Goal: Information Seeking & Learning: Learn about a topic

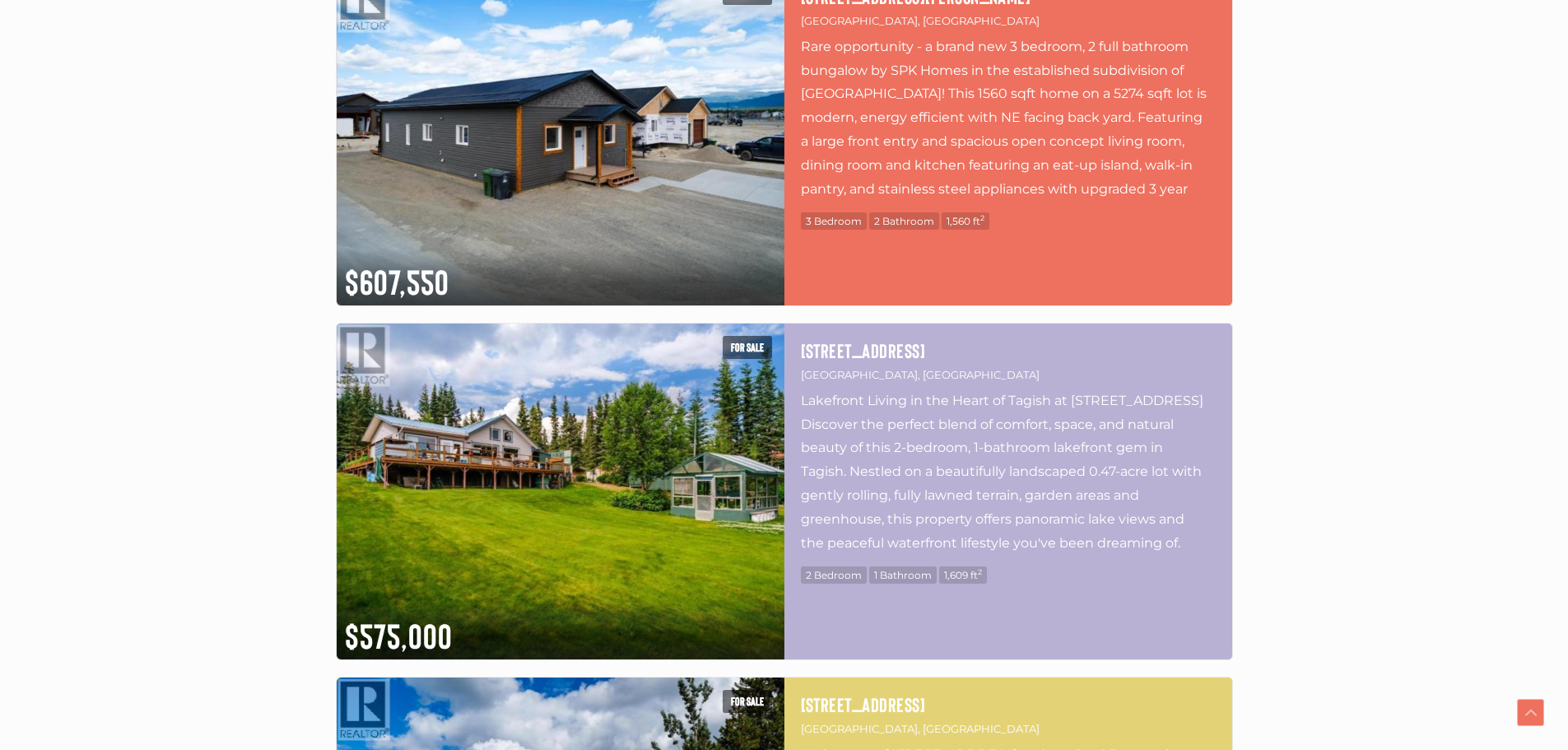
scroll to position [6995, 0]
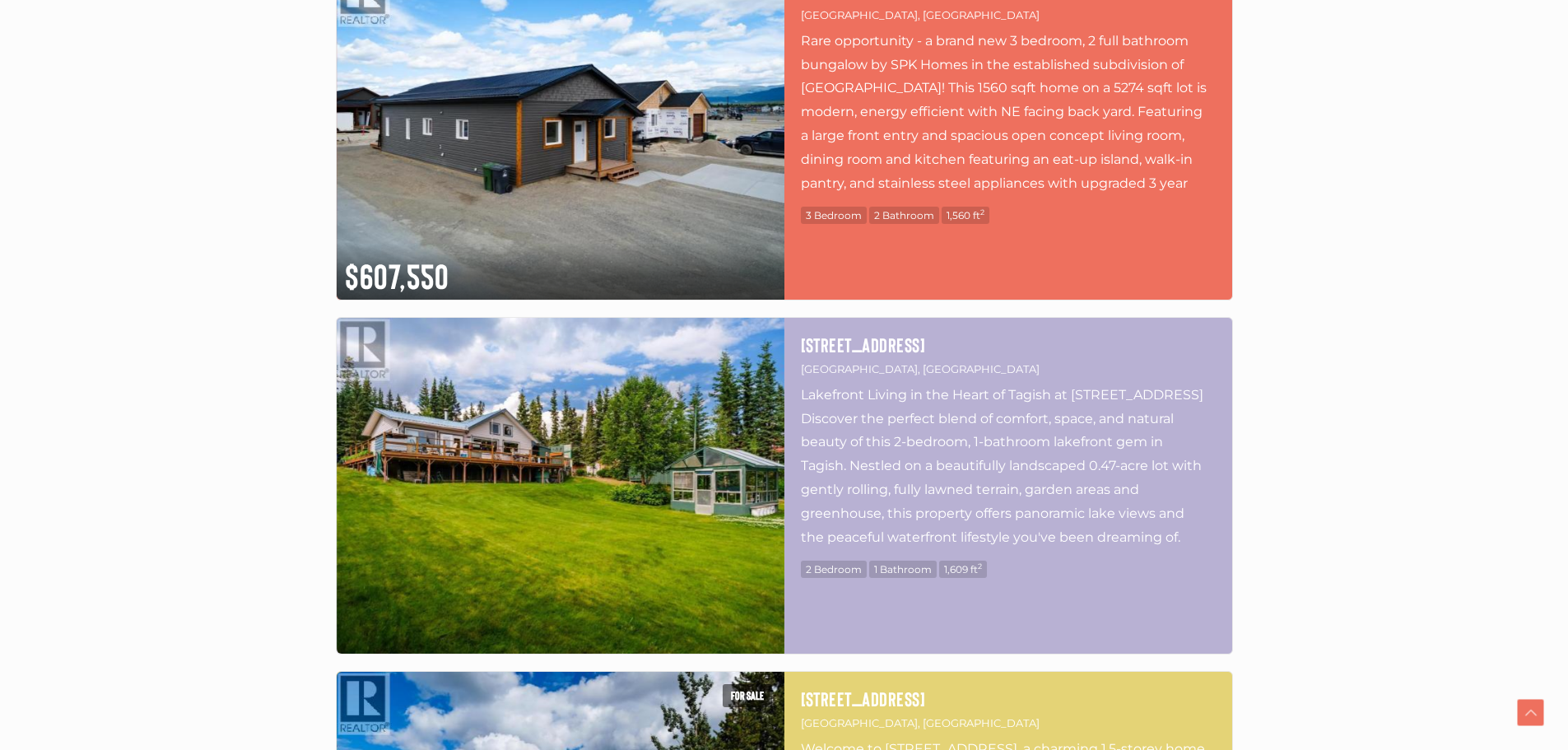
click at [608, 481] on img at bounding box center [560, 486] width 448 height 335
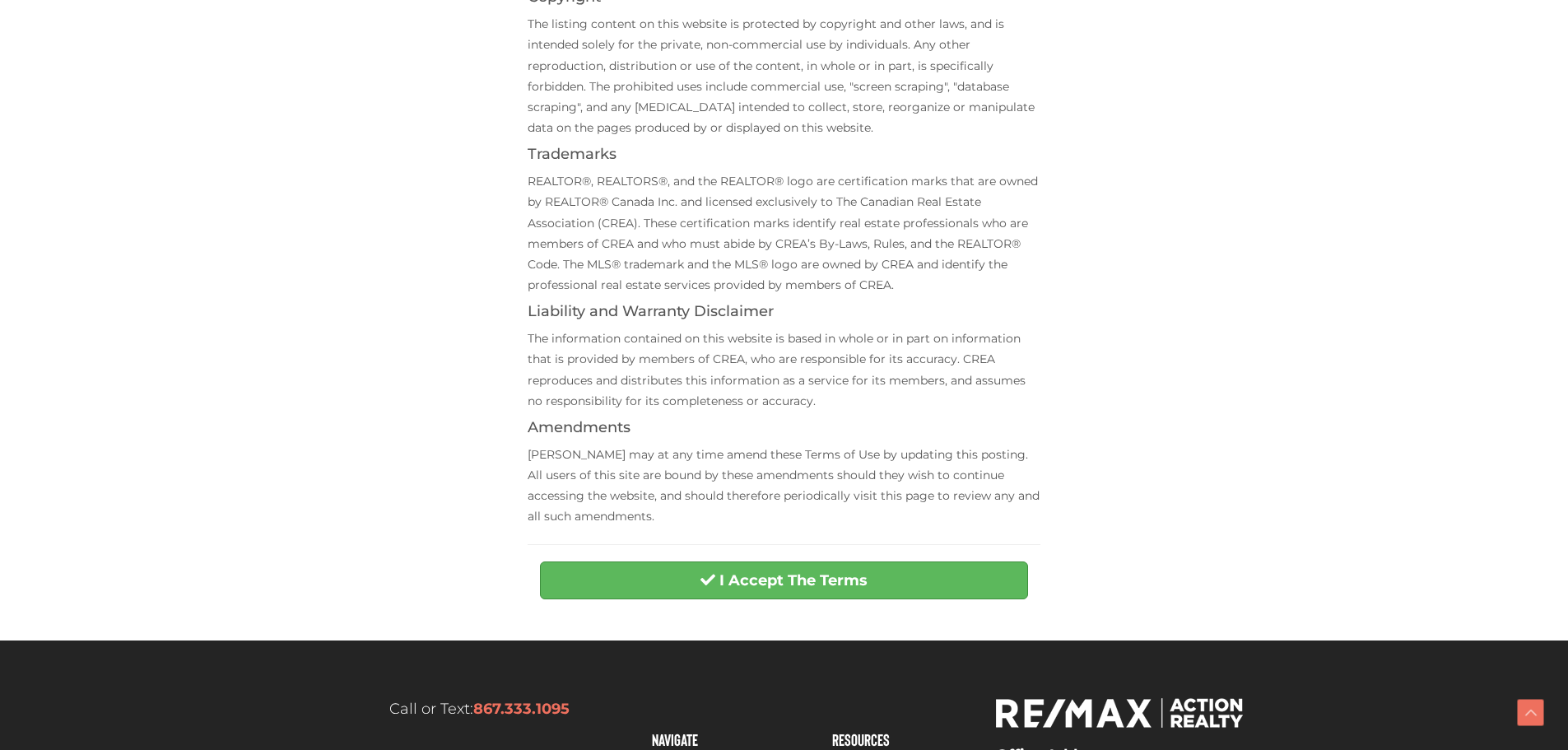
scroll to position [411, 0]
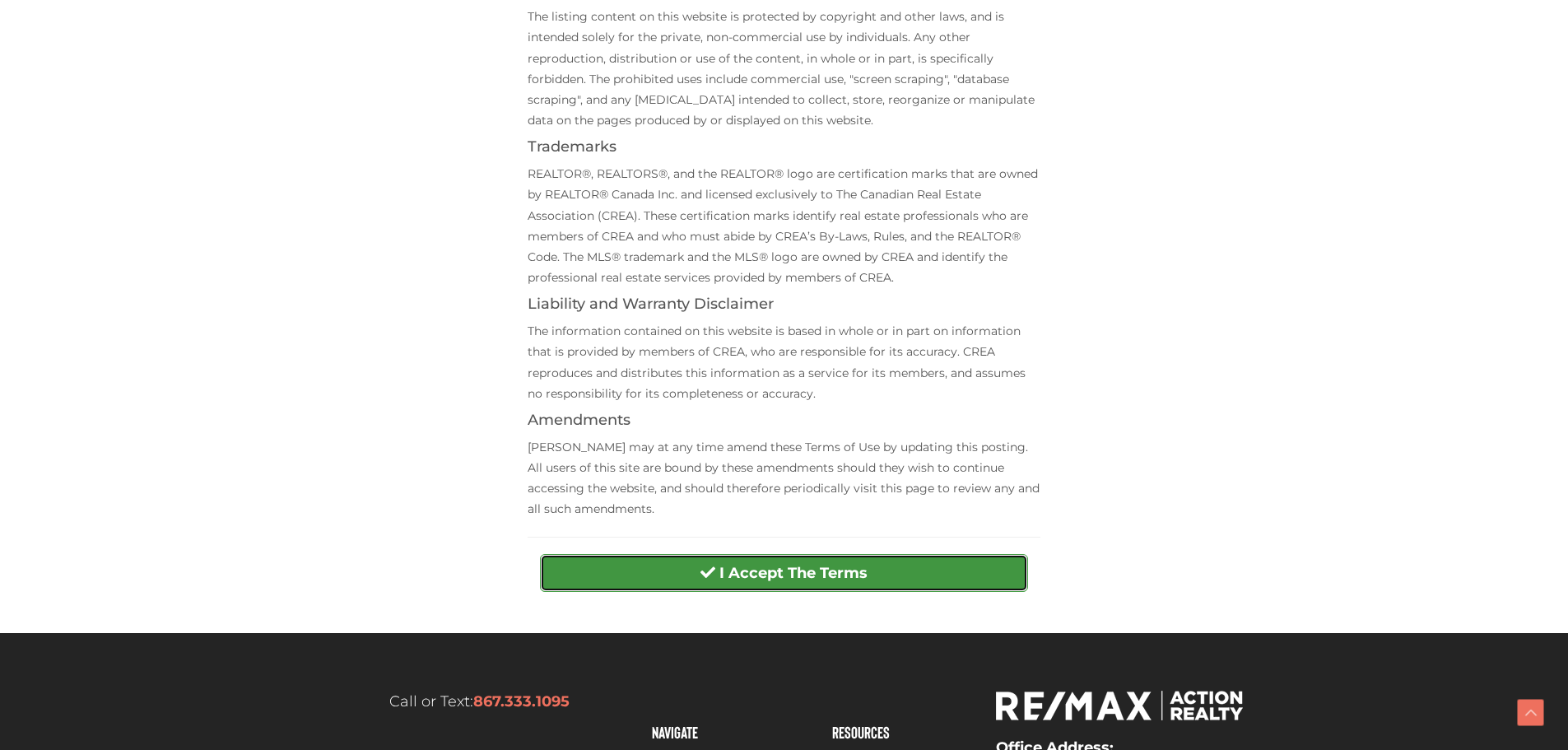
click at [946, 561] on button "I Accept The Terms" at bounding box center [784, 573] width 488 height 38
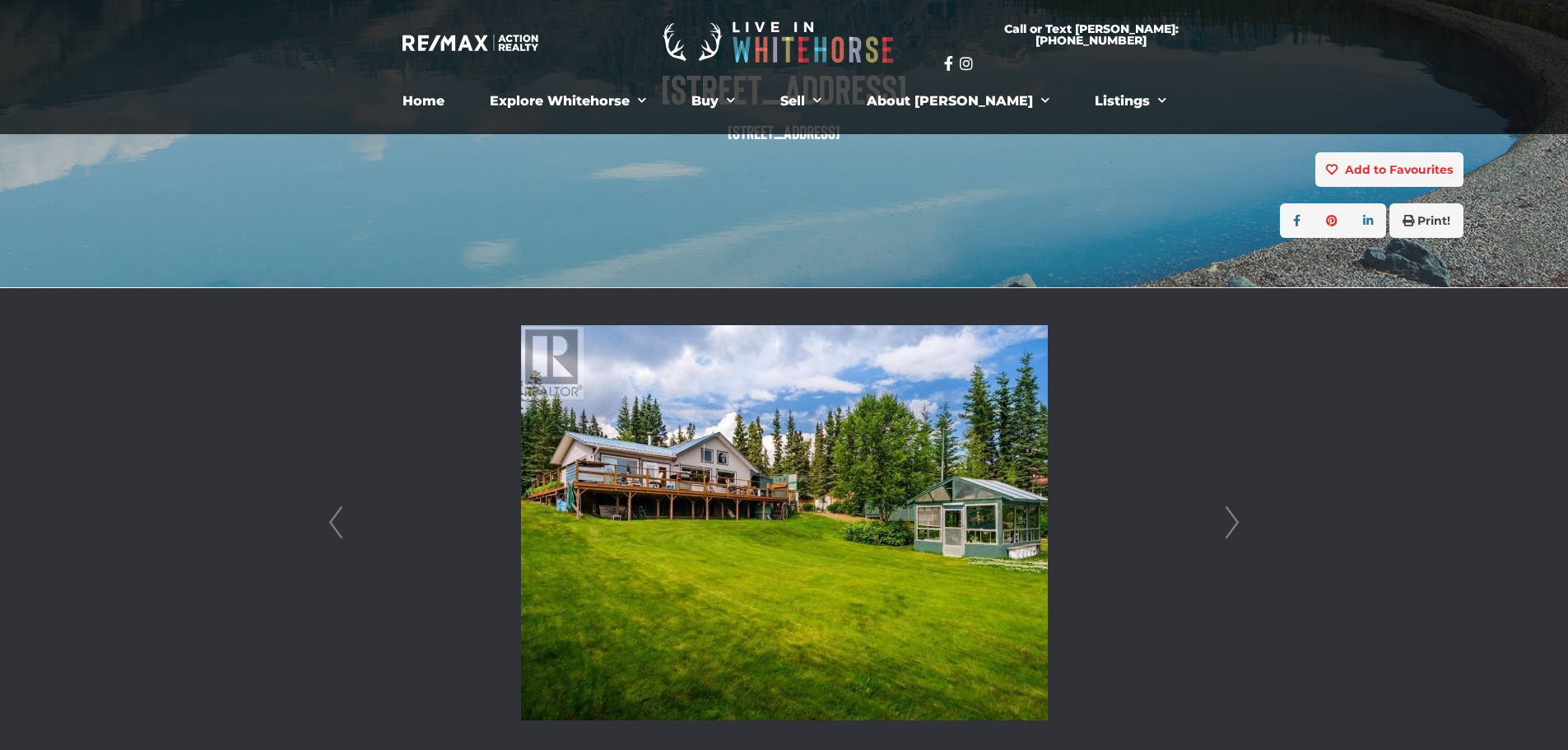
scroll to position [247, 0]
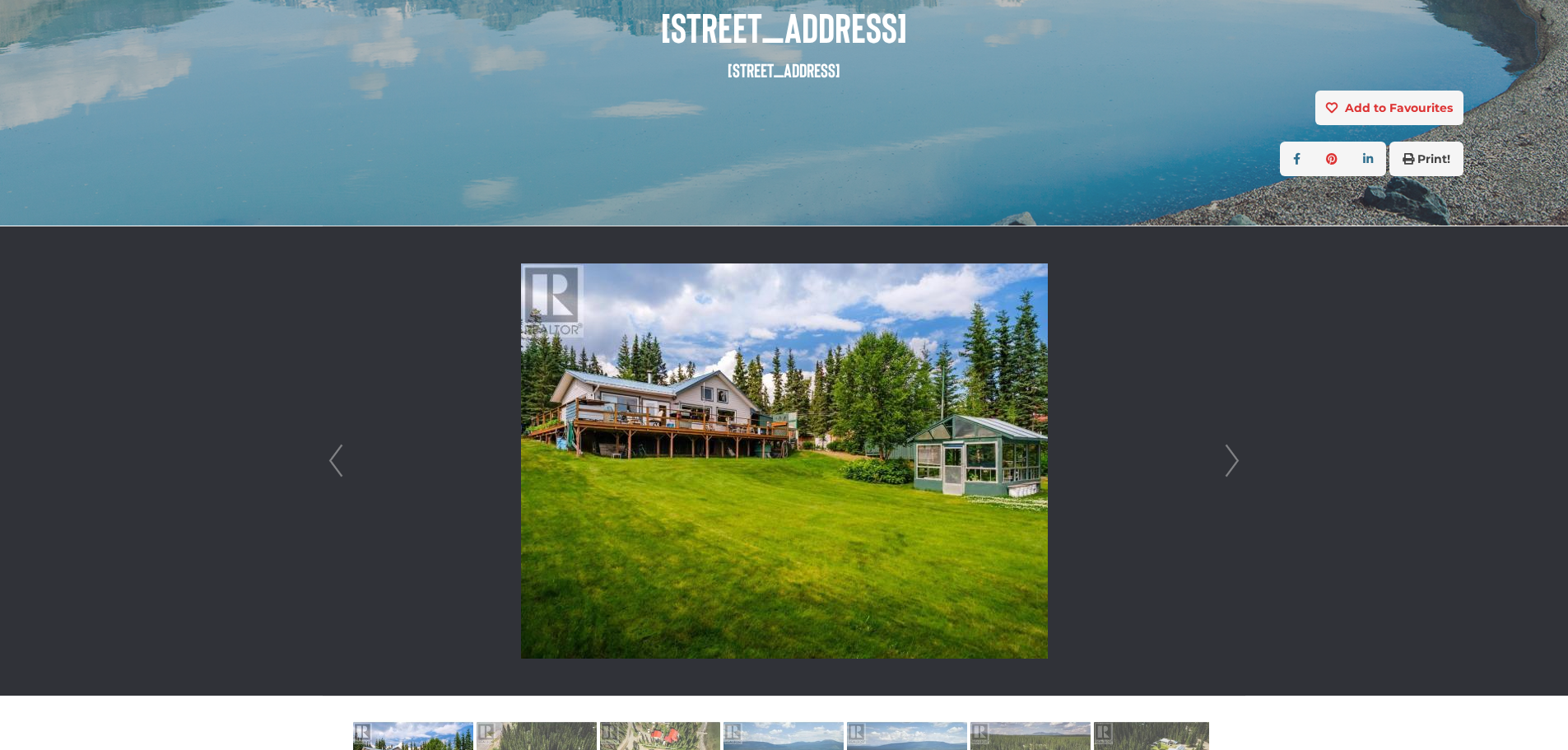
click at [1230, 451] on link "Next" at bounding box center [1232, 461] width 24 height 469
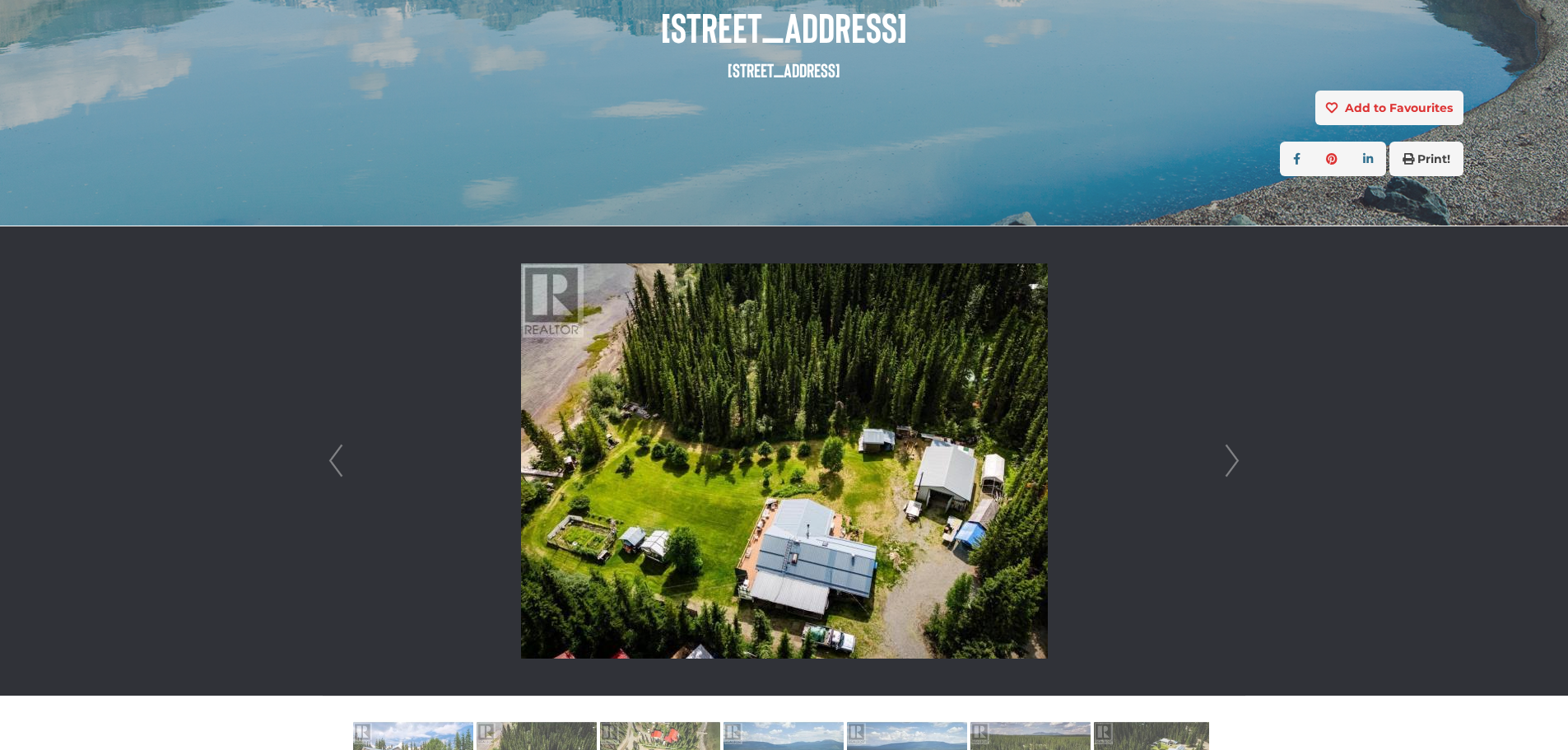
click at [1235, 457] on link "Next" at bounding box center [1232, 461] width 24 height 469
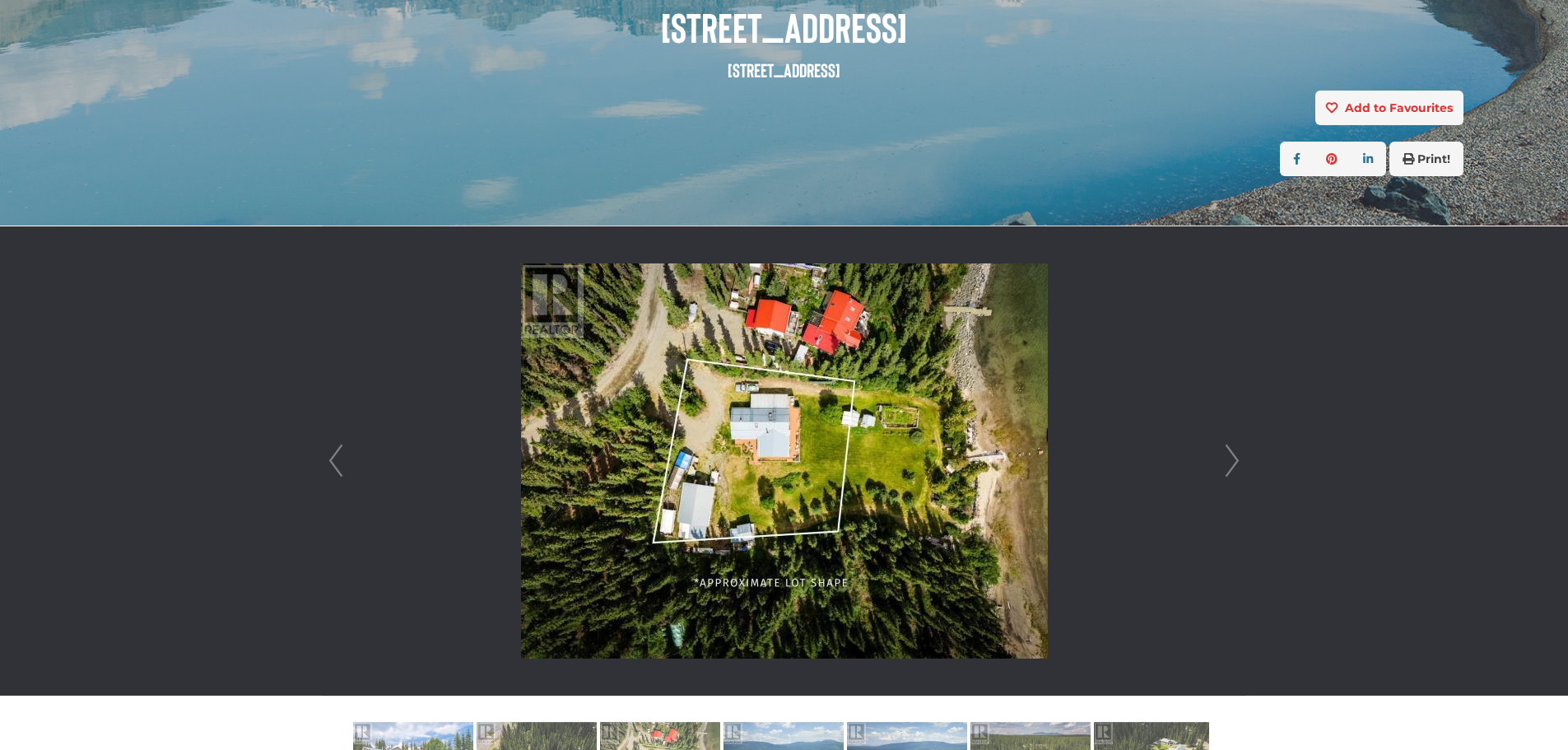
click at [1235, 457] on link "Next" at bounding box center [1232, 461] width 24 height 469
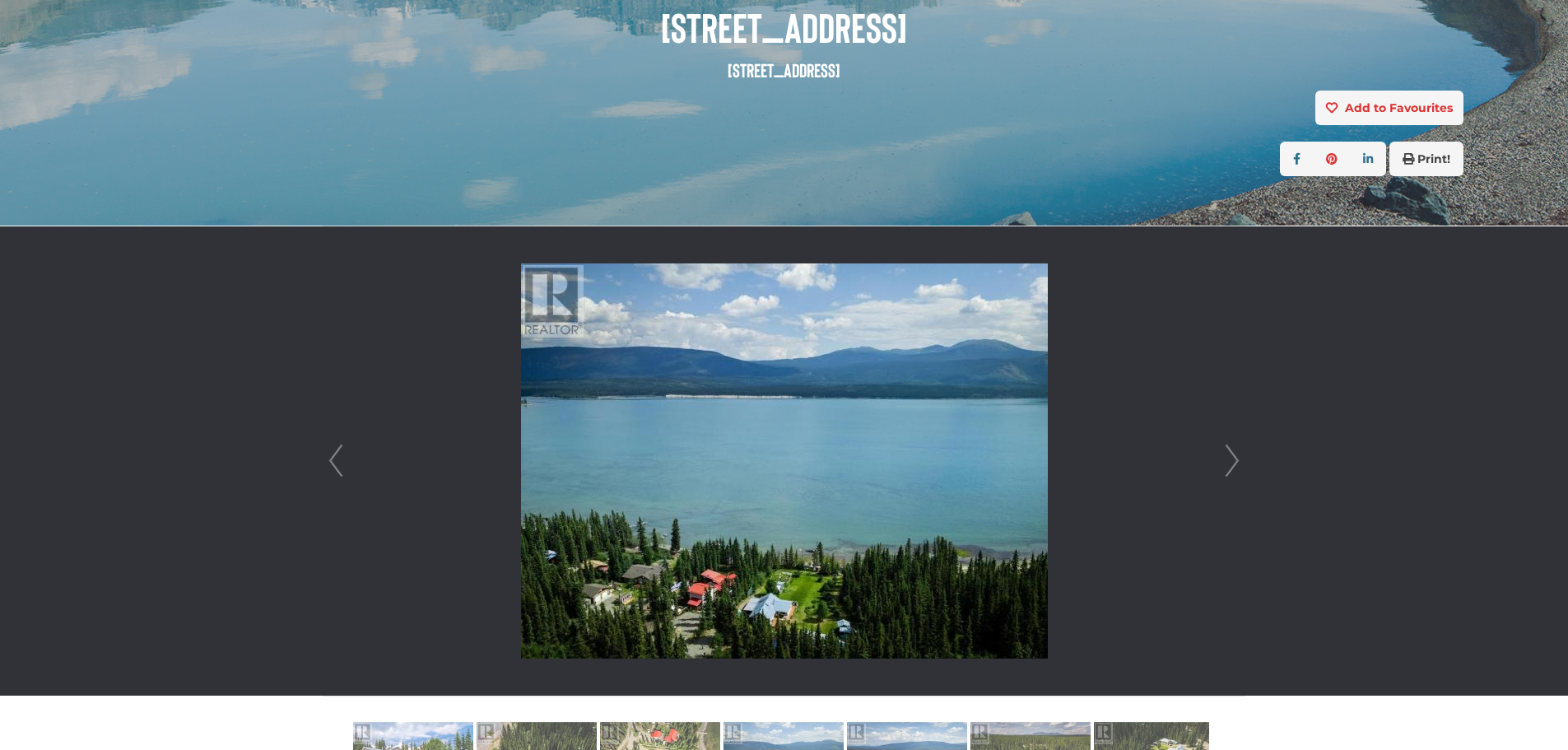
click at [1235, 457] on link "Next" at bounding box center [1232, 461] width 24 height 469
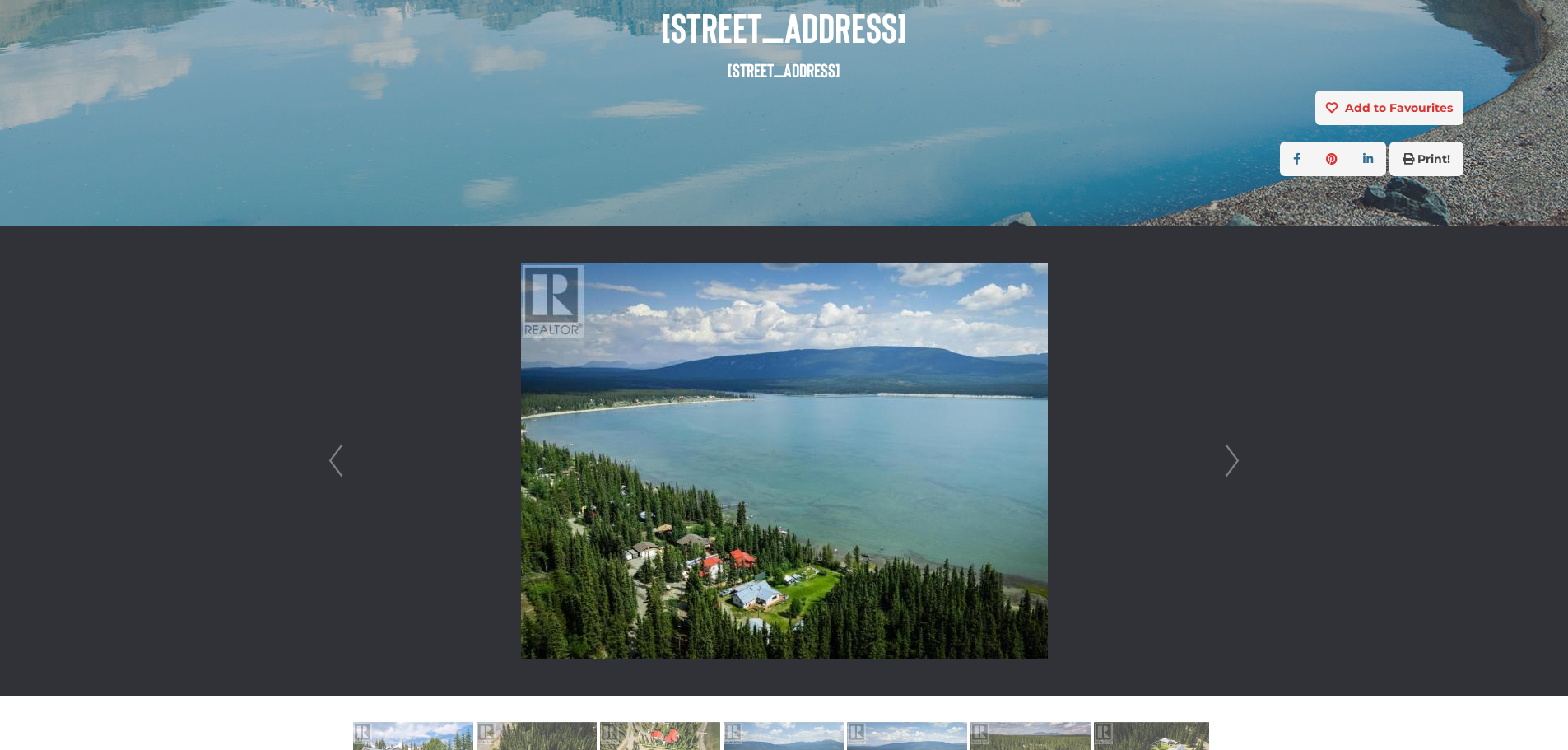
click at [1235, 457] on link "Next" at bounding box center [1232, 461] width 24 height 469
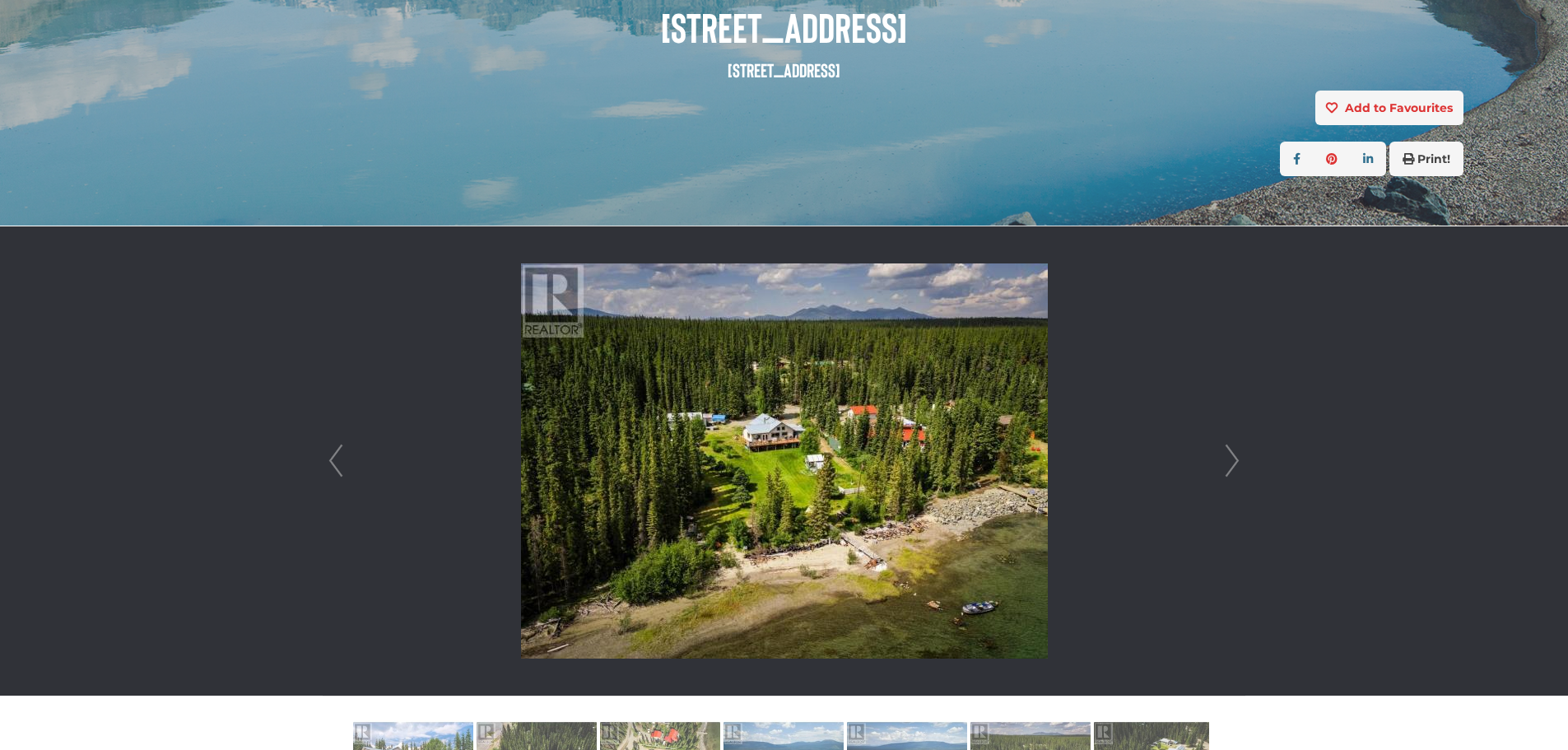
click at [1235, 457] on link "Next" at bounding box center [1232, 461] width 24 height 469
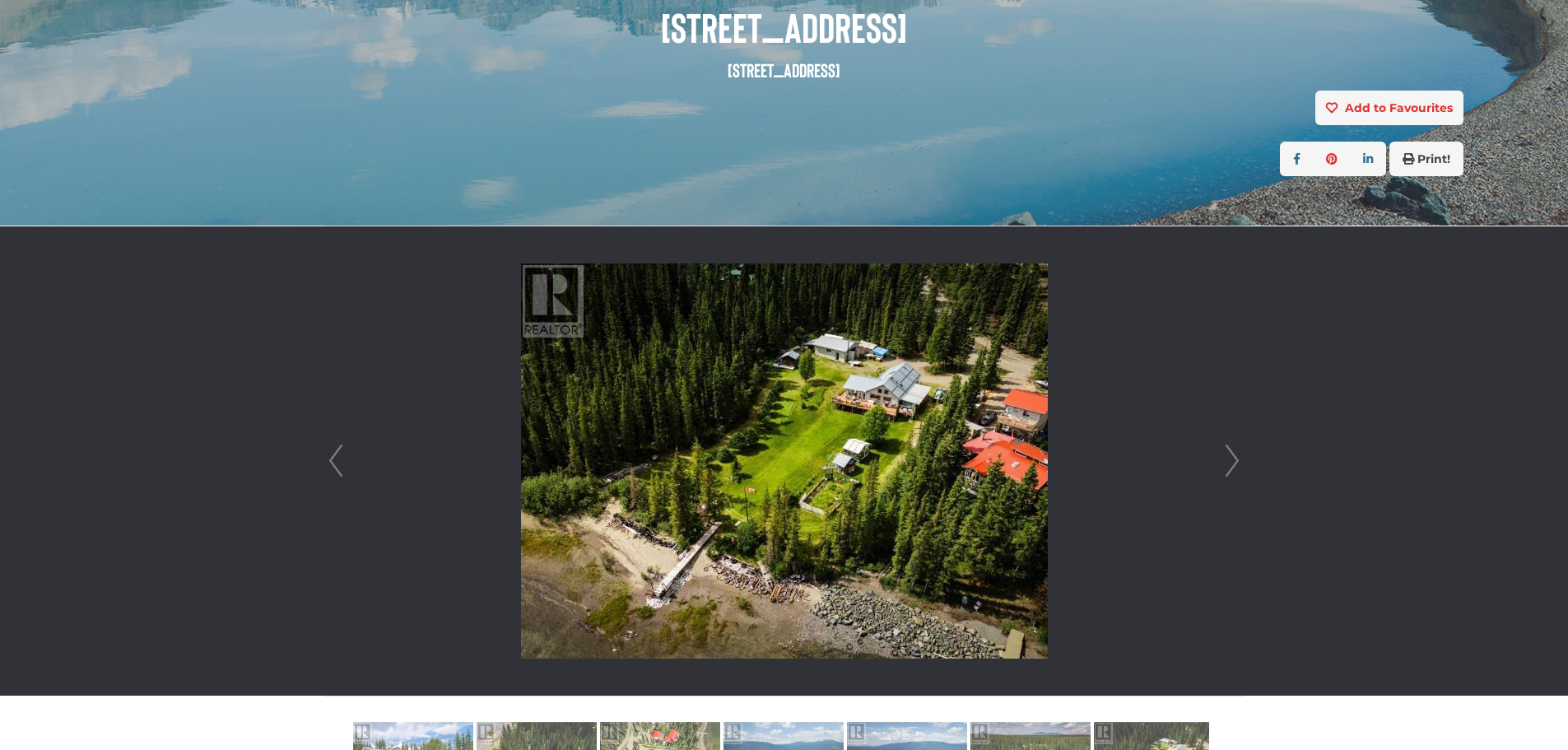
click at [1235, 457] on link "Next" at bounding box center [1232, 461] width 24 height 469
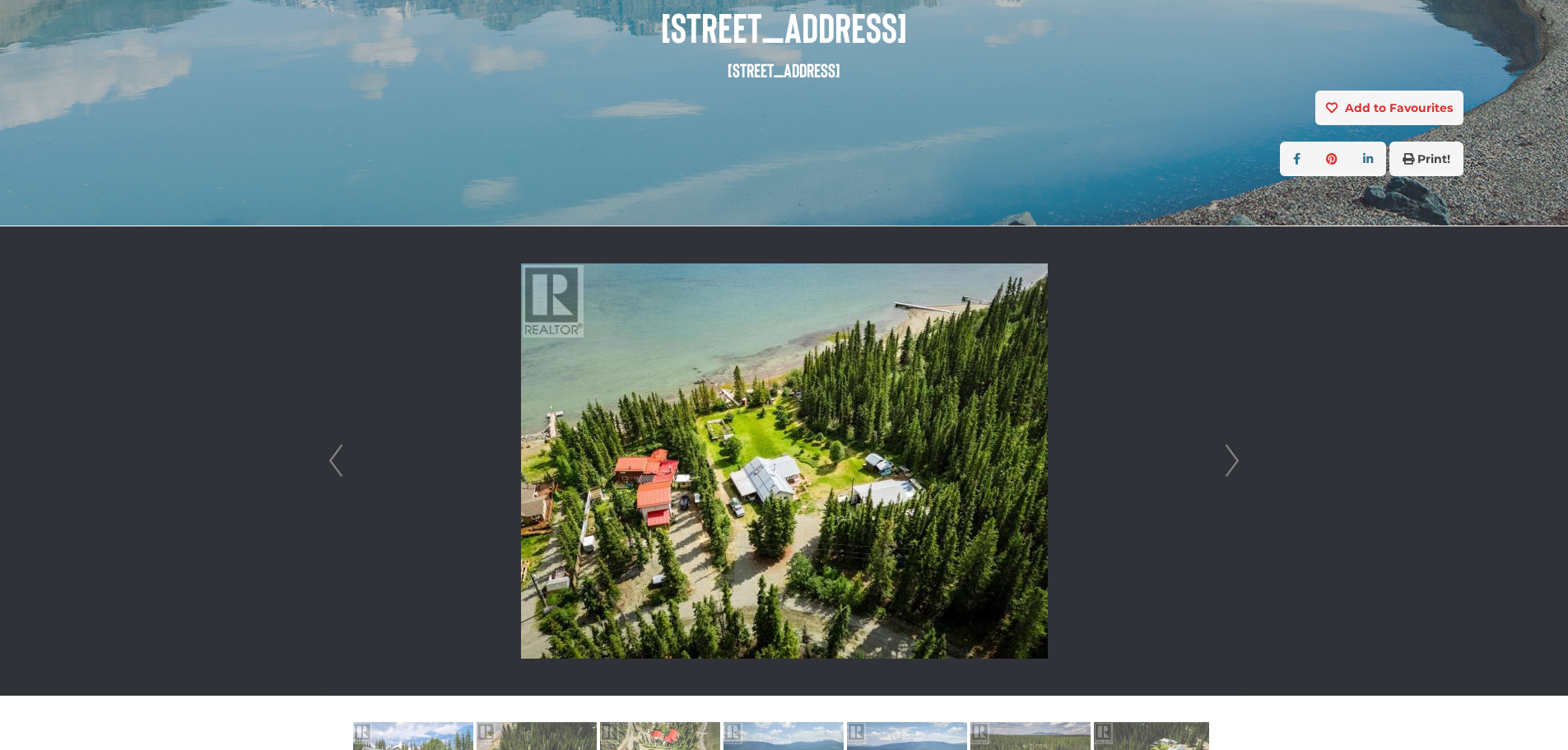
click at [1235, 457] on link "Next" at bounding box center [1232, 461] width 24 height 469
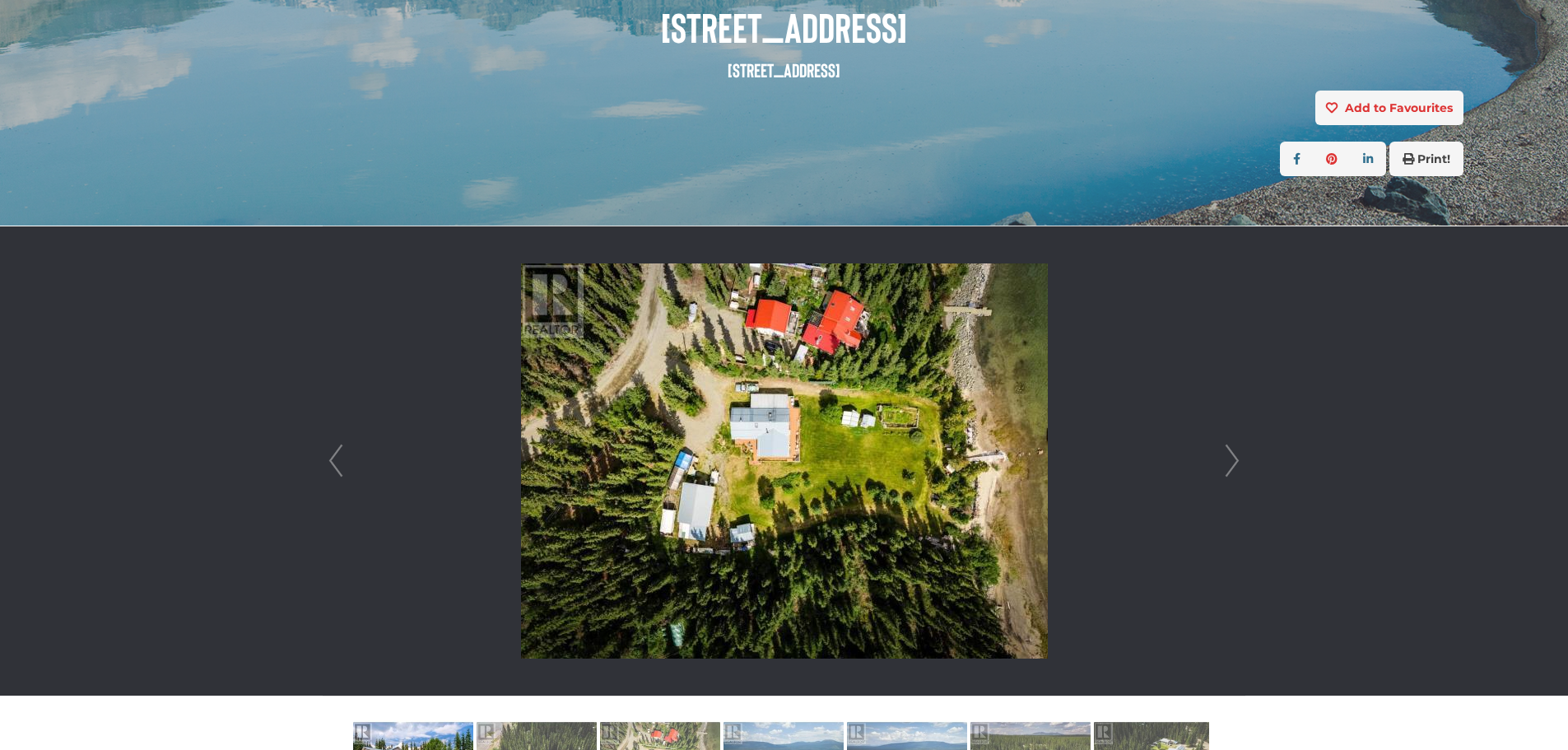
click at [1235, 457] on link "Next" at bounding box center [1232, 461] width 24 height 469
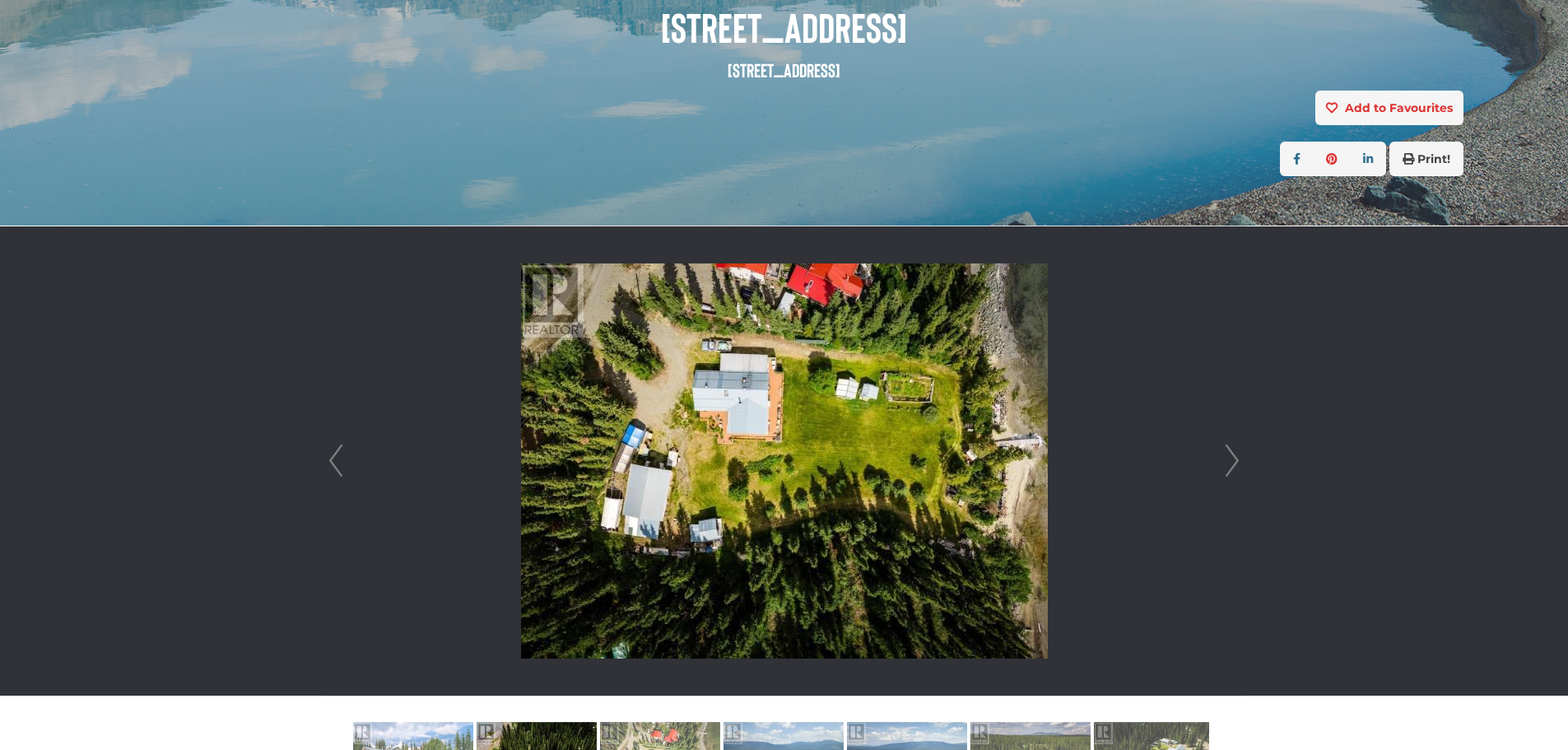
click at [1235, 457] on link "Next" at bounding box center [1232, 461] width 24 height 469
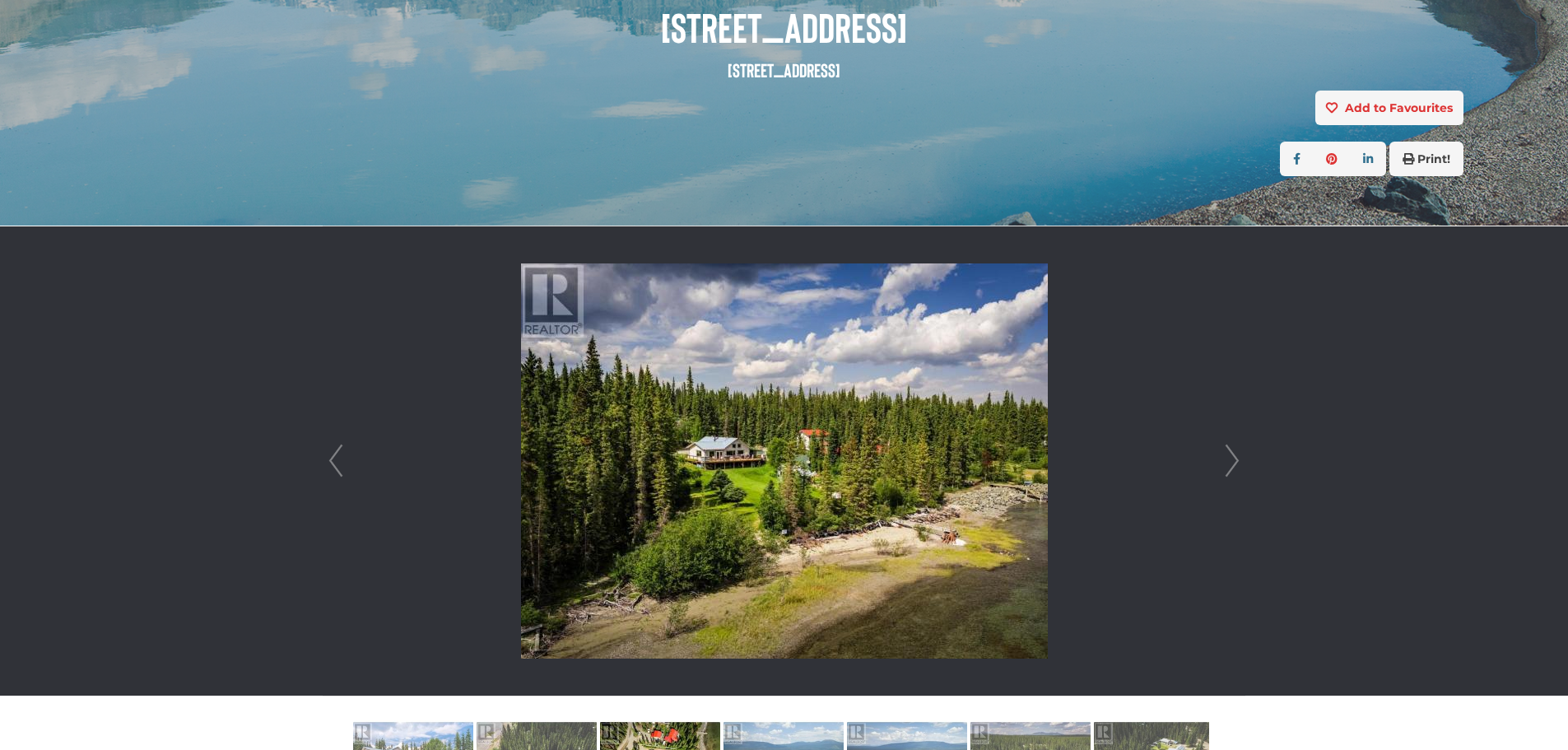
click at [1235, 457] on link "Next" at bounding box center [1232, 461] width 24 height 469
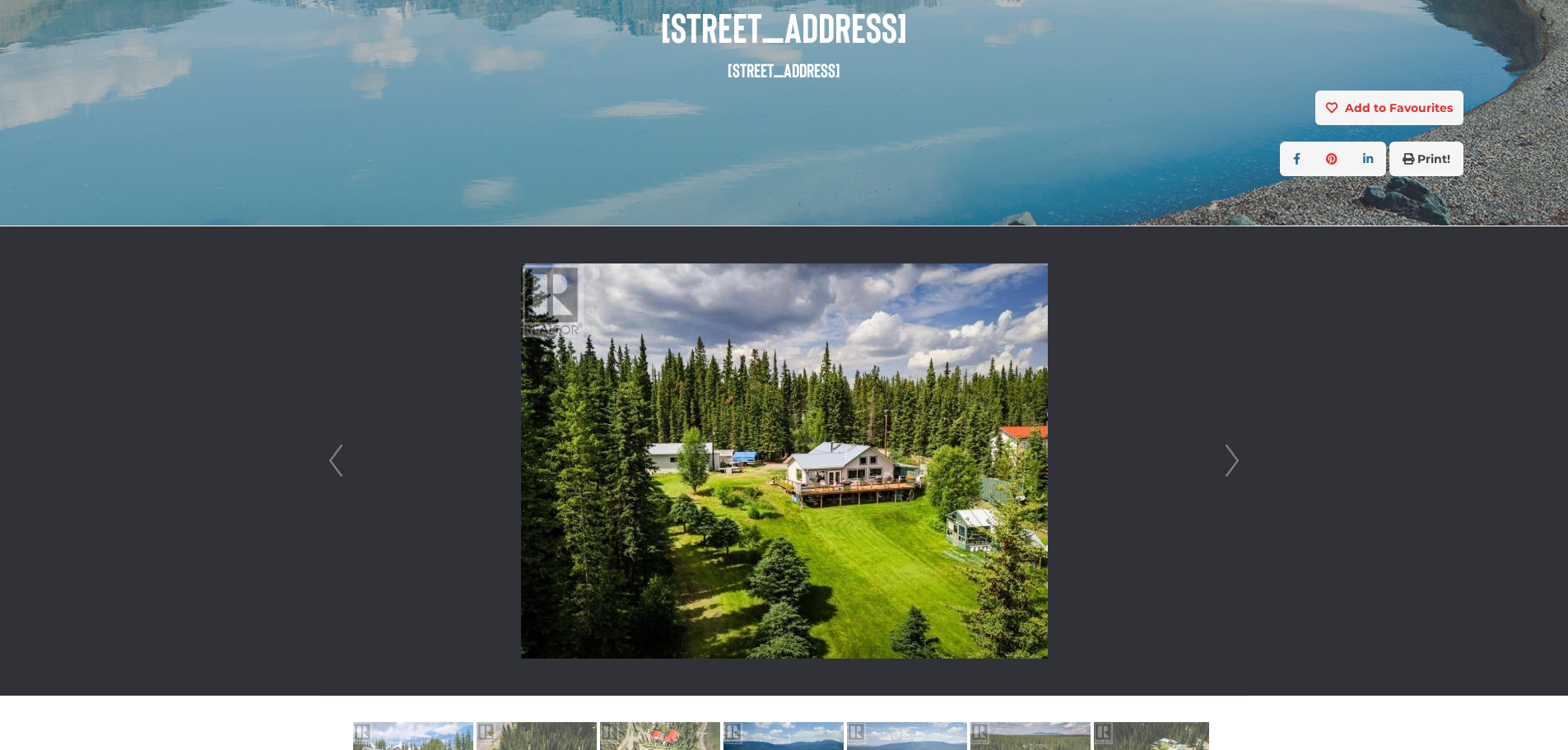
click at [1235, 457] on link "Next" at bounding box center [1232, 461] width 24 height 469
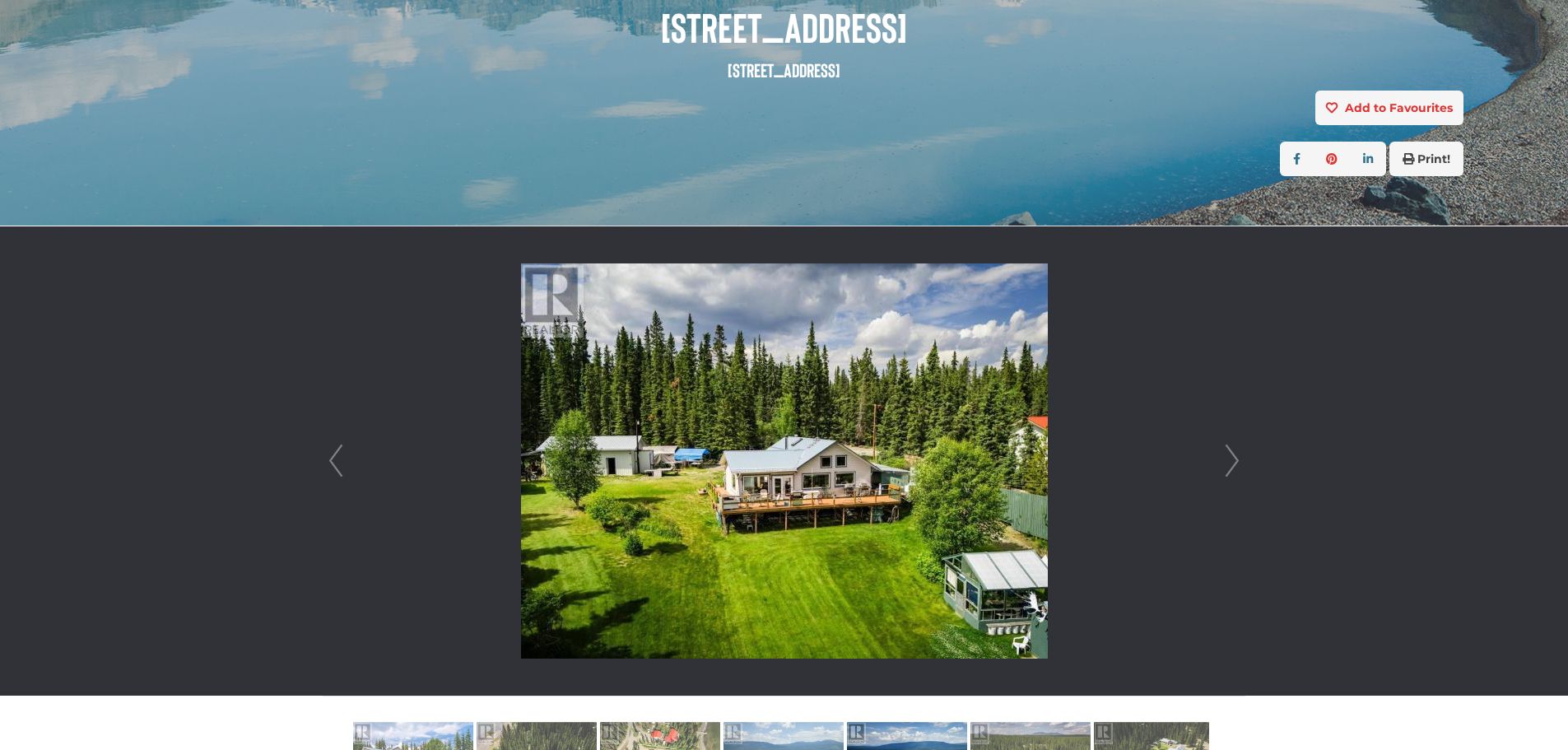
click at [1235, 457] on link "Next" at bounding box center [1232, 461] width 24 height 469
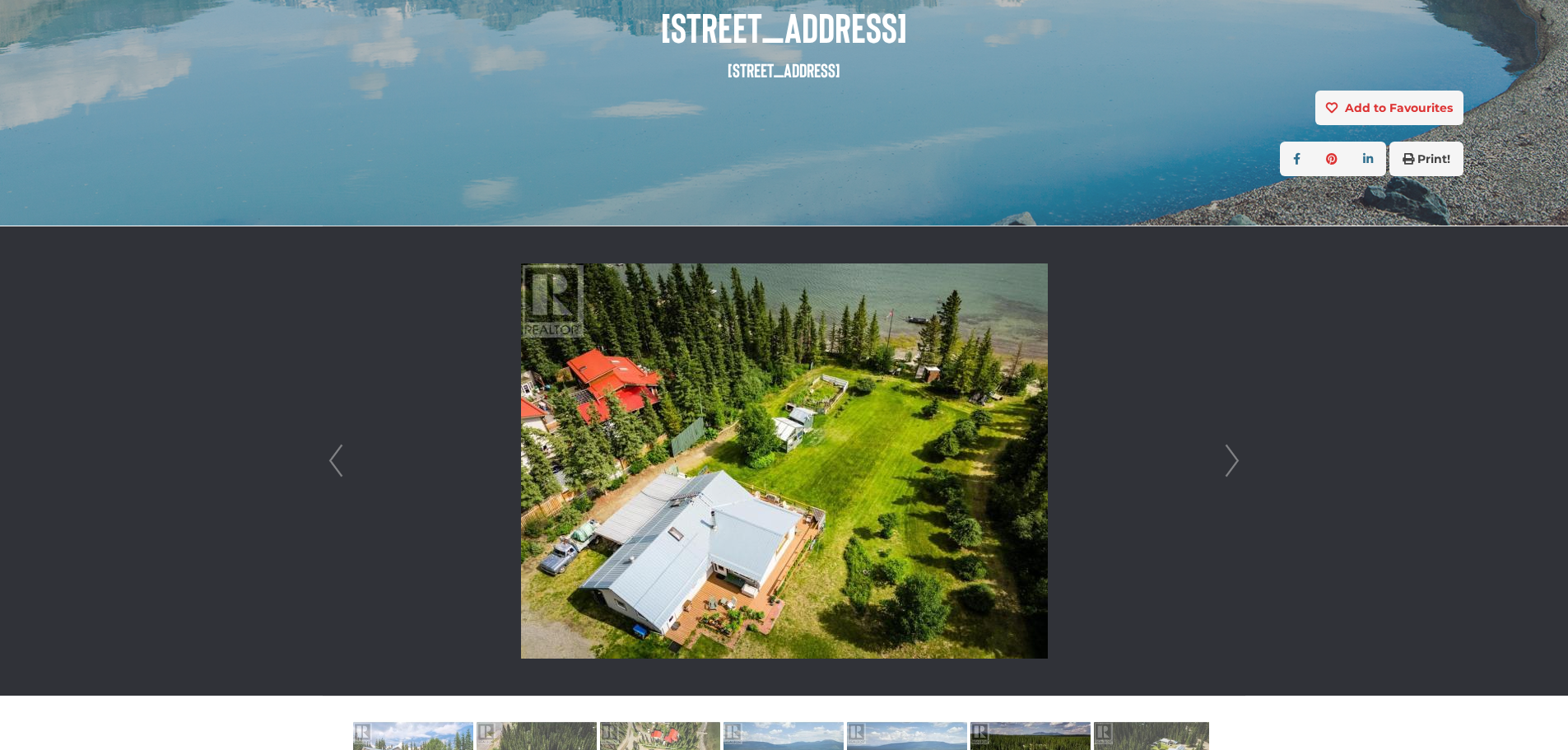
click at [1235, 457] on link "Next" at bounding box center [1232, 461] width 24 height 469
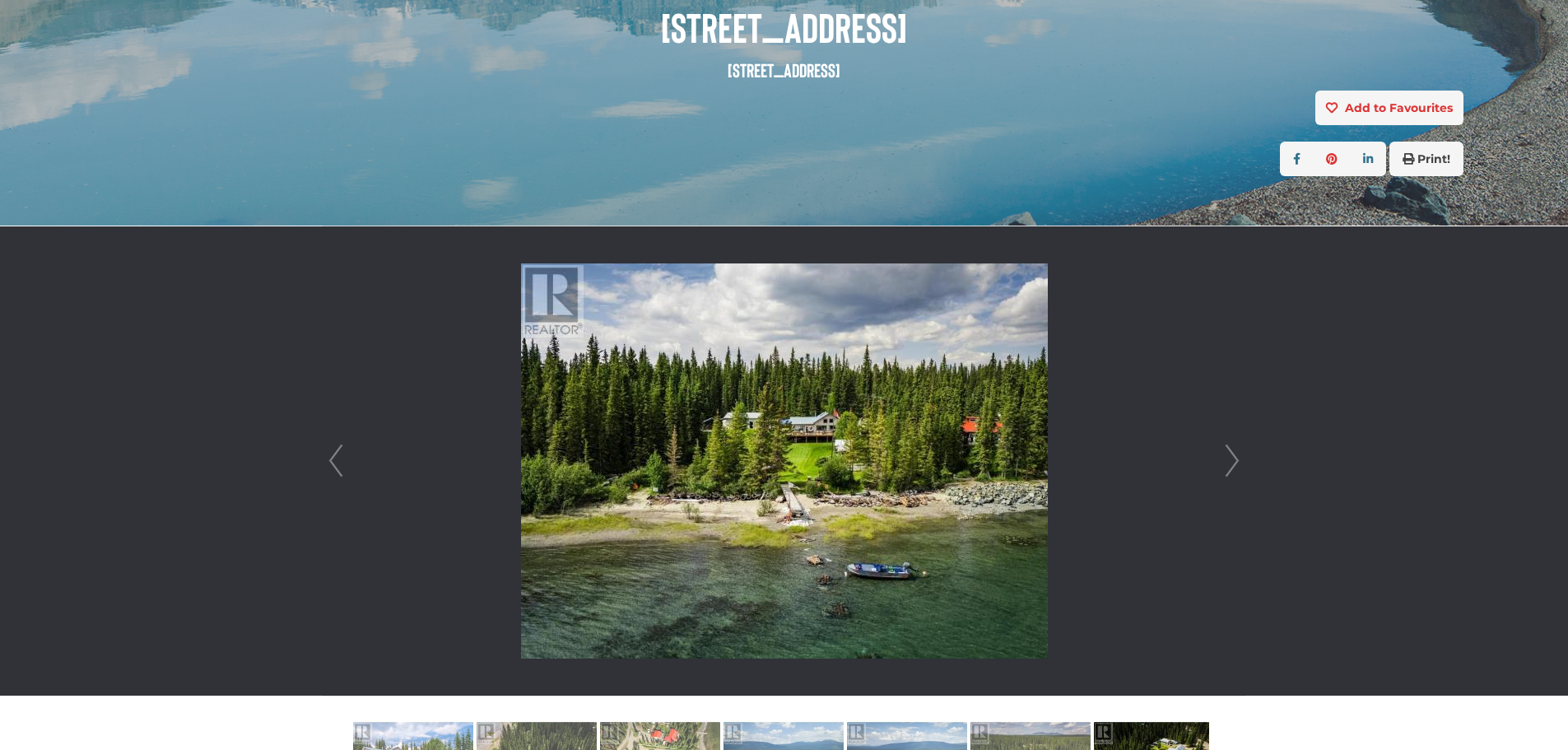
click at [1235, 457] on link "Next" at bounding box center [1232, 461] width 24 height 469
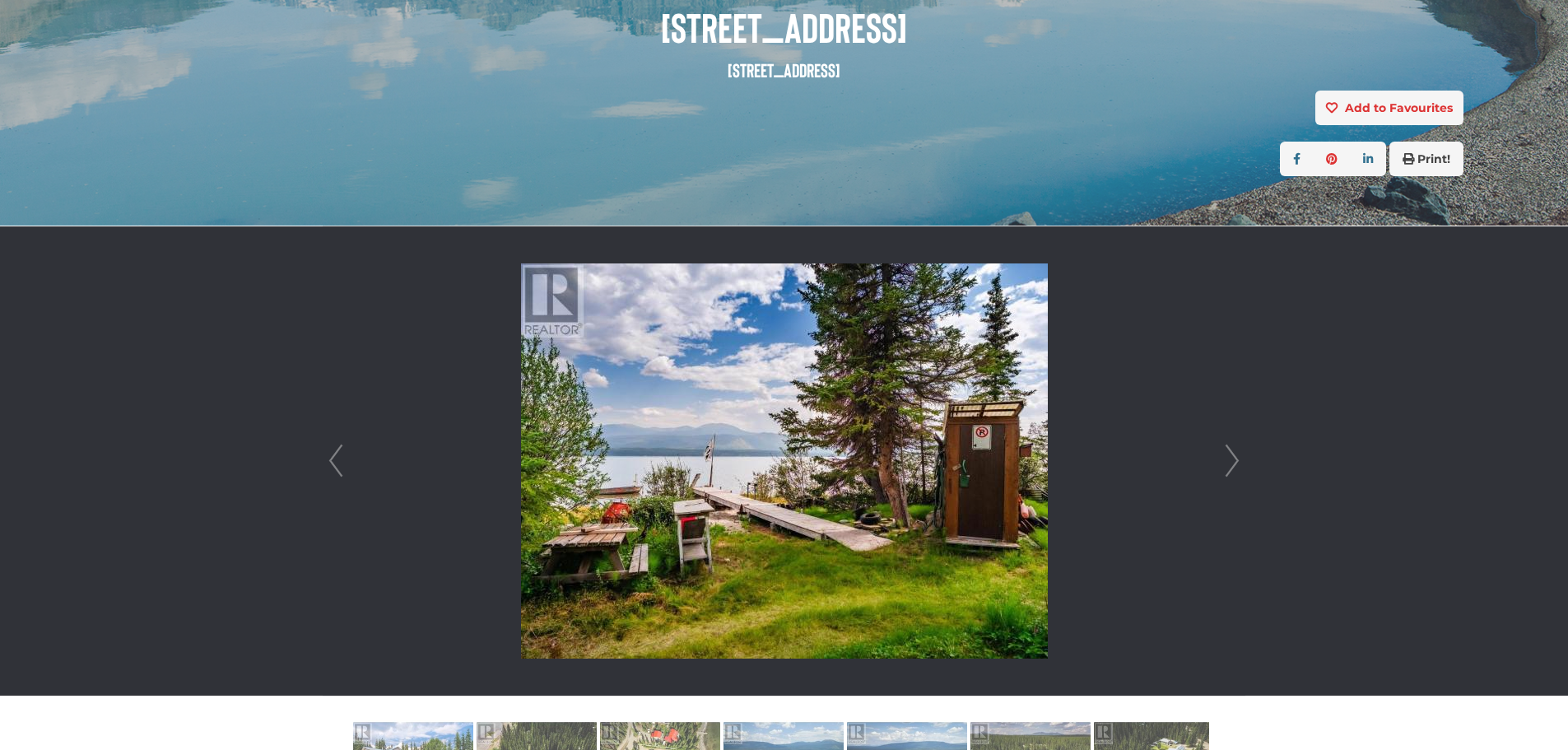
click at [1235, 457] on link "Next" at bounding box center [1232, 461] width 24 height 469
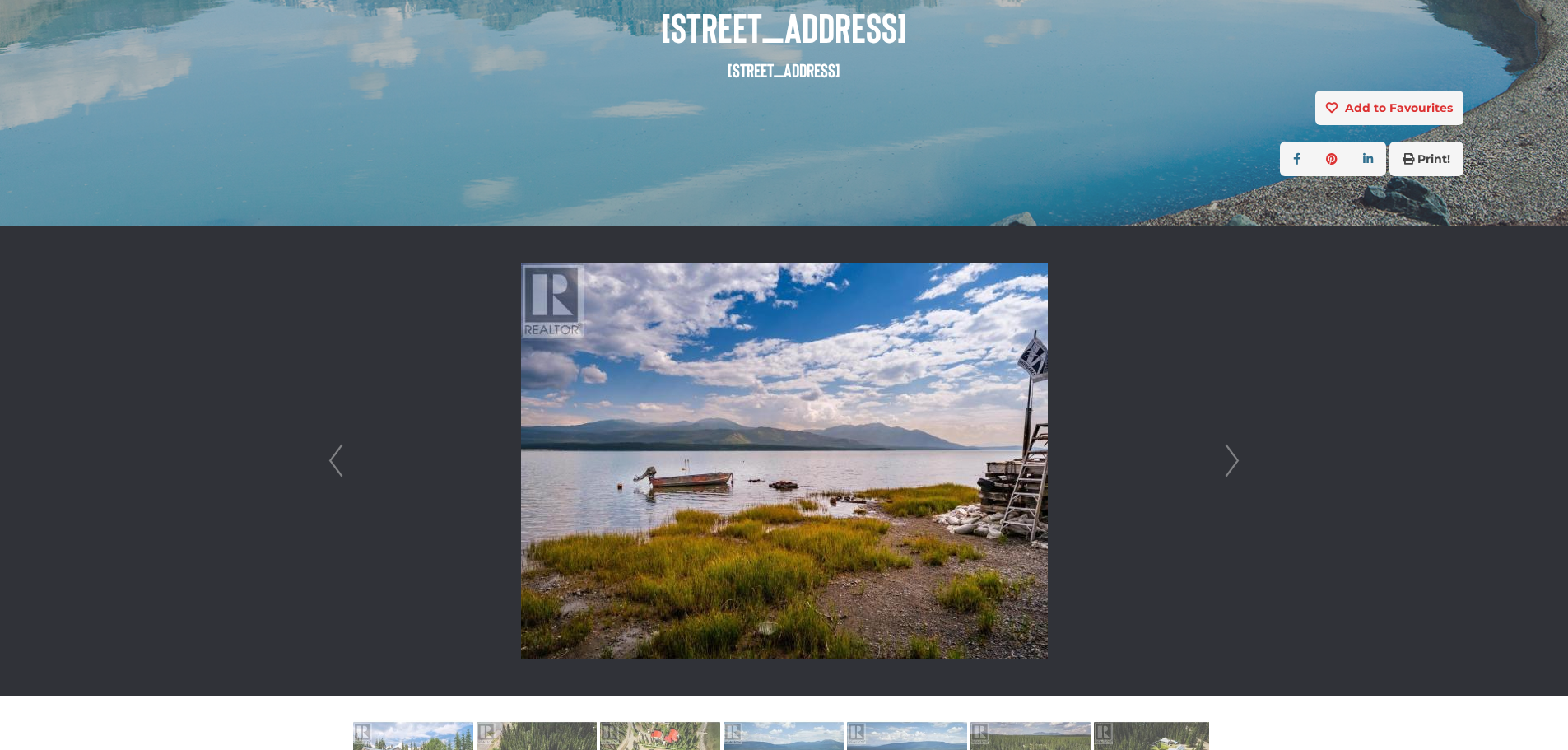
click at [1235, 457] on link "Next" at bounding box center [1232, 461] width 24 height 469
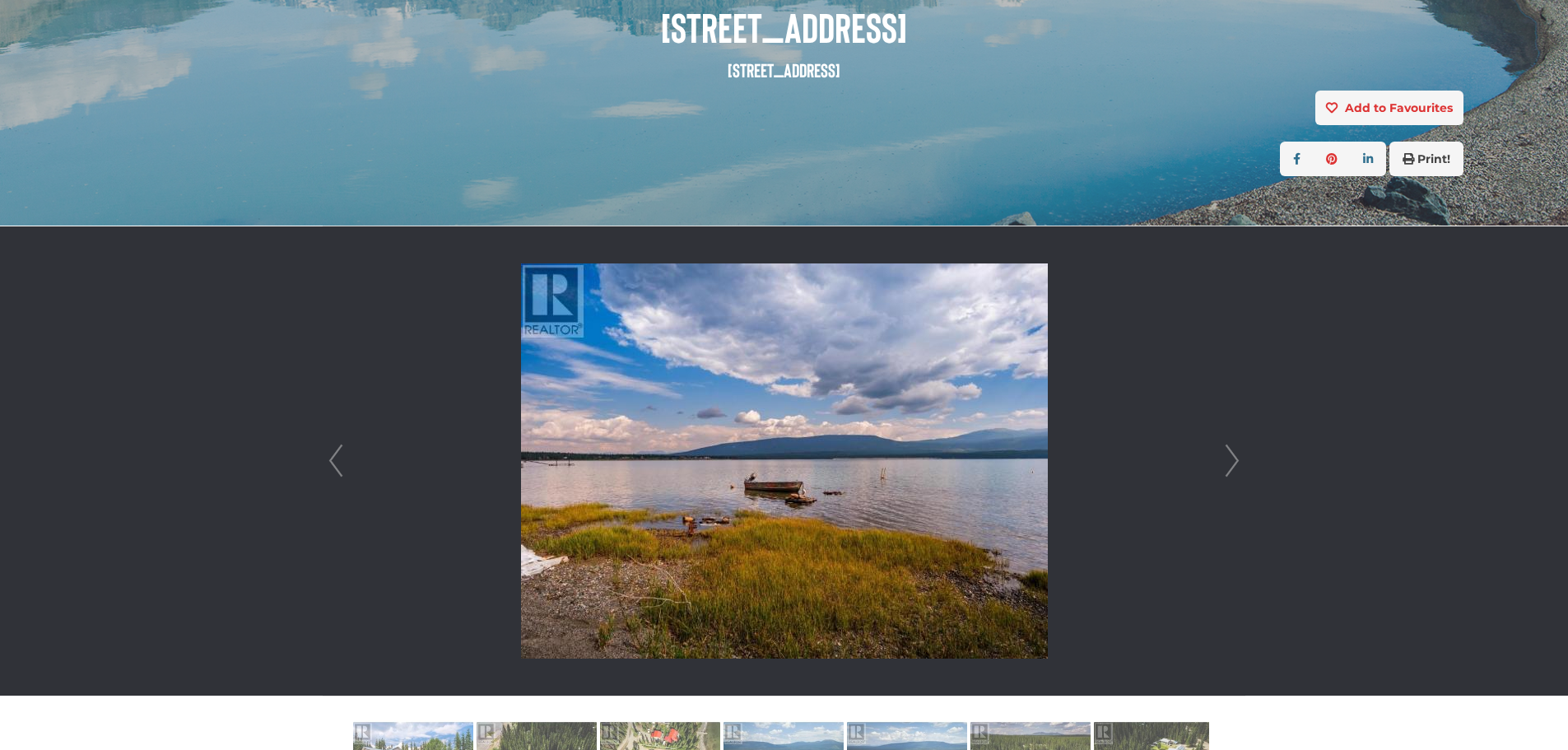
click at [1235, 457] on link "Next" at bounding box center [1232, 461] width 24 height 469
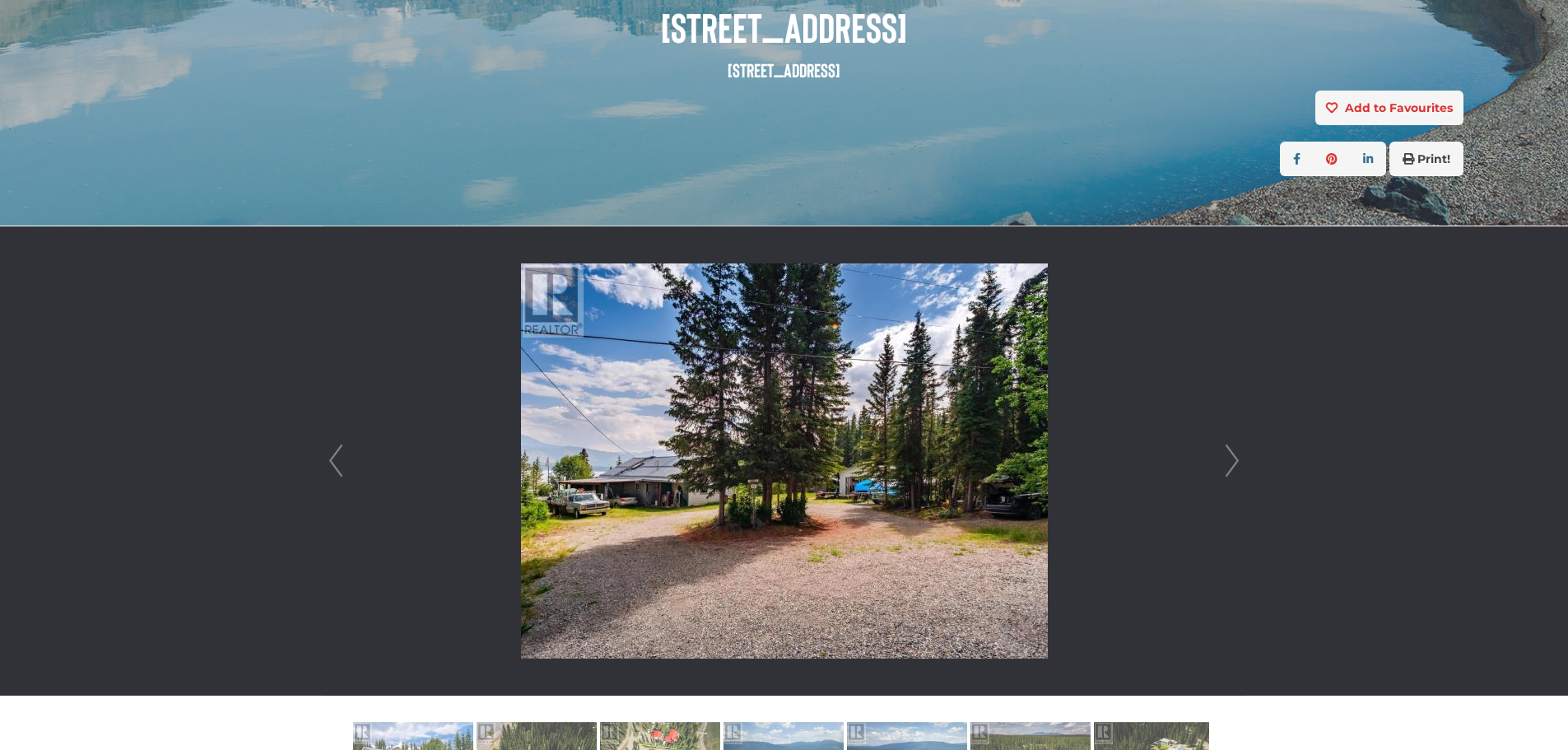
click at [1235, 457] on link "Next" at bounding box center [1232, 461] width 24 height 469
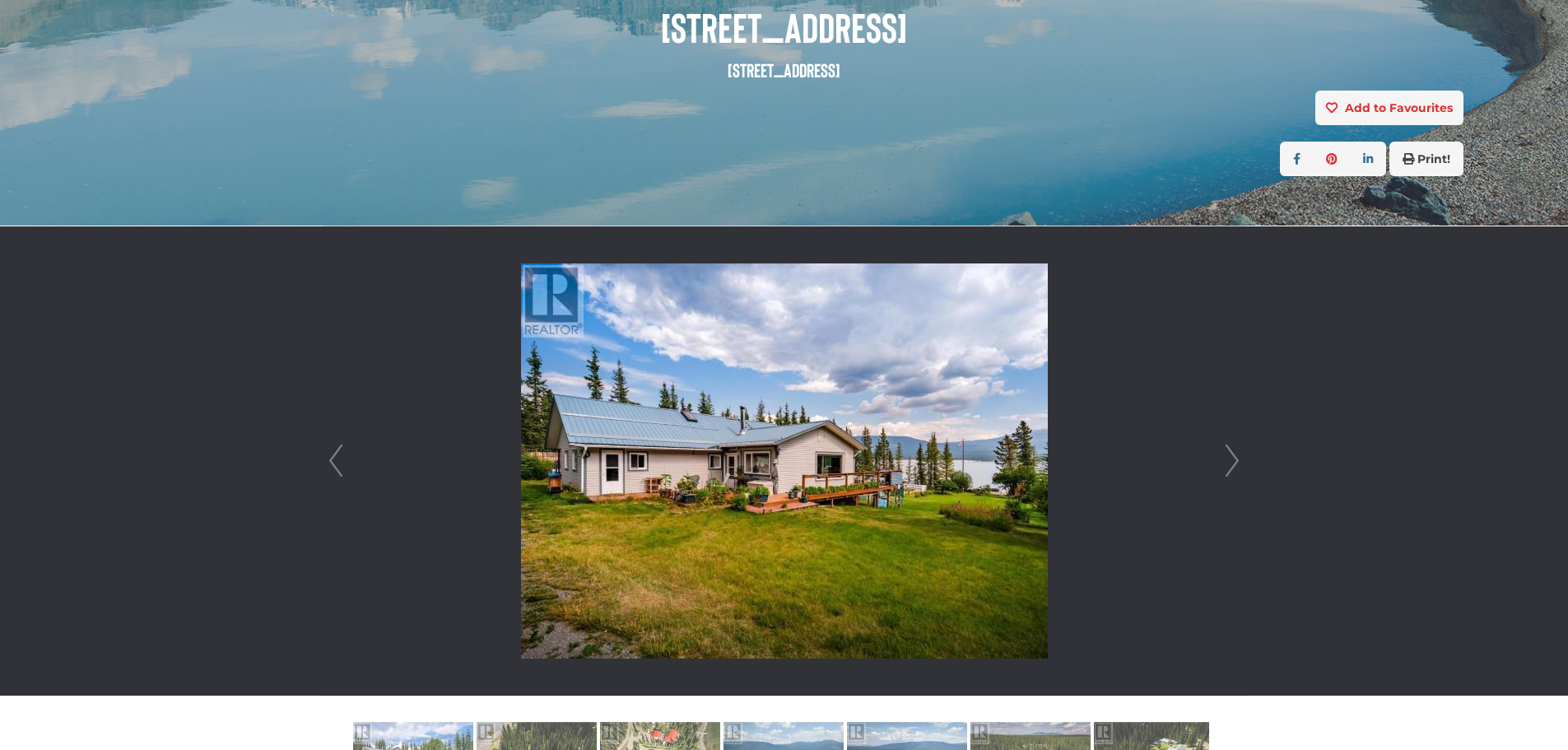
click at [1235, 457] on link "Next" at bounding box center [1232, 461] width 24 height 469
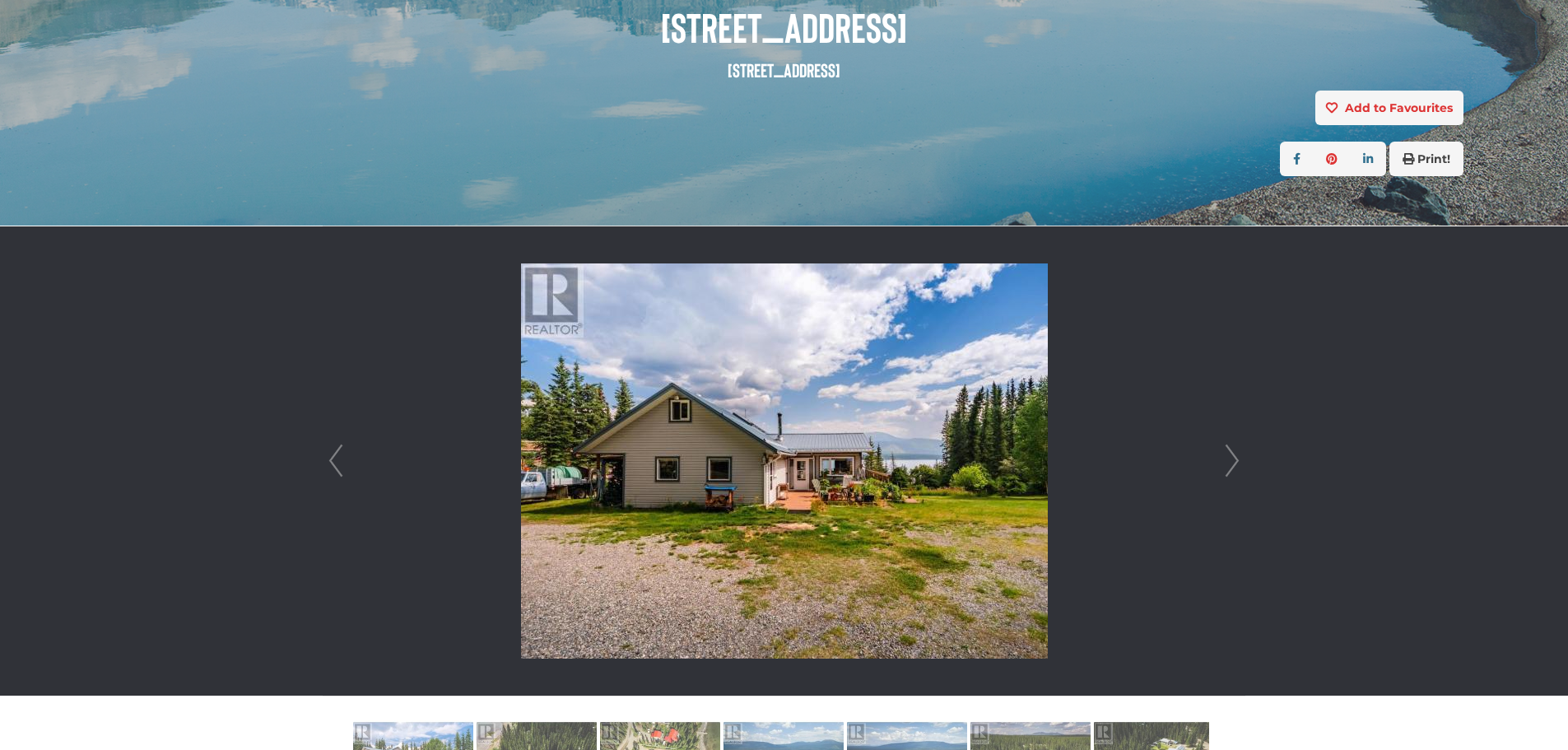
click at [1235, 457] on link "Next" at bounding box center [1232, 461] width 24 height 469
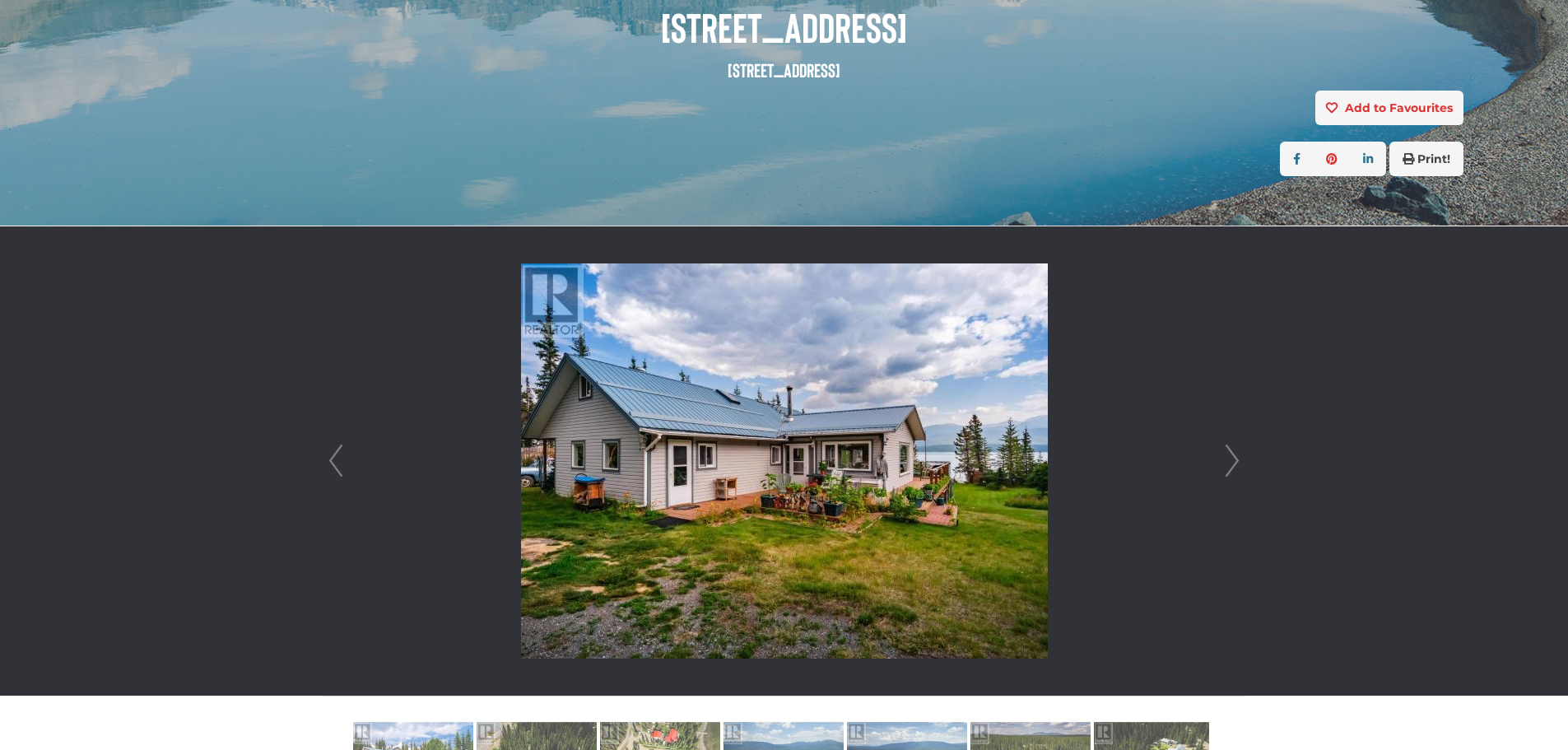
click at [1235, 457] on link "Next" at bounding box center [1232, 461] width 24 height 469
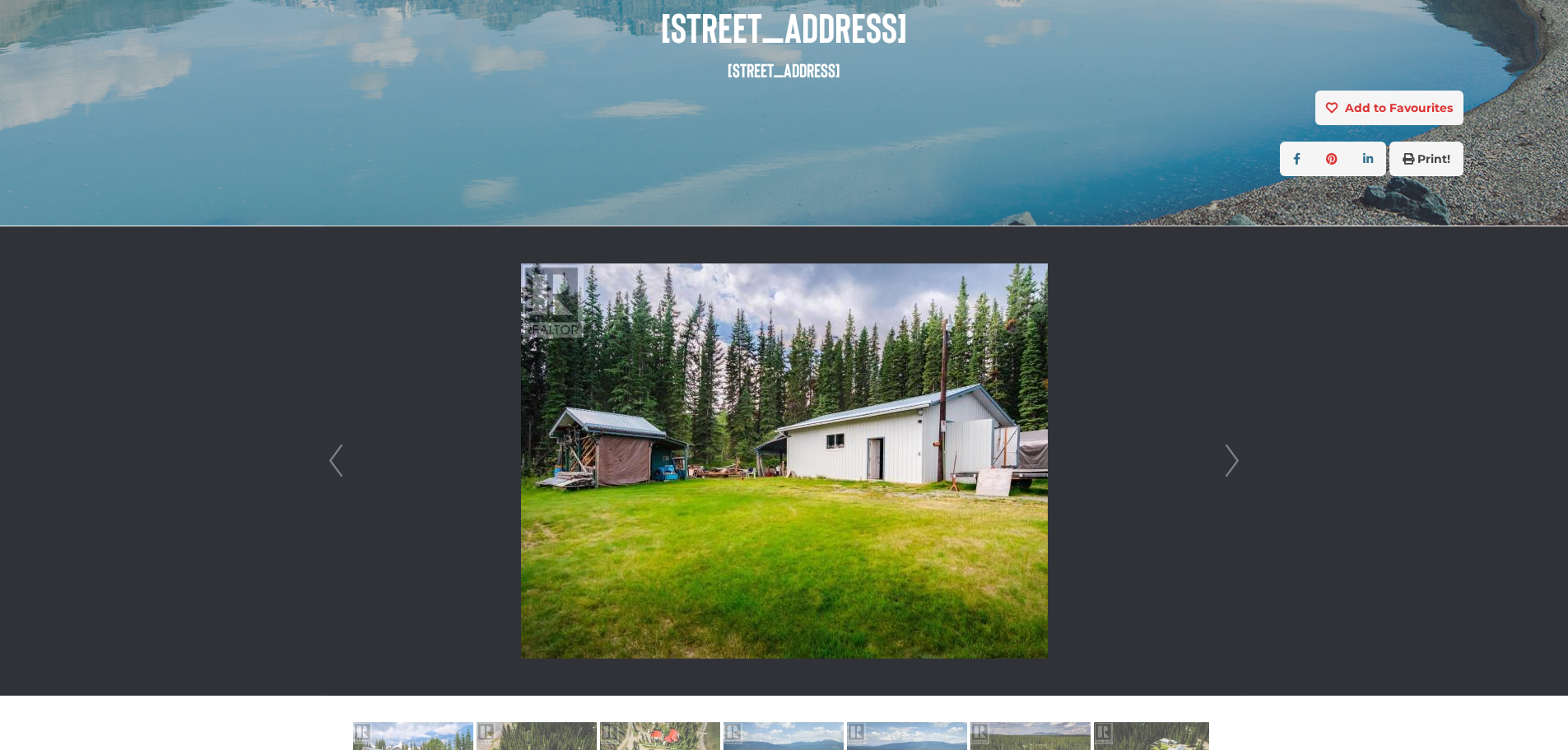
click at [1235, 457] on link "Next" at bounding box center [1232, 461] width 24 height 469
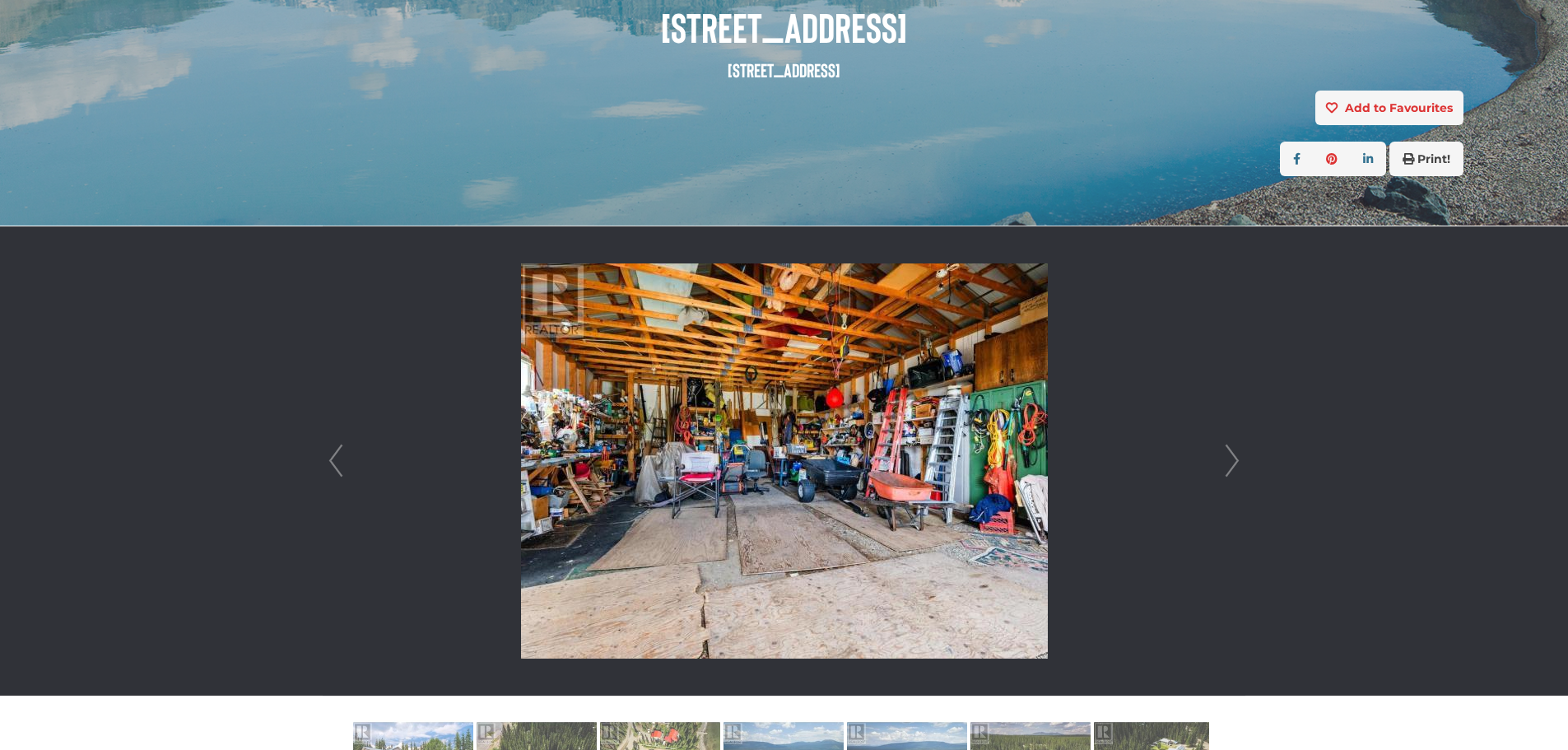
click at [1235, 457] on link "Next" at bounding box center [1232, 461] width 24 height 469
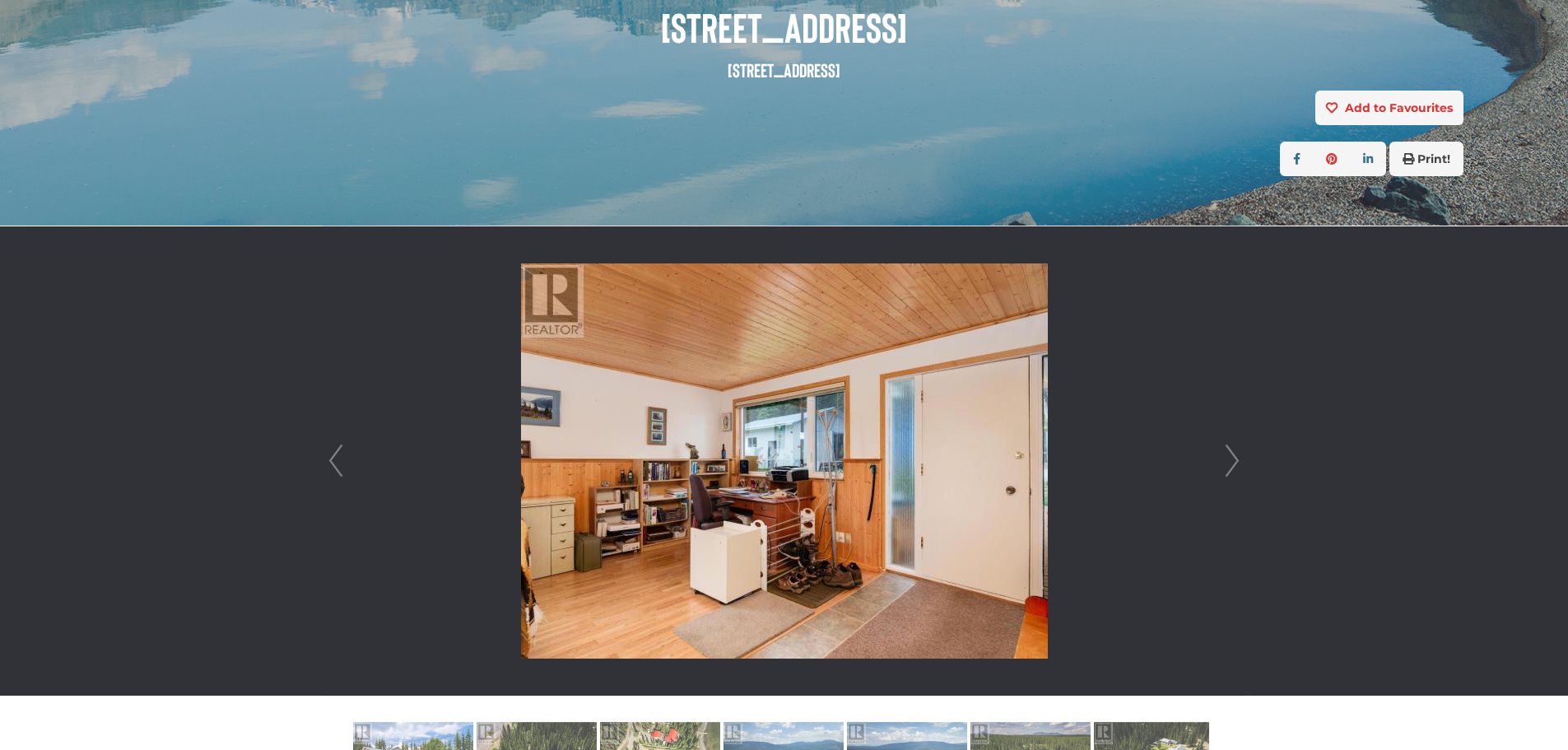
click at [1235, 457] on link "Next" at bounding box center [1232, 461] width 24 height 469
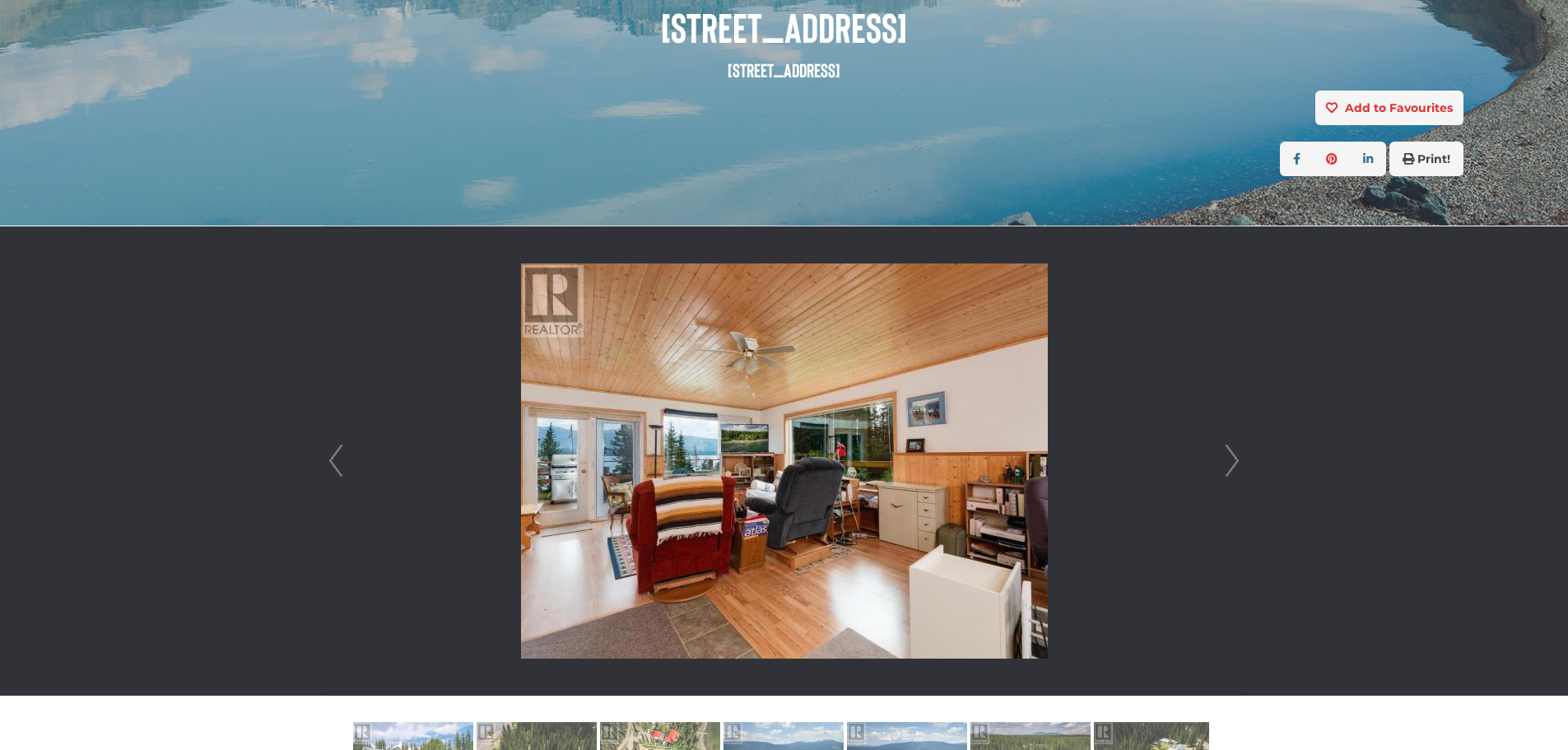
click at [1235, 457] on link "Next" at bounding box center [1232, 461] width 24 height 469
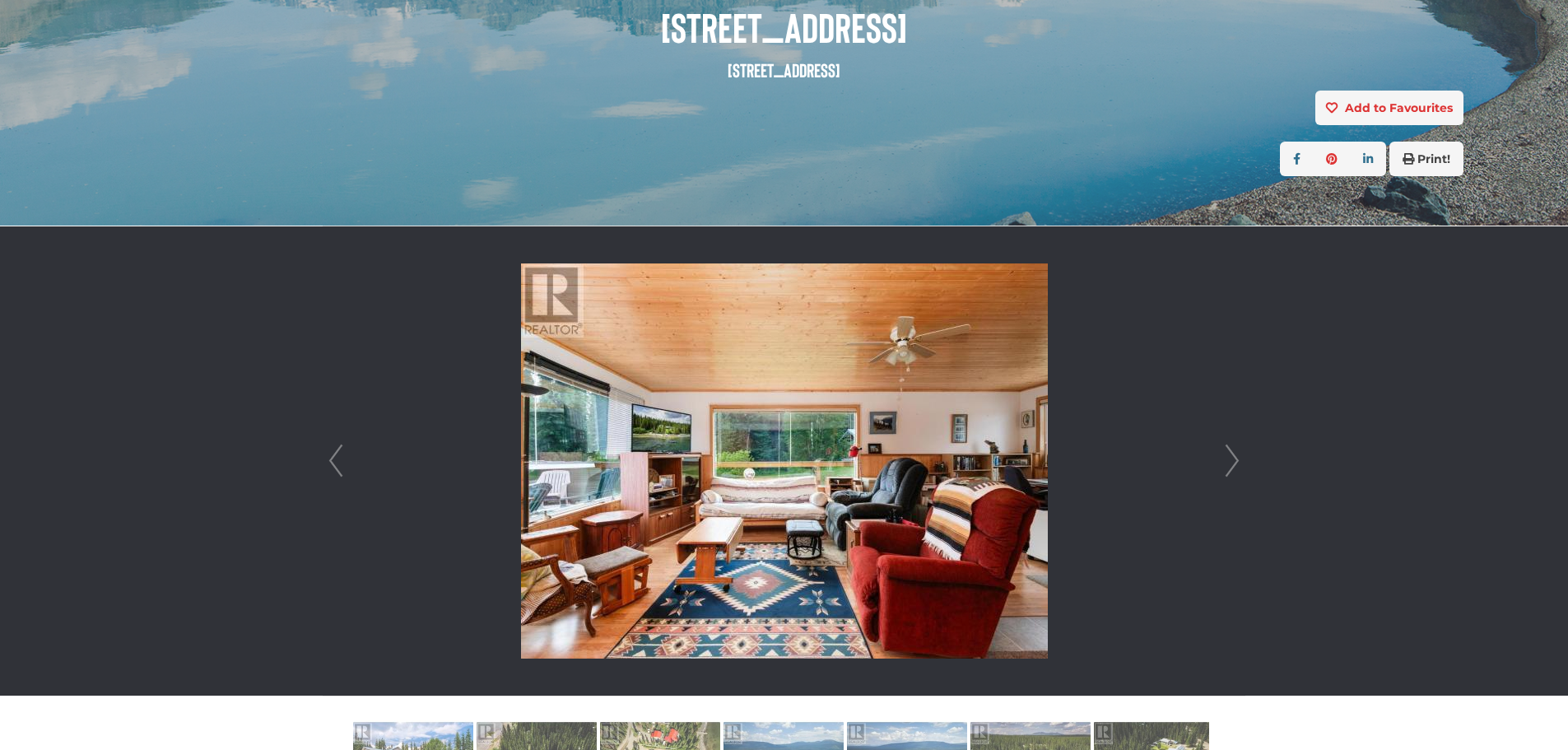
click at [1235, 457] on link "Next" at bounding box center [1232, 461] width 24 height 469
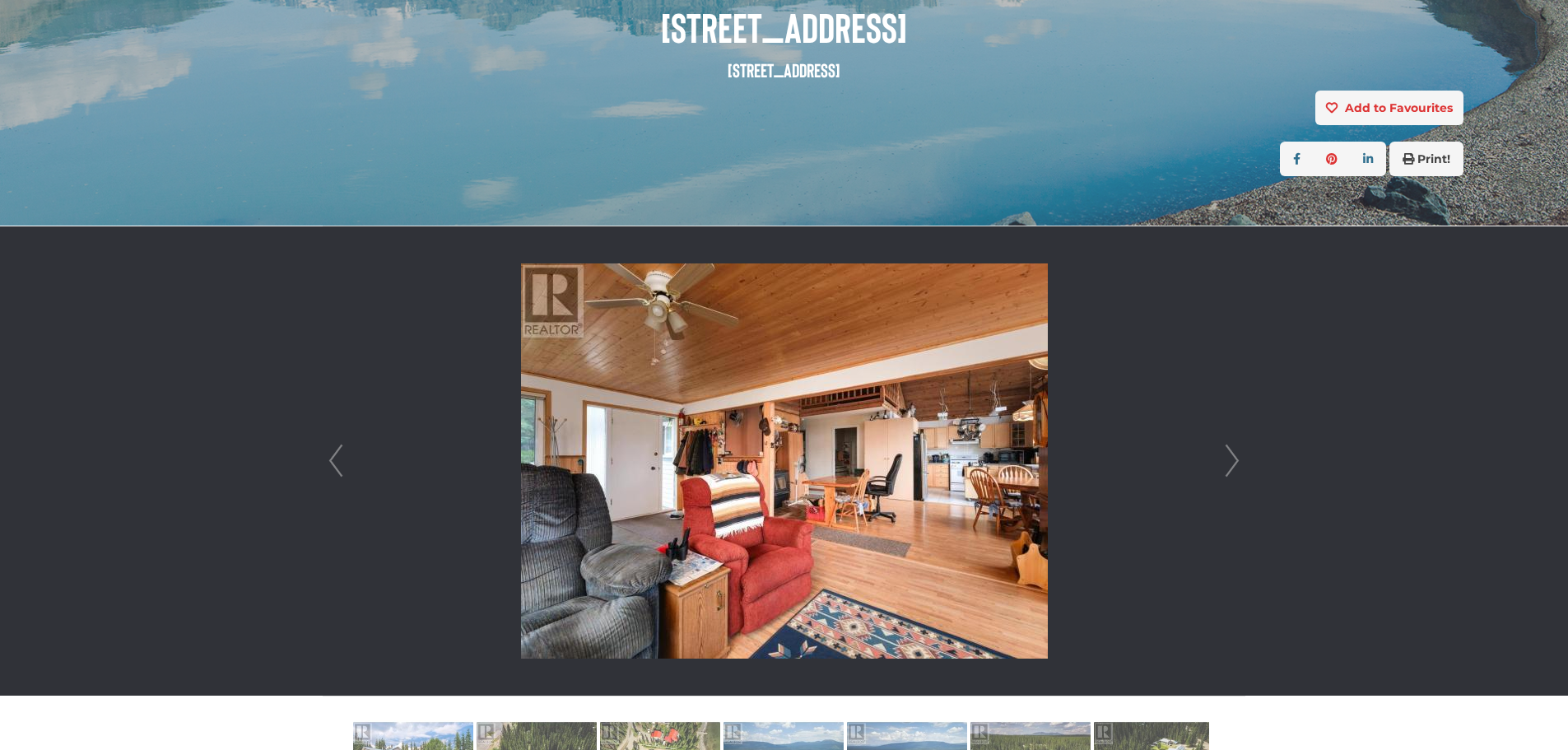
click at [1236, 455] on link "Next" at bounding box center [1232, 461] width 24 height 469
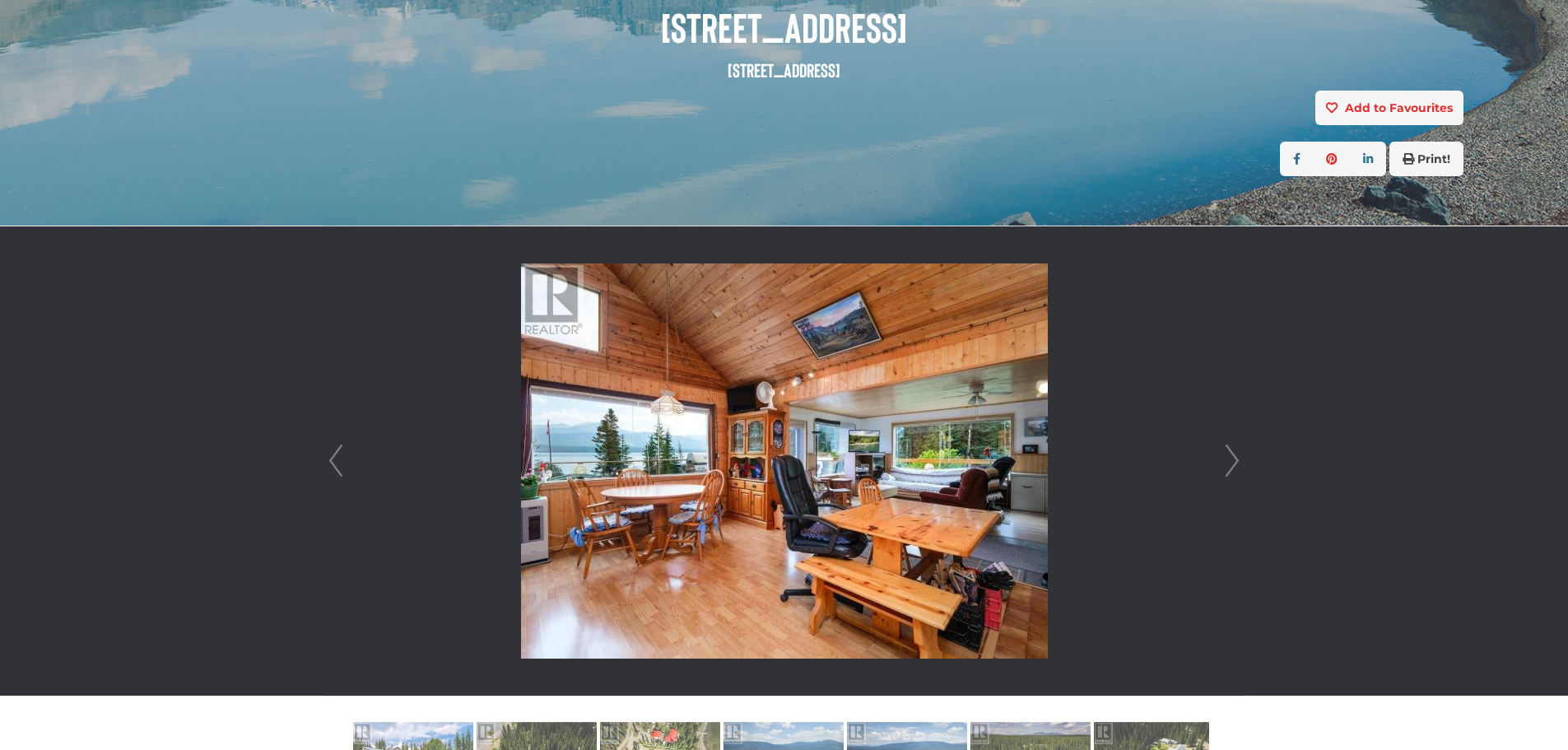
click at [1236, 455] on link "Next" at bounding box center [1232, 461] width 24 height 469
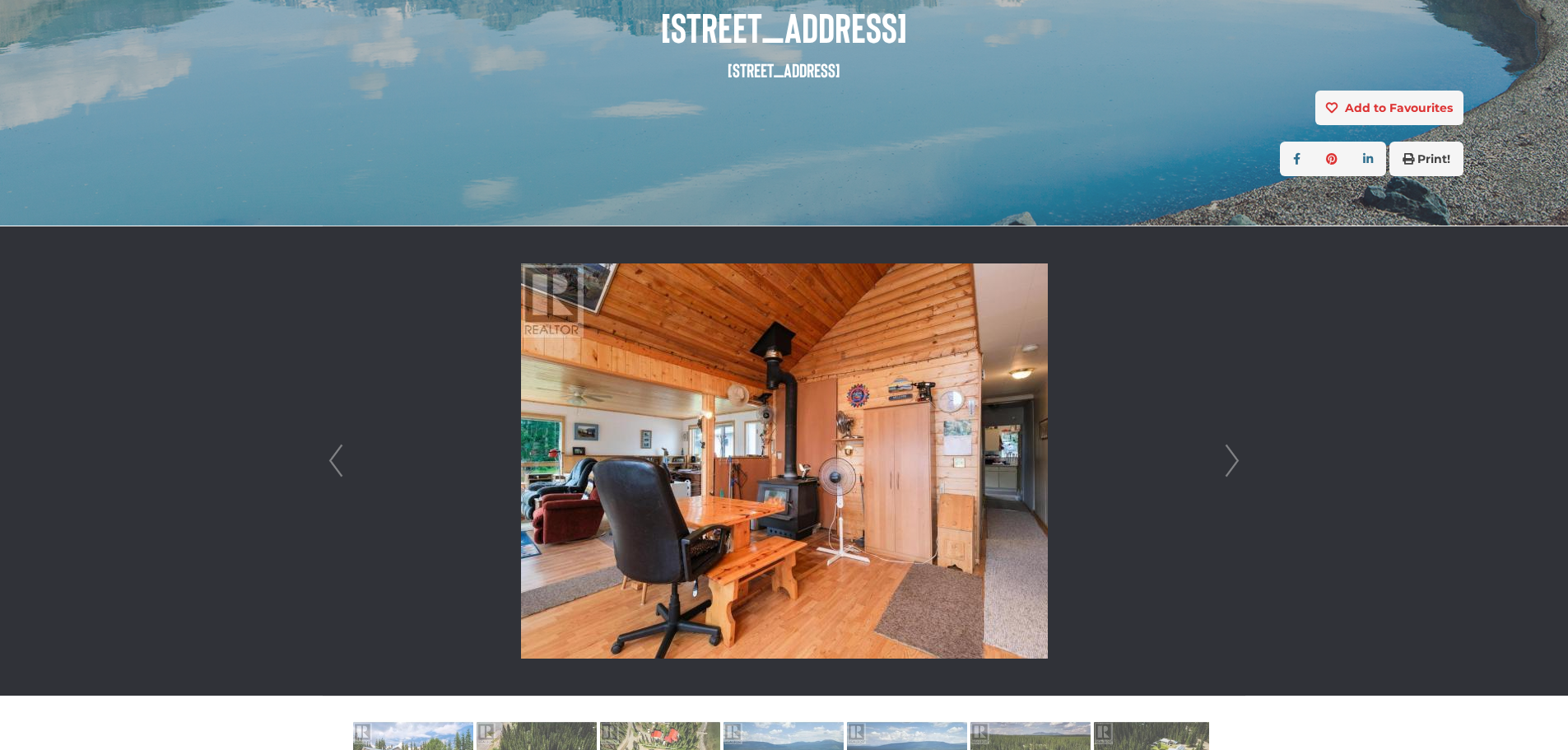
click at [1236, 455] on link "Next" at bounding box center [1232, 461] width 24 height 469
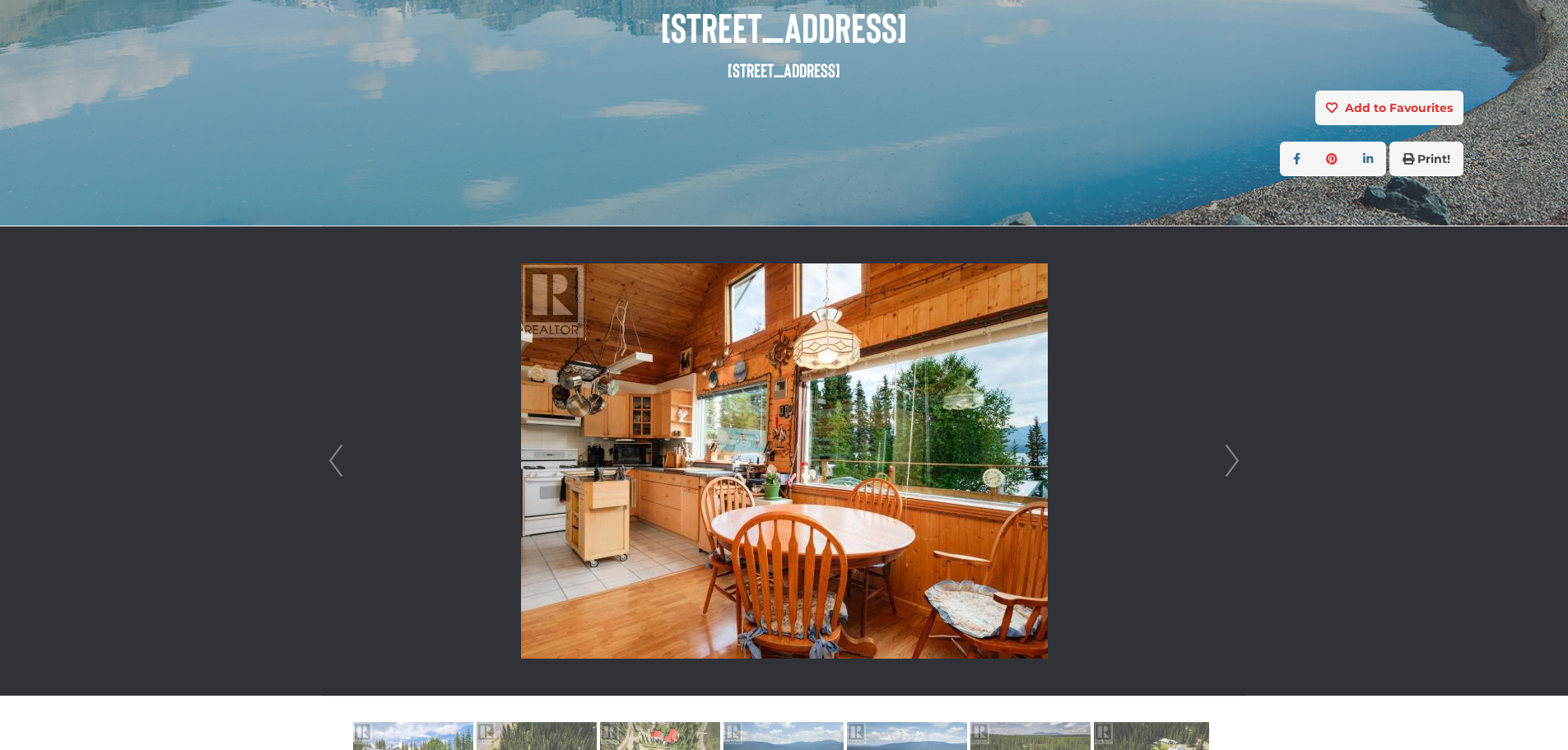
click at [1236, 455] on link "Next" at bounding box center [1232, 461] width 24 height 469
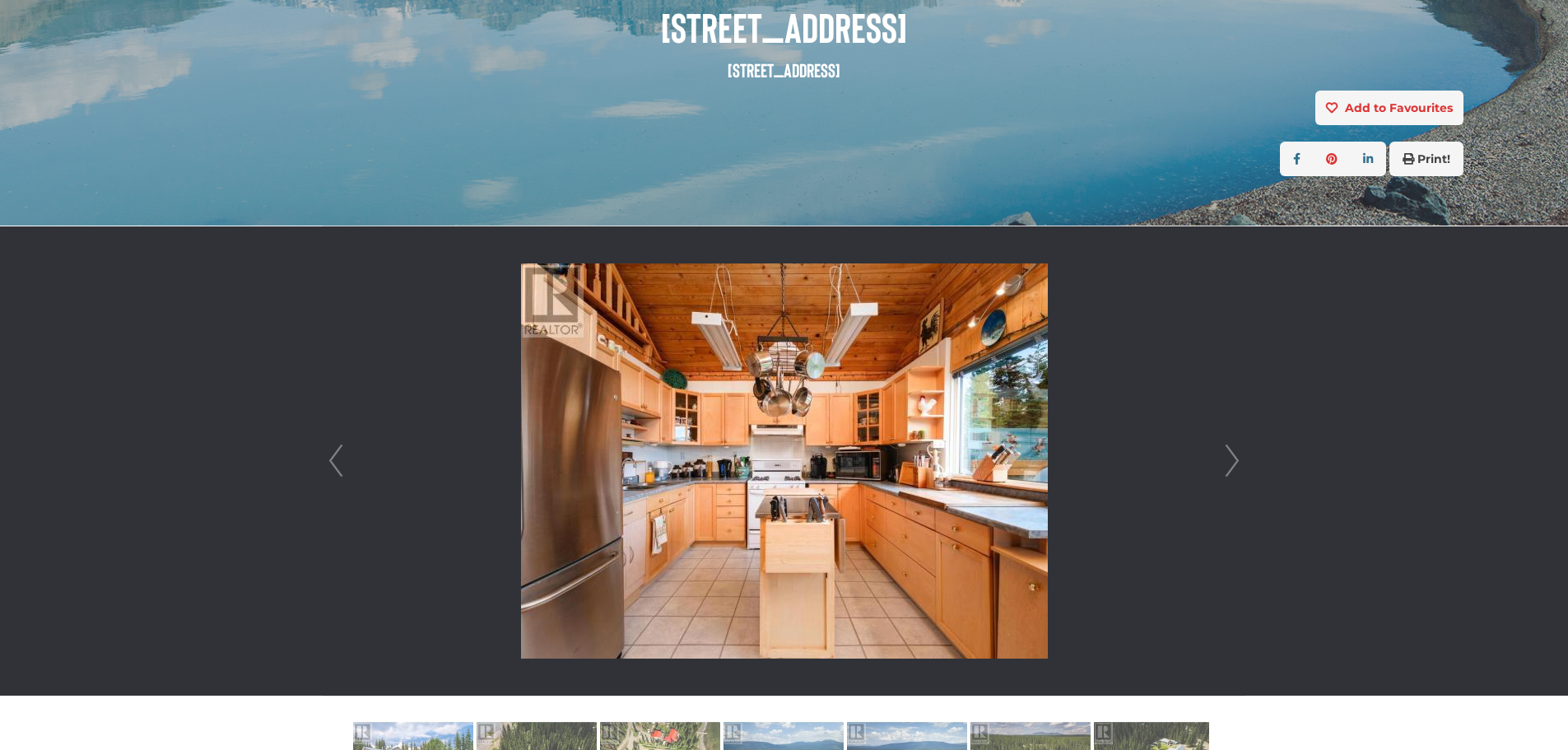
click at [1236, 455] on link "Next" at bounding box center [1232, 461] width 24 height 469
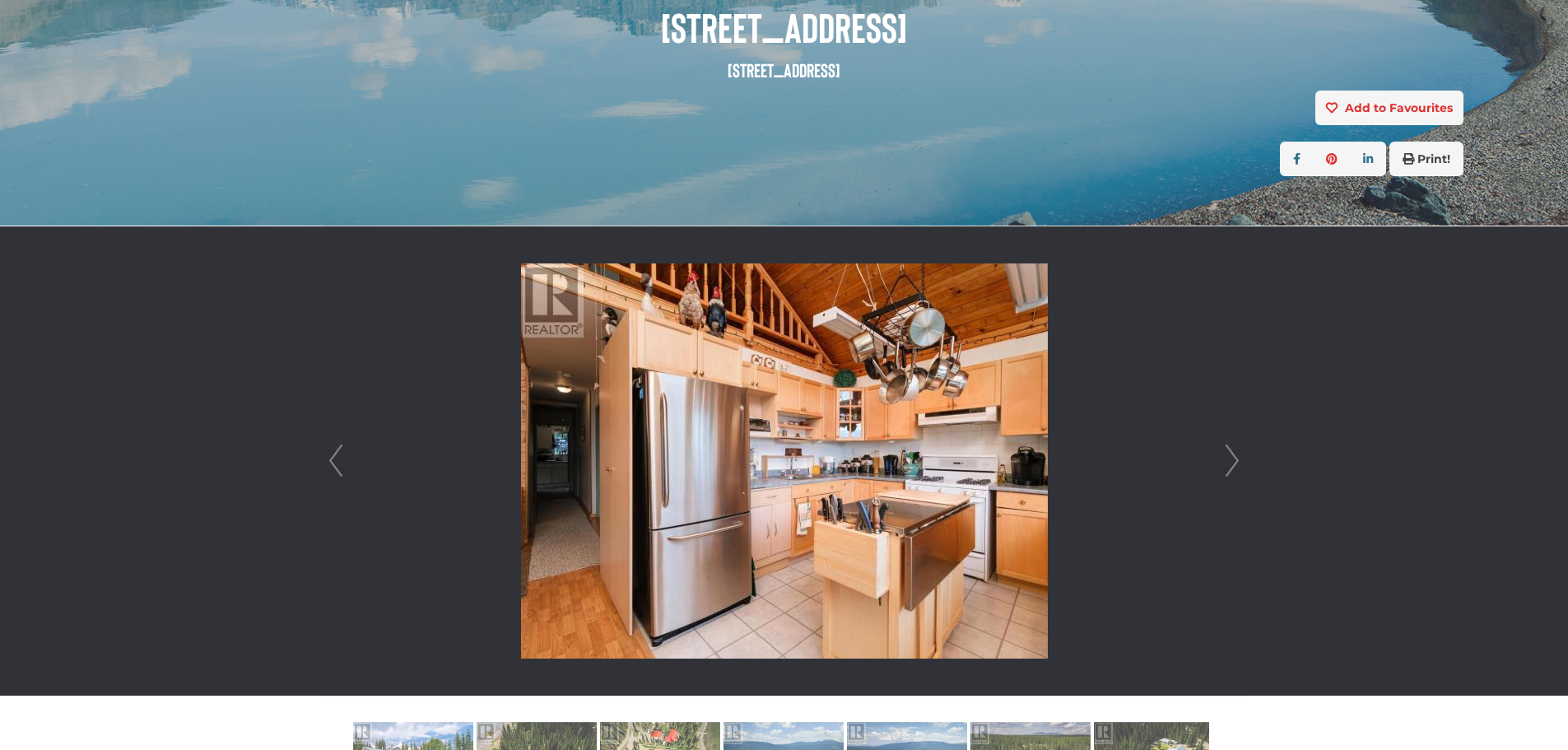
click at [1236, 455] on link "Next" at bounding box center [1232, 461] width 24 height 469
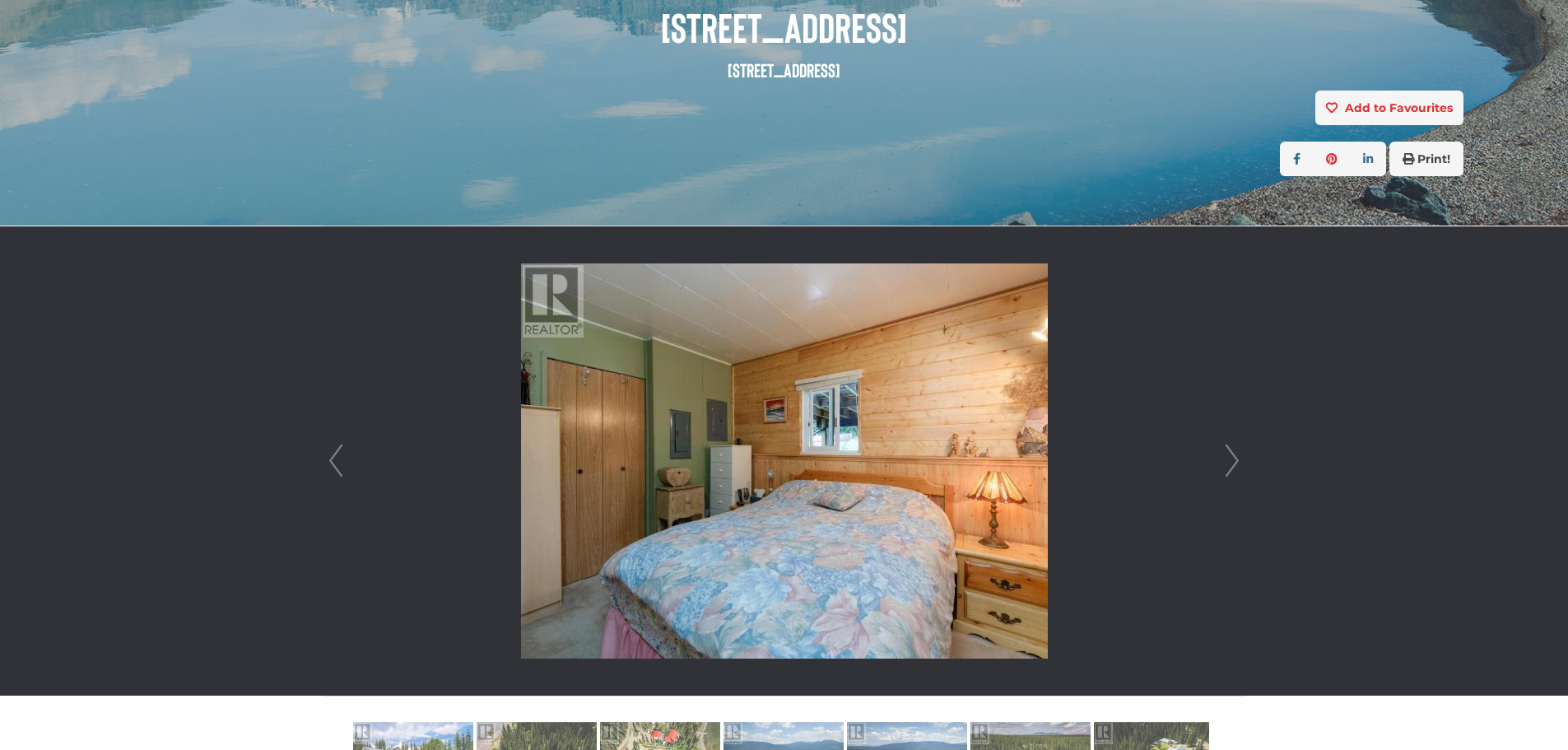
click at [1236, 455] on link "Next" at bounding box center [1232, 461] width 24 height 469
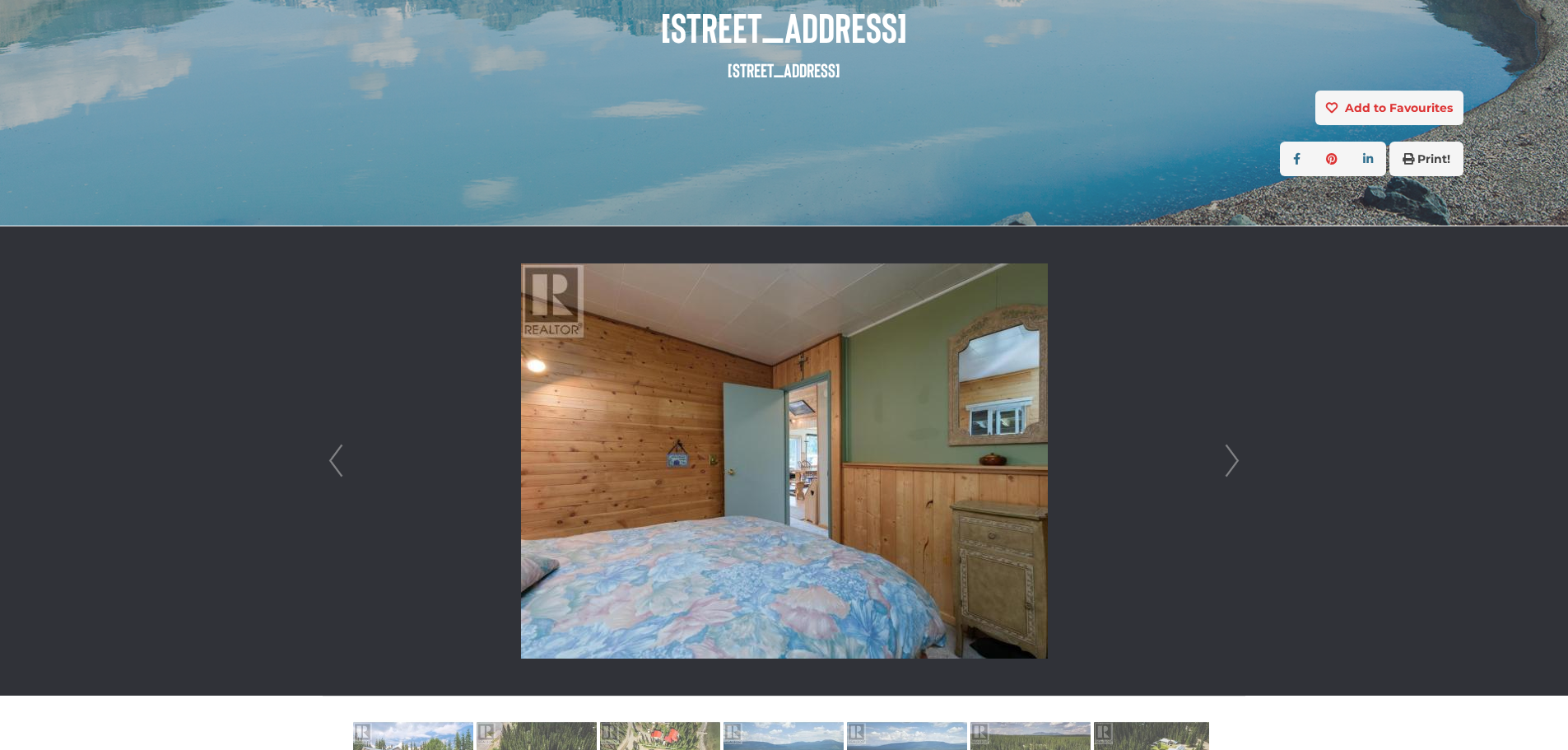
click at [1236, 455] on link "Next" at bounding box center [1232, 461] width 24 height 469
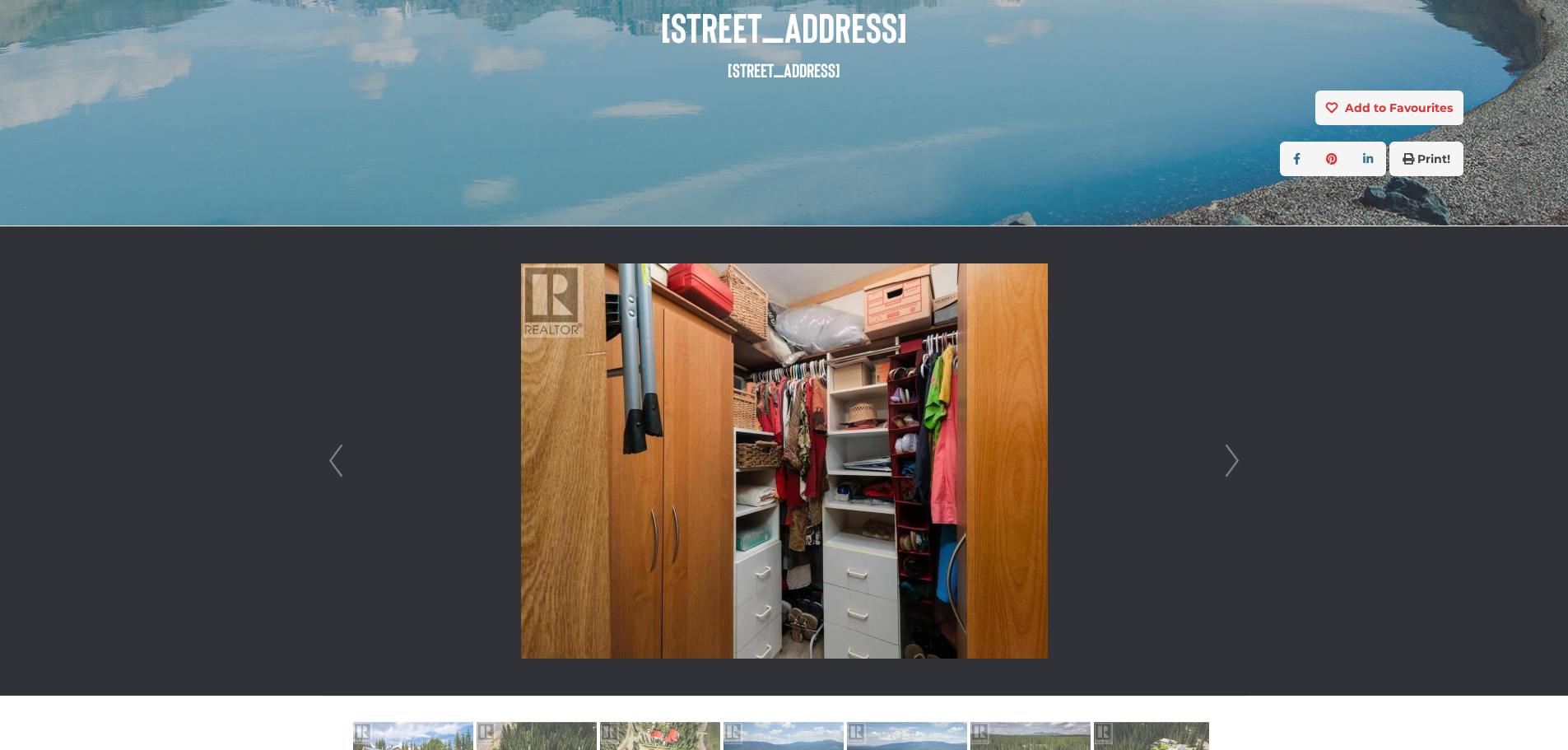
click at [1236, 455] on link "Next" at bounding box center [1232, 461] width 24 height 469
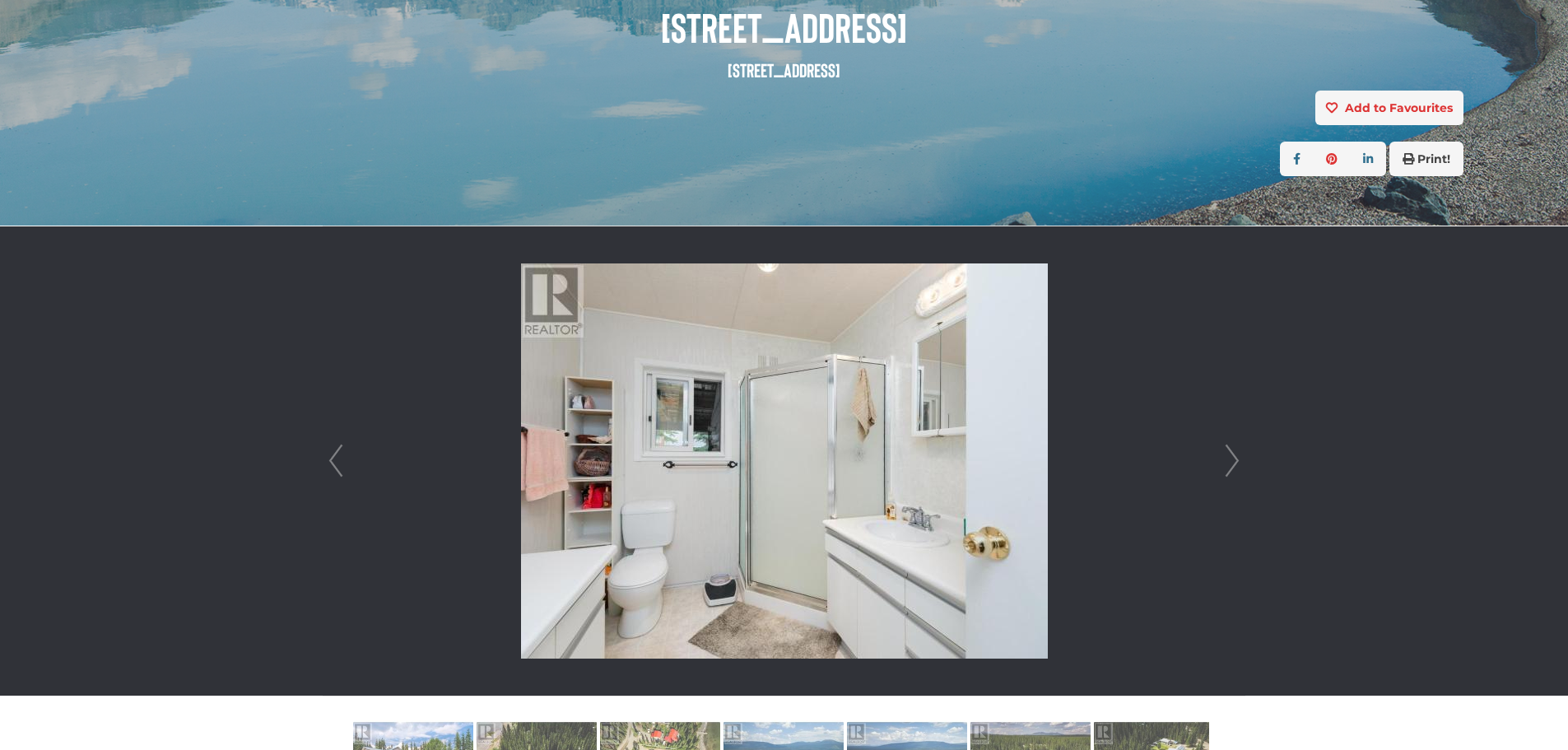
click at [1236, 455] on link "Next" at bounding box center [1232, 461] width 24 height 469
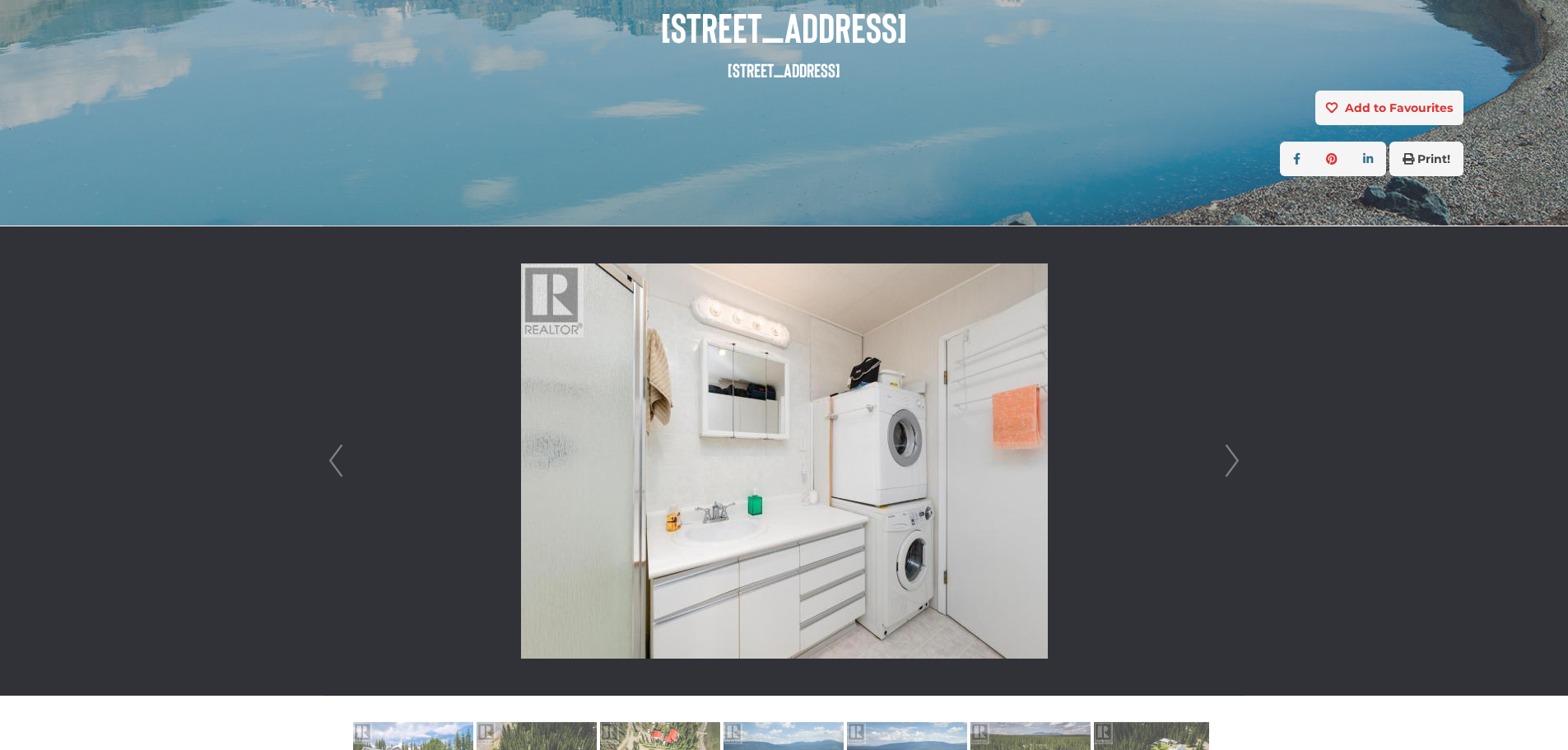
click at [1236, 455] on link "Next" at bounding box center [1232, 461] width 24 height 469
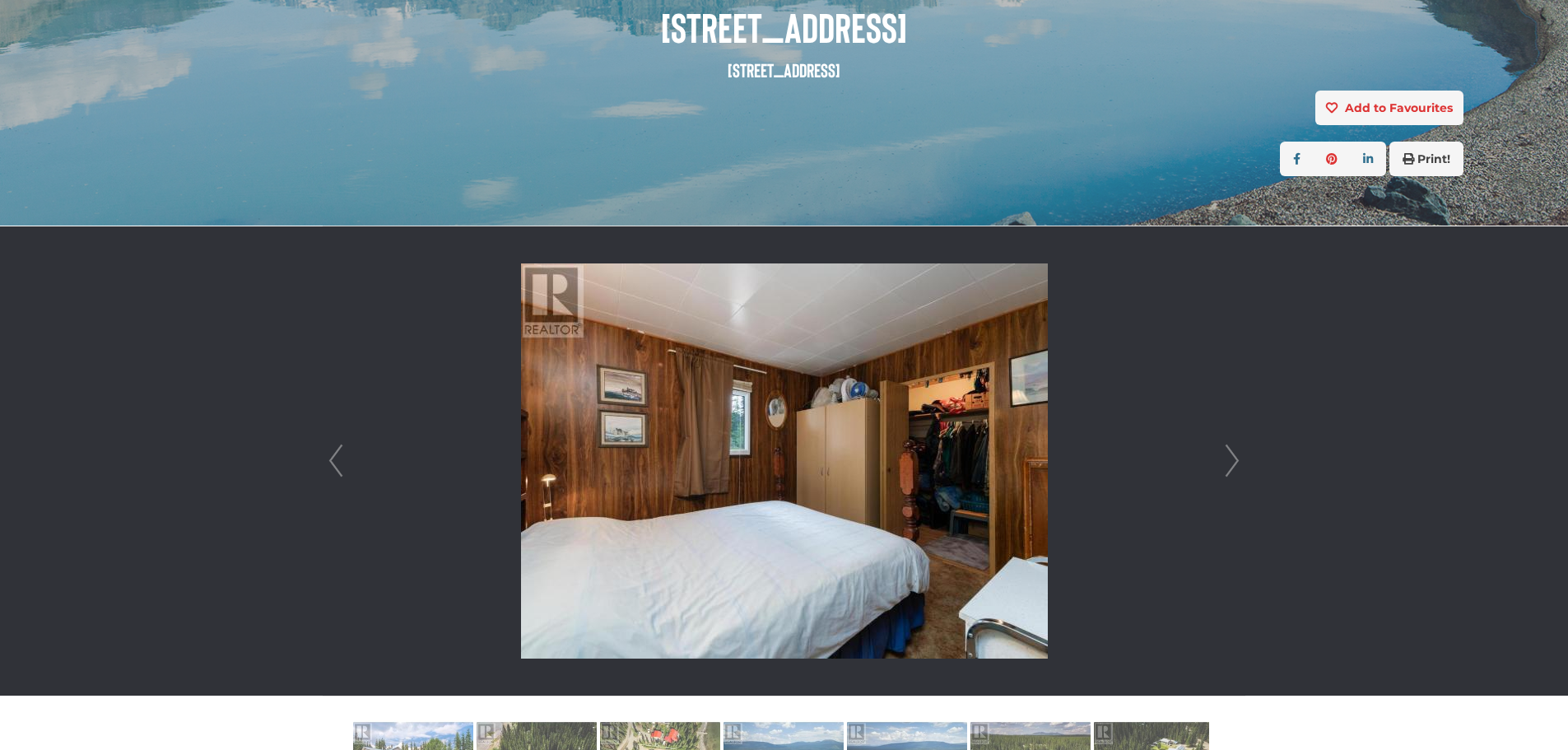
click at [1236, 455] on link "Next" at bounding box center [1232, 461] width 24 height 469
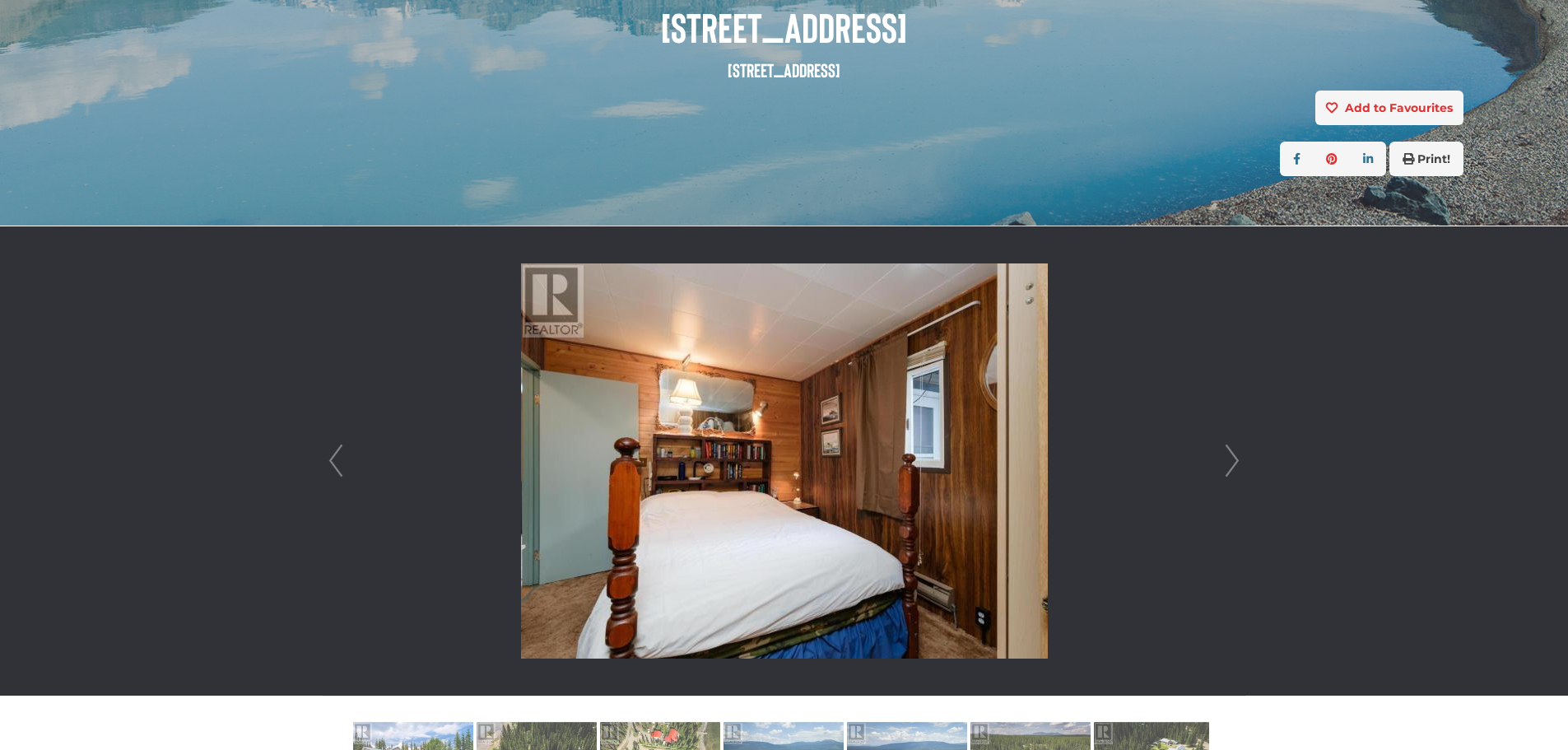
click at [1236, 455] on link "Next" at bounding box center [1232, 461] width 24 height 469
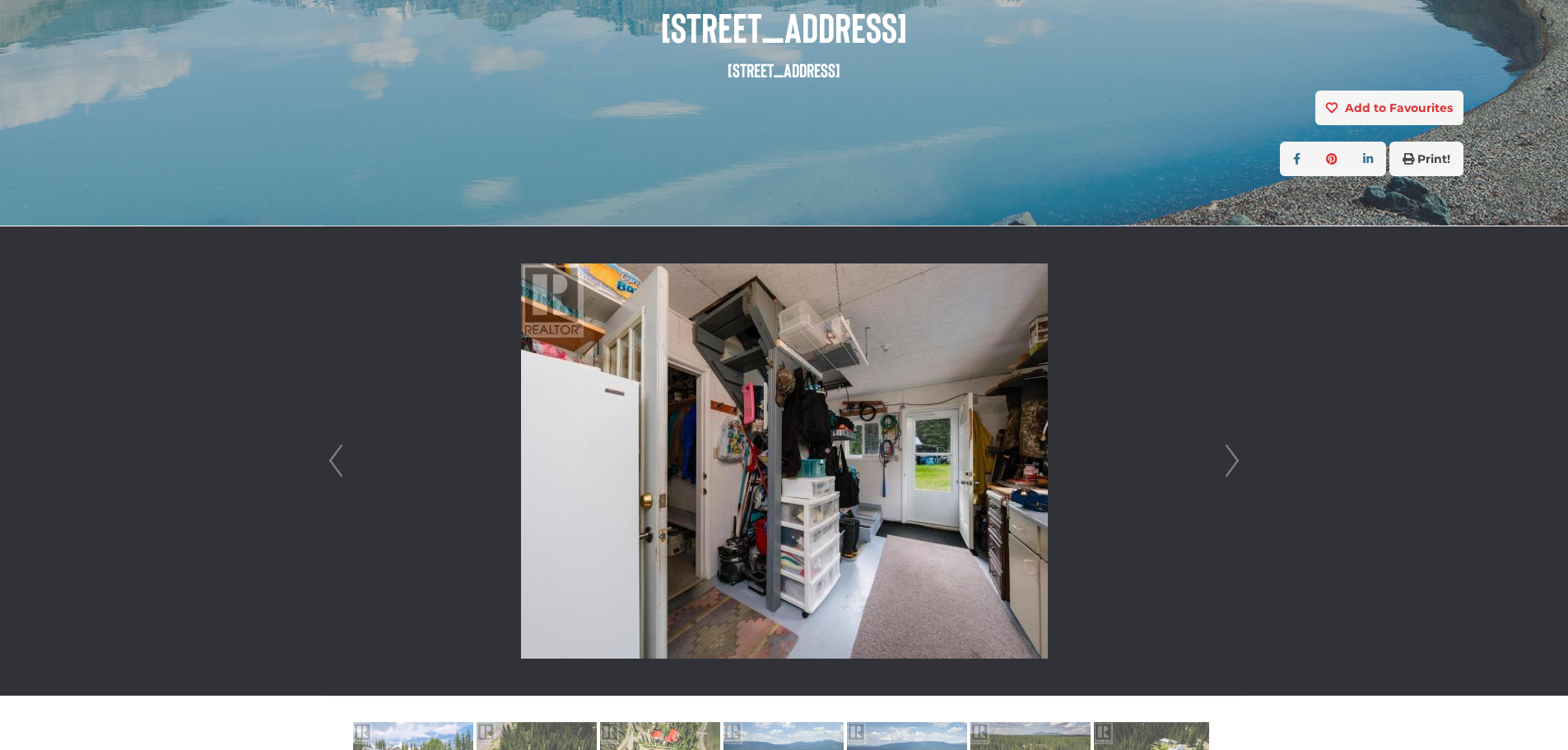
click at [1236, 455] on link "Next" at bounding box center [1232, 461] width 24 height 469
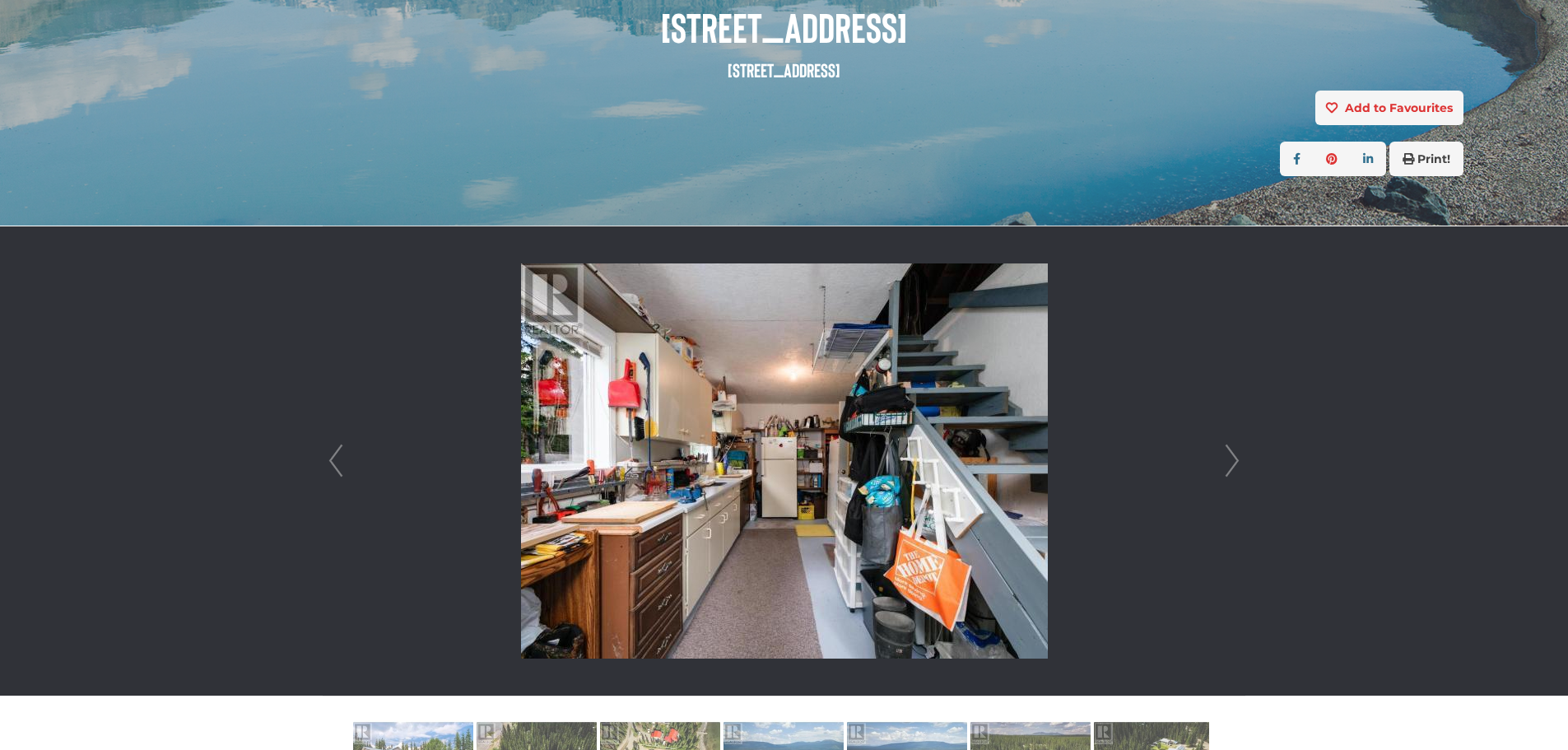
click at [1236, 455] on link "Next" at bounding box center [1232, 461] width 24 height 469
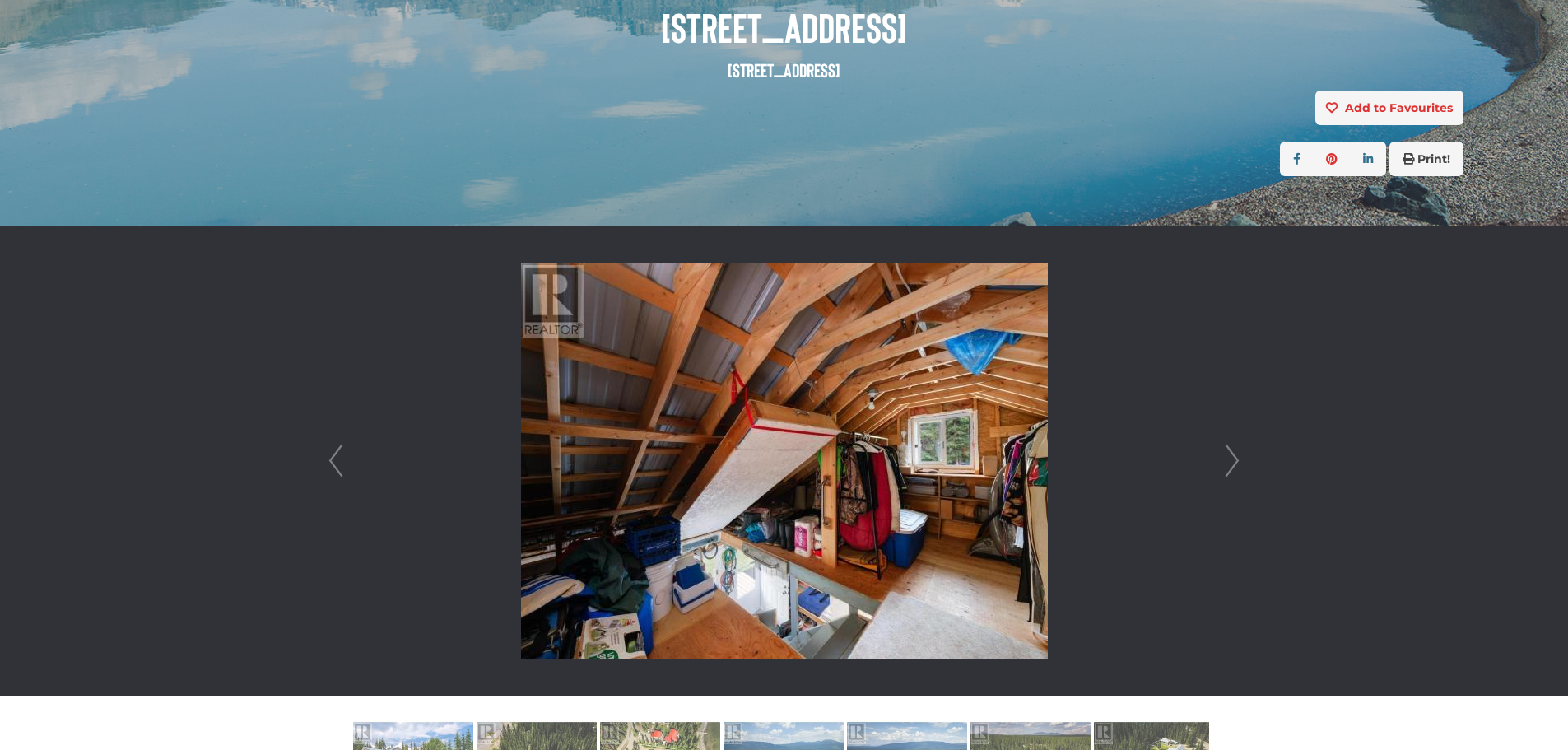
click at [1237, 455] on link "Next" at bounding box center [1232, 461] width 24 height 469
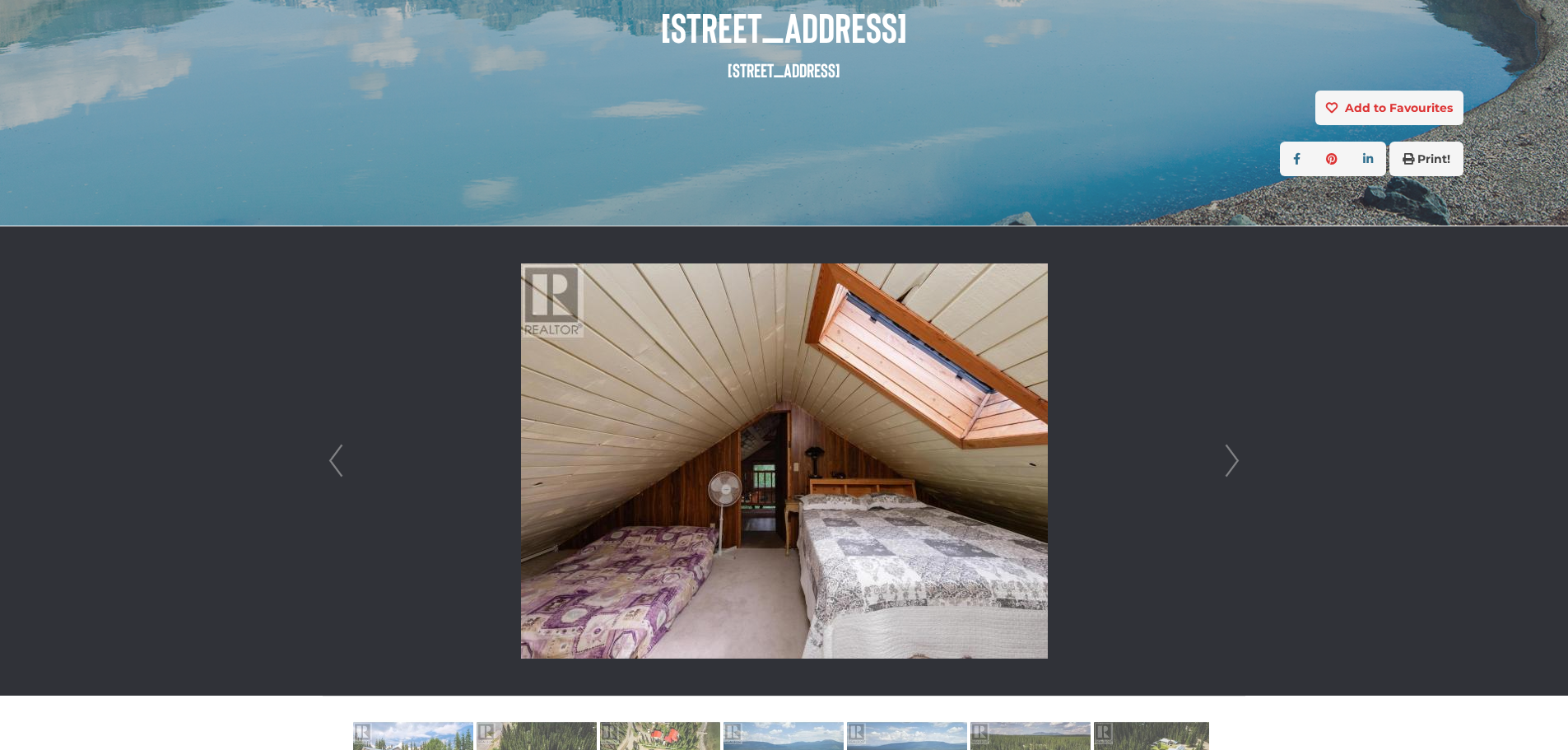
click at [1237, 456] on link "Next" at bounding box center [1232, 461] width 24 height 469
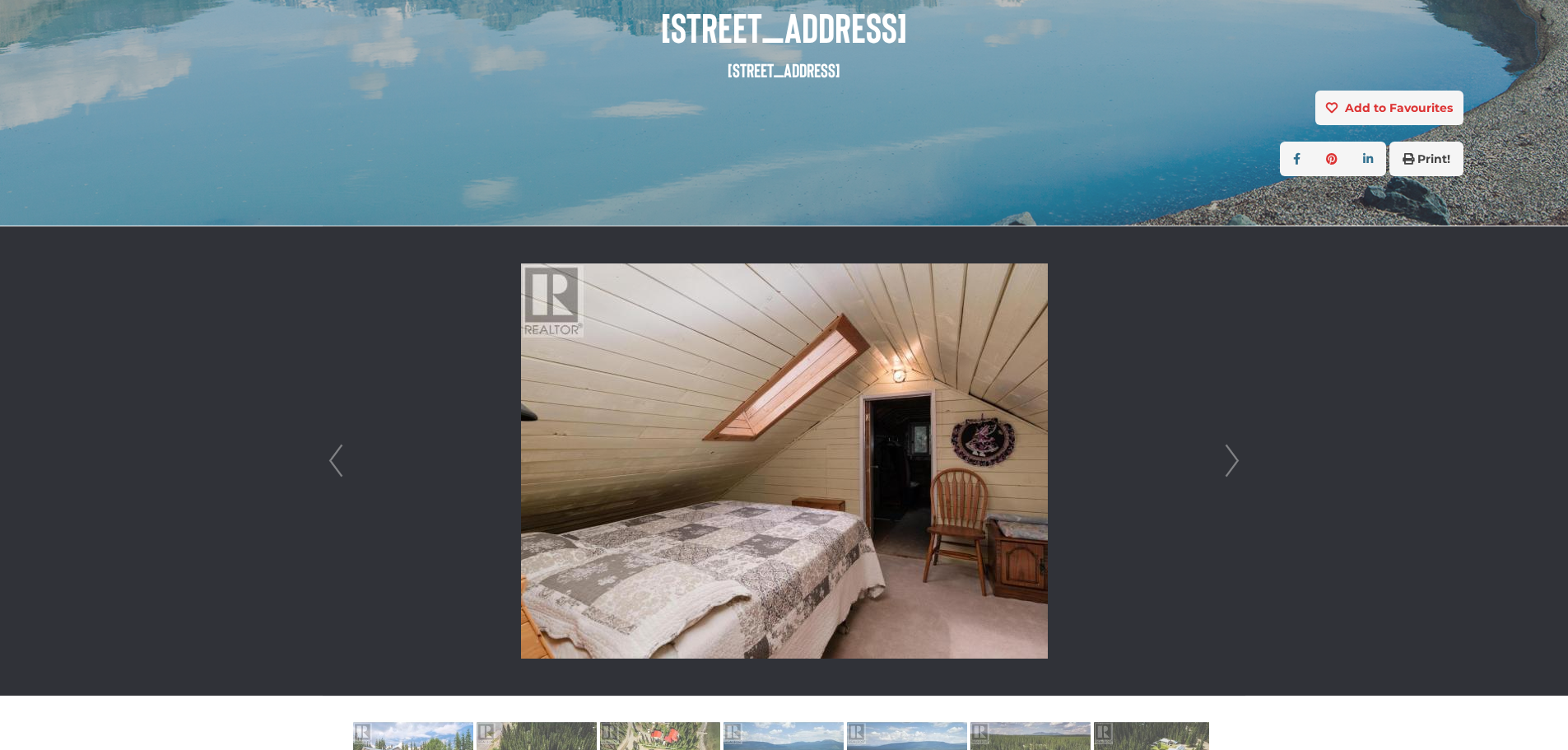
click at [1237, 456] on link "Next" at bounding box center [1232, 461] width 24 height 469
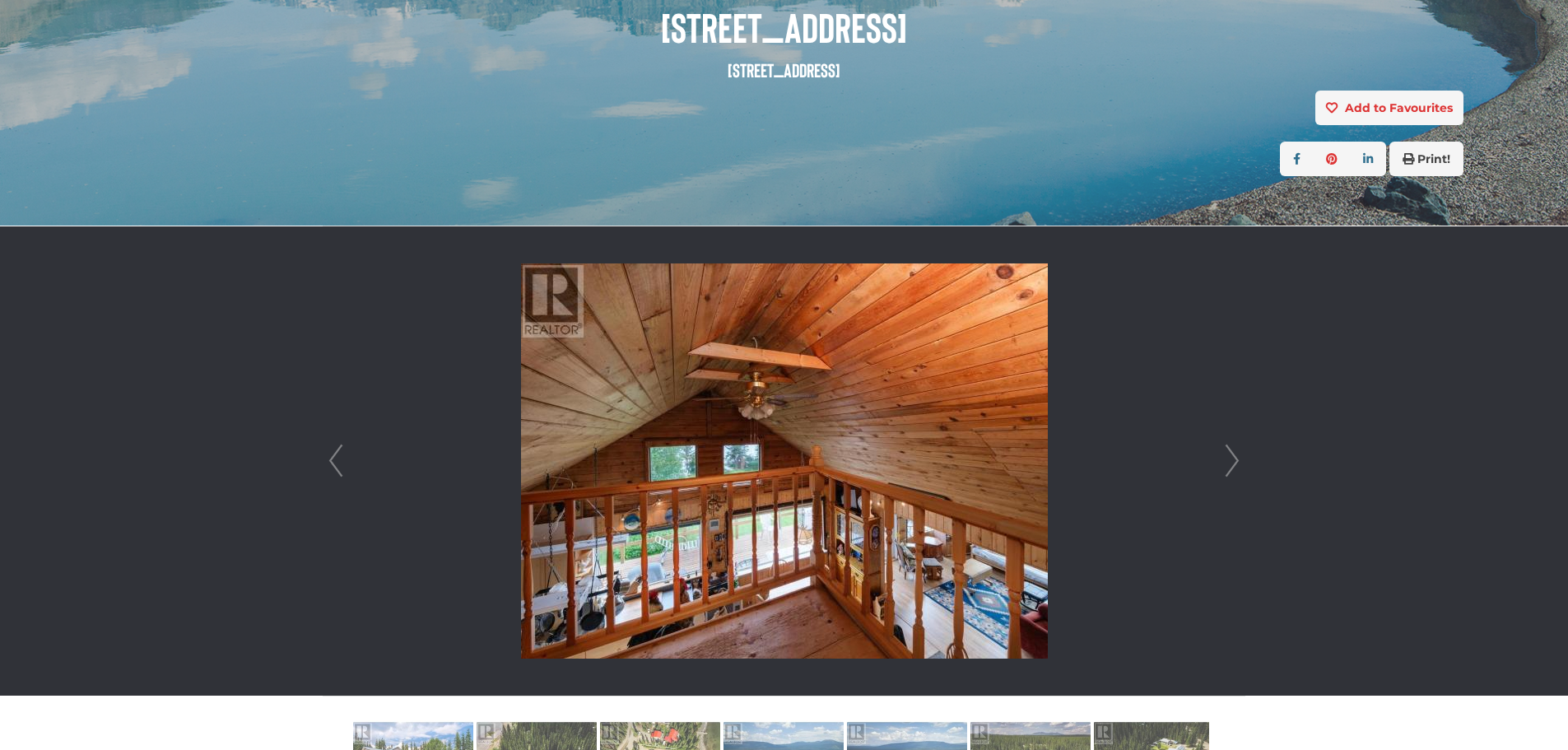
click at [1237, 456] on link "Next" at bounding box center [1232, 461] width 24 height 469
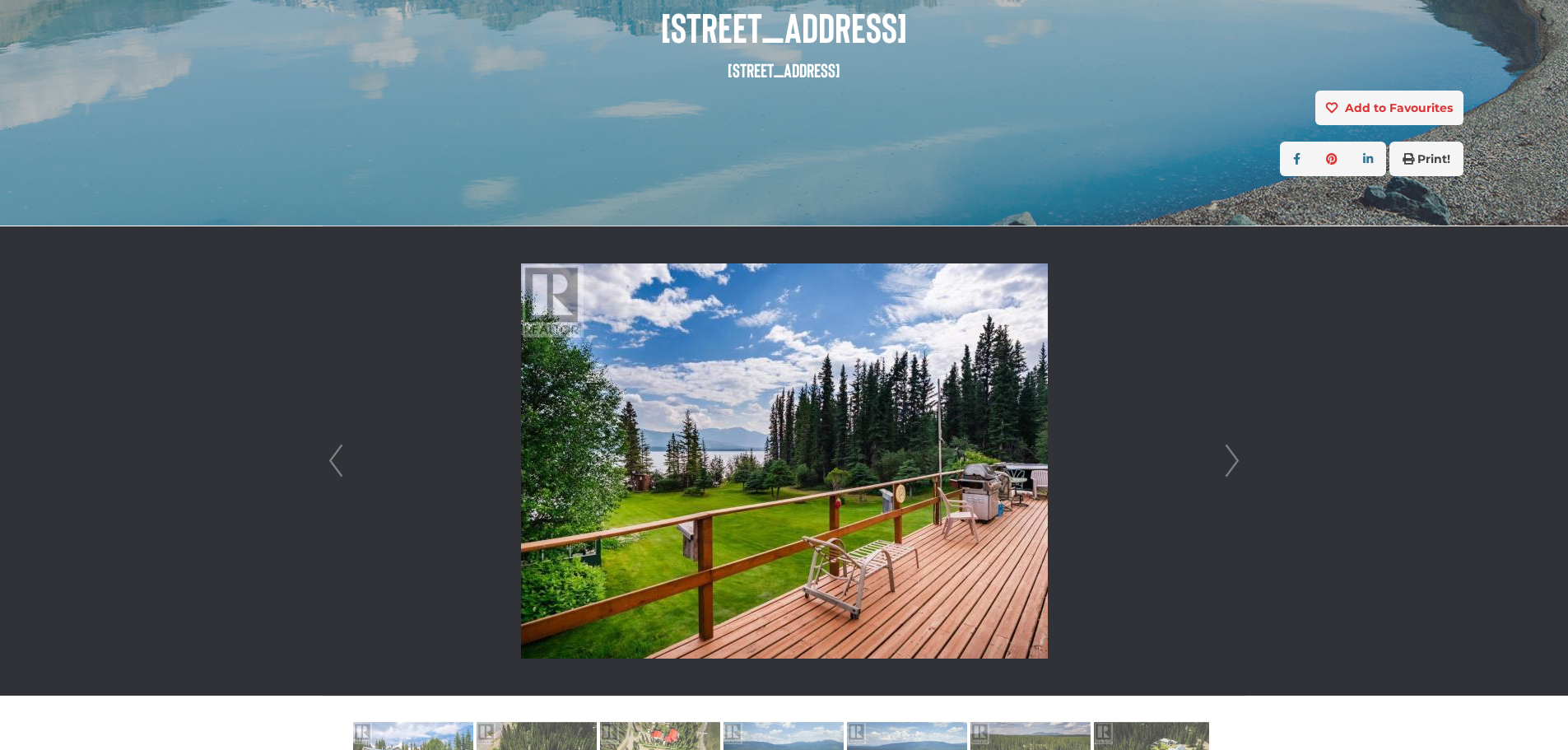
click at [1237, 456] on link "Next" at bounding box center [1232, 461] width 24 height 469
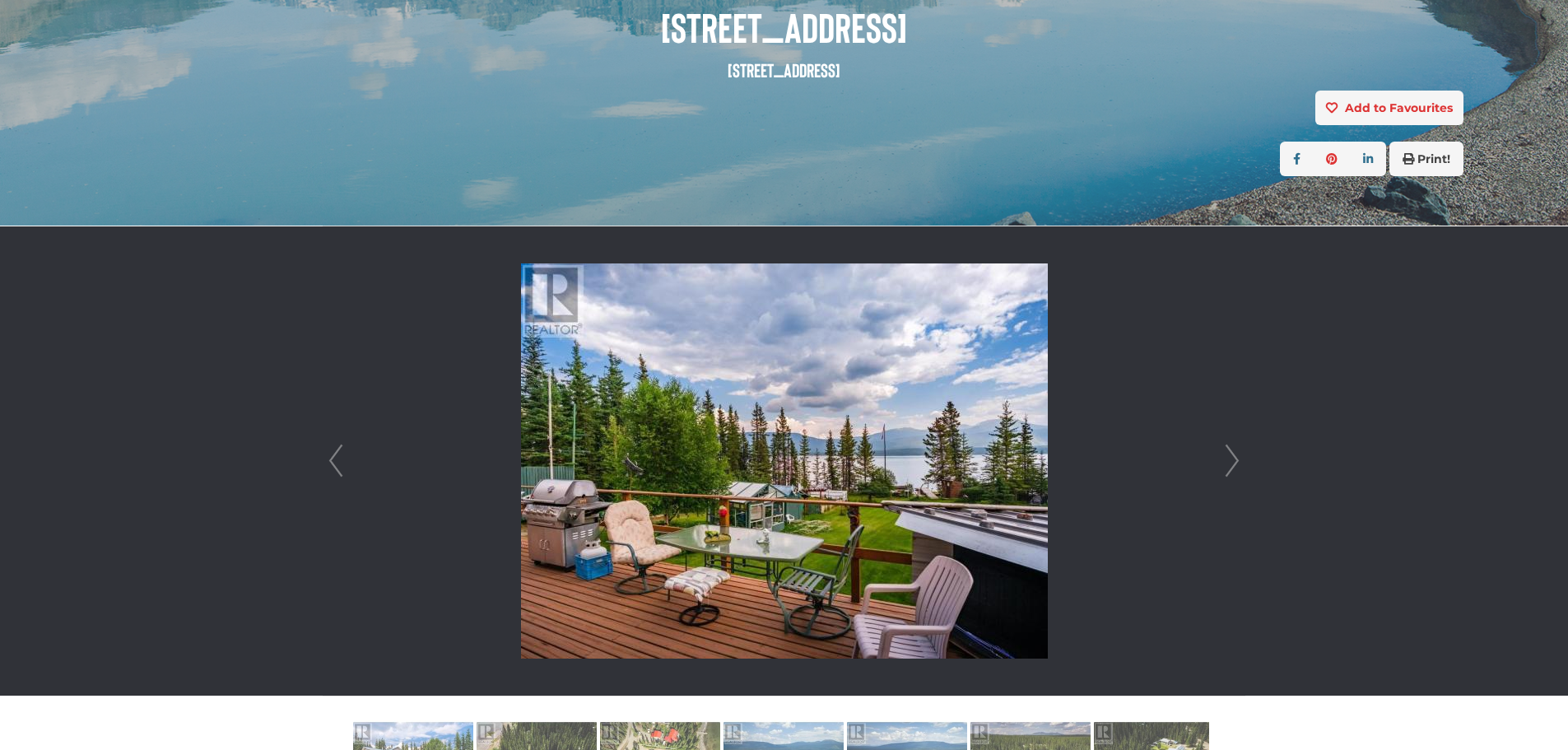
click at [1237, 456] on link "Next" at bounding box center [1232, 461] width 24 height 469
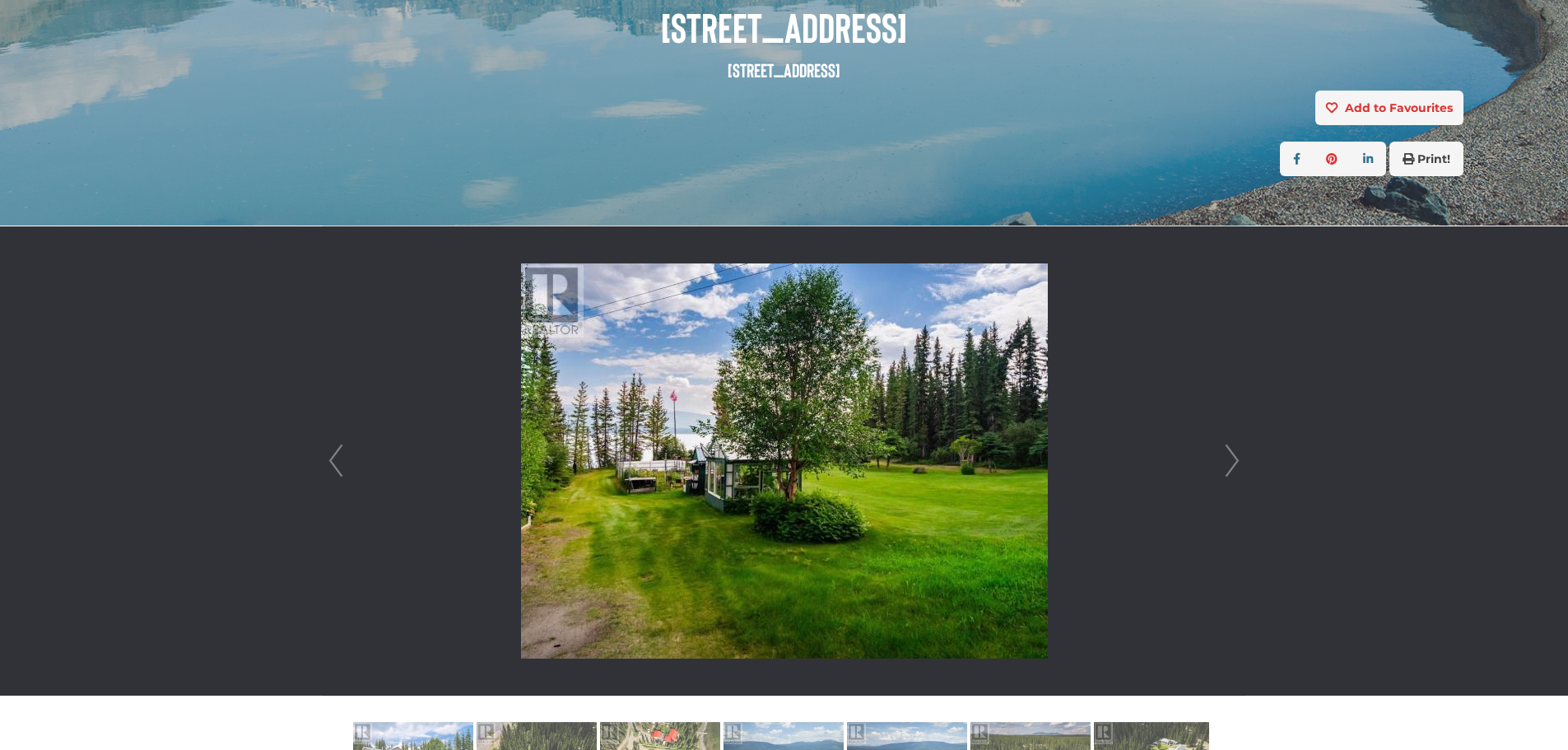
click at [1239, 461] on link "Next" at bounding box center [1232, 461] width 24 height 469
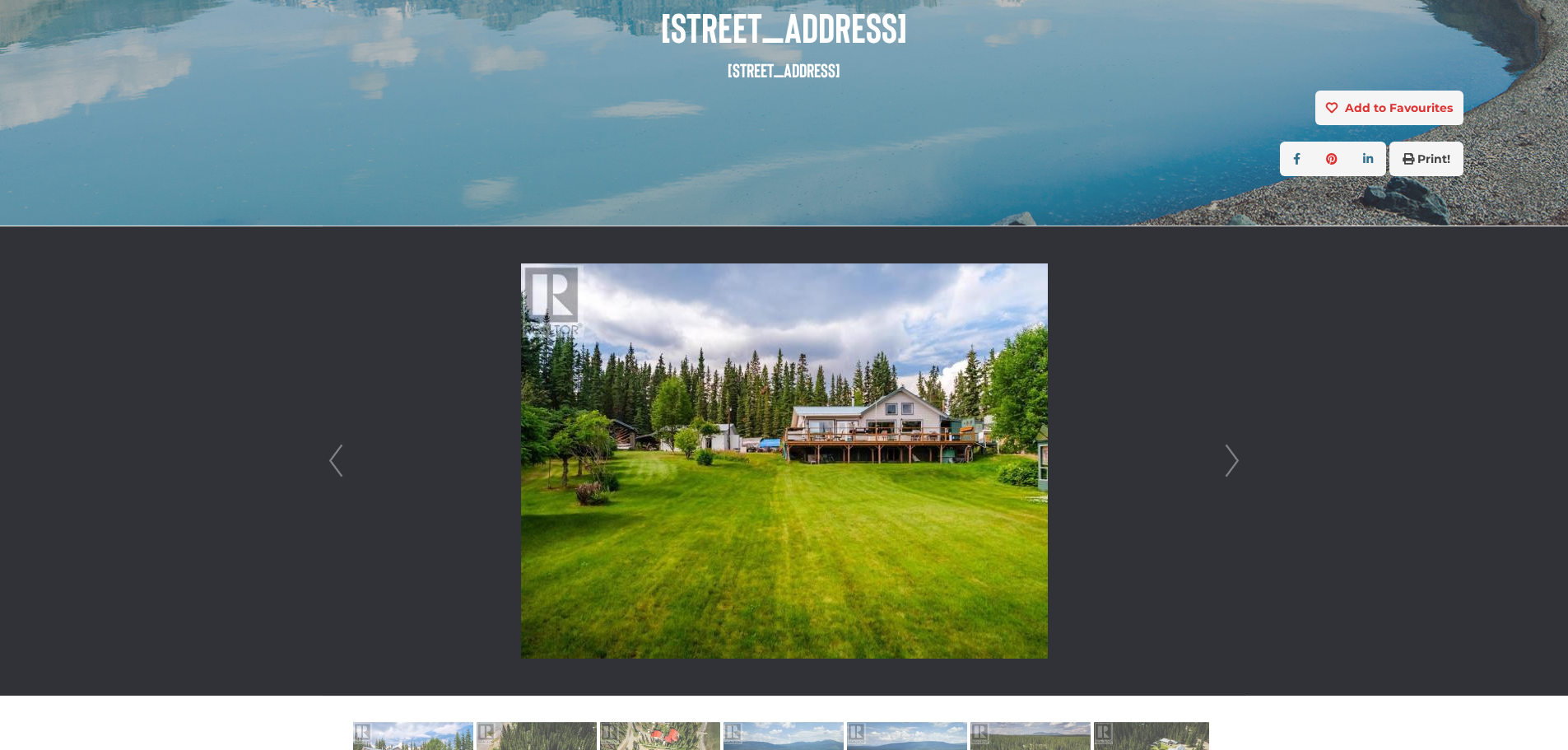
click at [1240, 461] on link "Next" at bounding box center [1232, 461] width 24 height 469
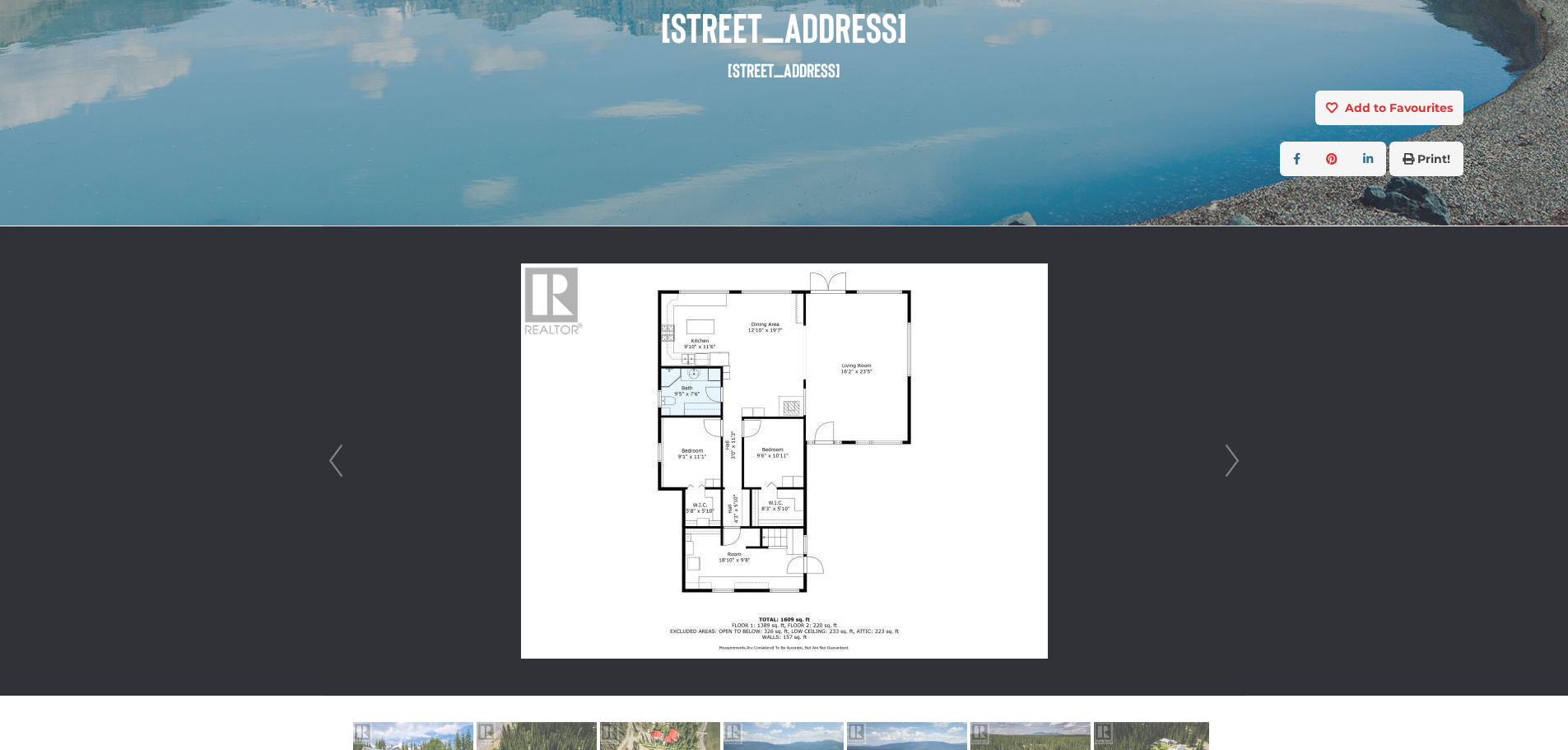
click at [1237, 461] on link "Next" at bounding box center [1232, 461] width 24 height 469
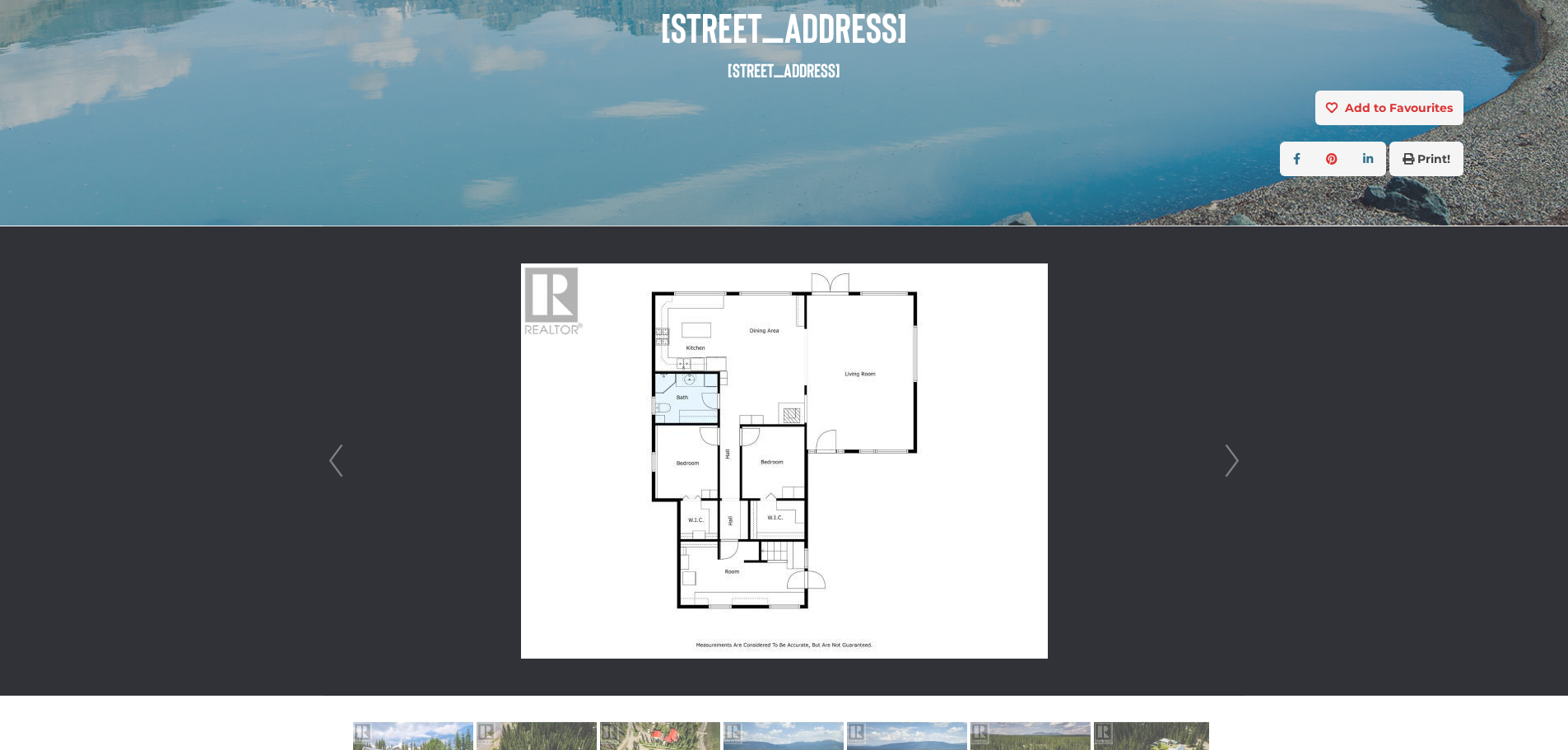
click at [1237, 461] on link "Next" at bounding box center [1232, 461] width 24 height 469
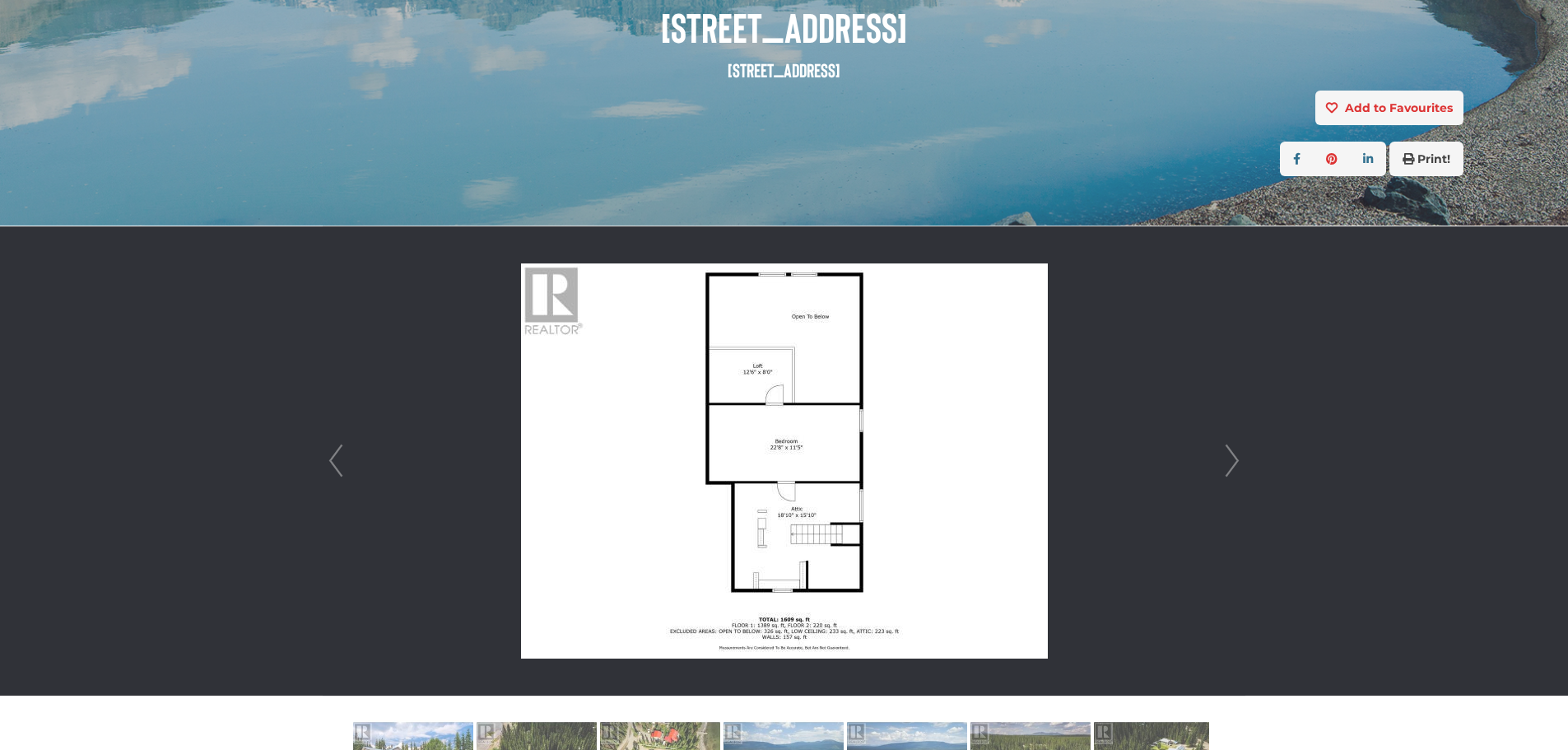
click at [1237, 461] on link "Next" at bounding box center [1232, 461] width 24 height 469
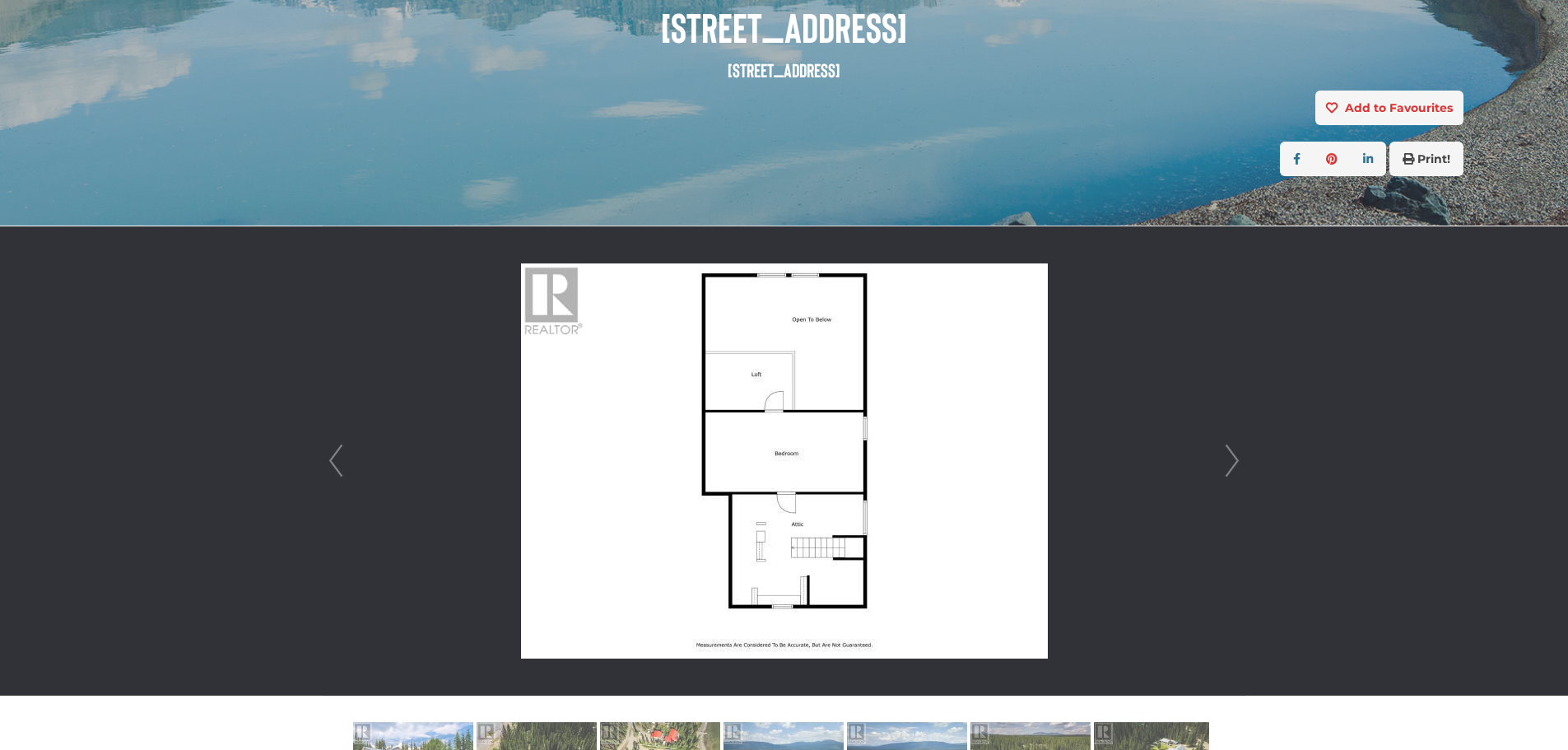
click at [326, 457] on link "Prev" at bounding box center [336, 461] width 24 height 469
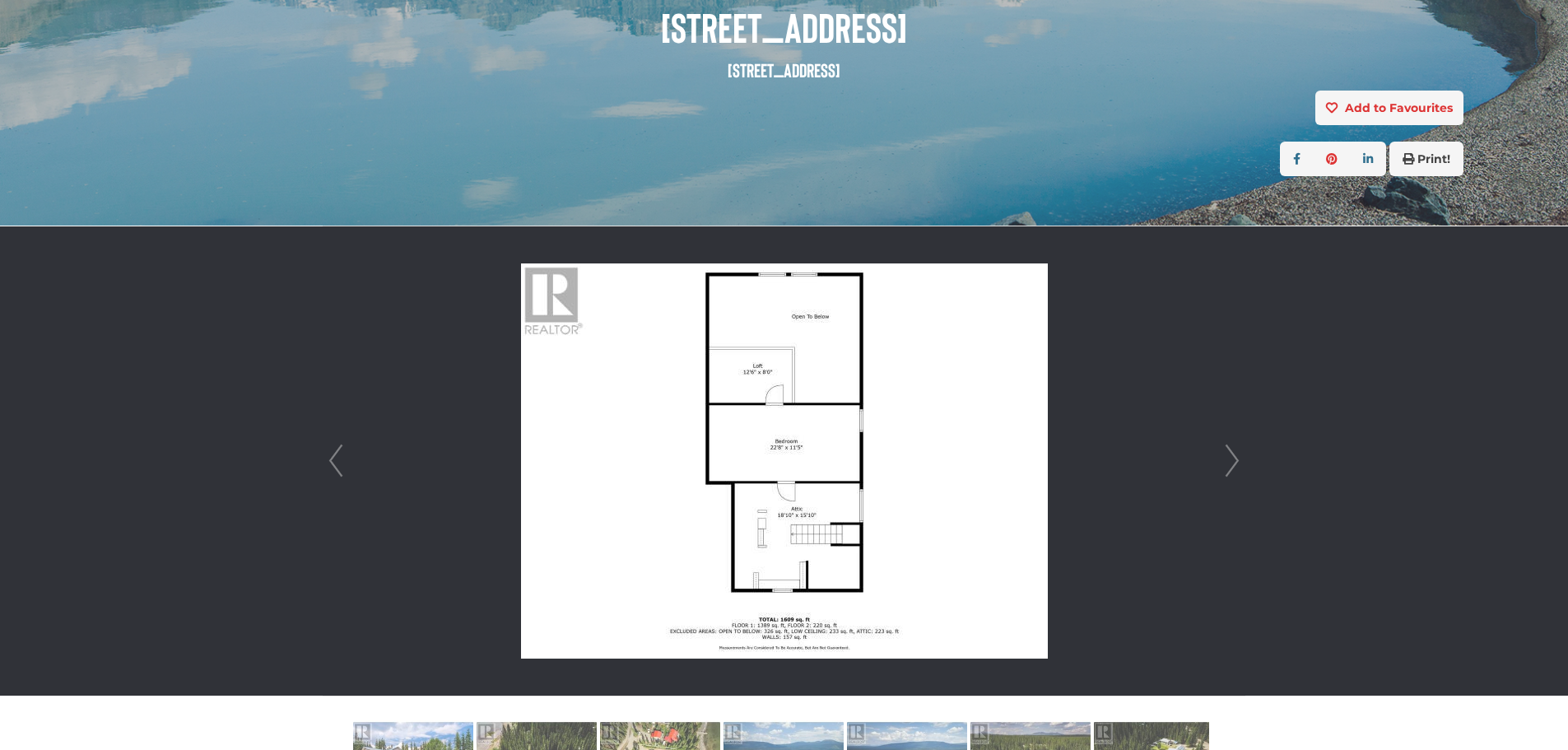
click at [1231, 455] on link "Next" at bounding box center [1232, 461] width 24 height 469
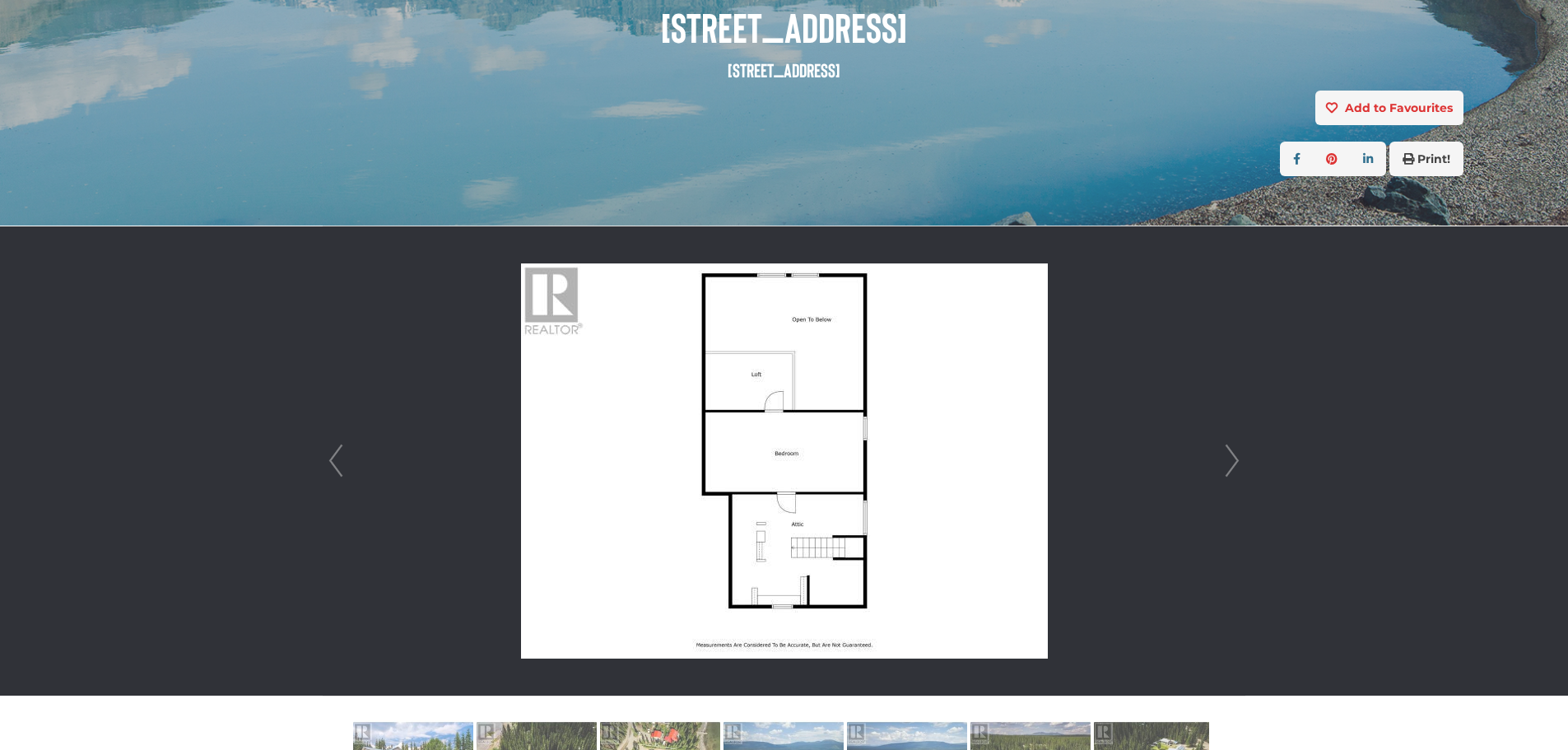
click at [1231, 455] on link "Next" at bounding box center [1232, 461] width 24 height 469
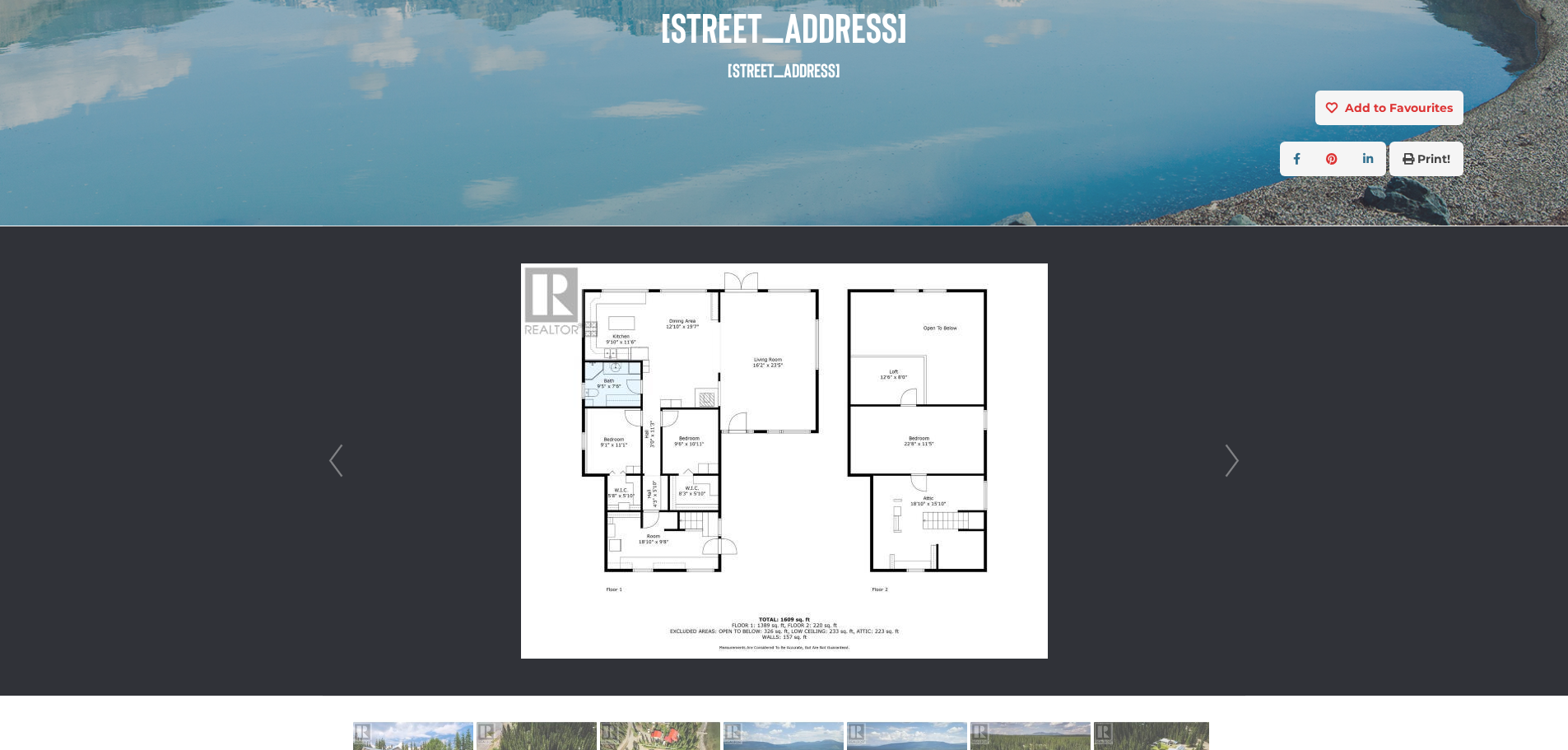
click at [1232, 455] on link "Next" at bounding box center [1232, 461] width 24 height 469
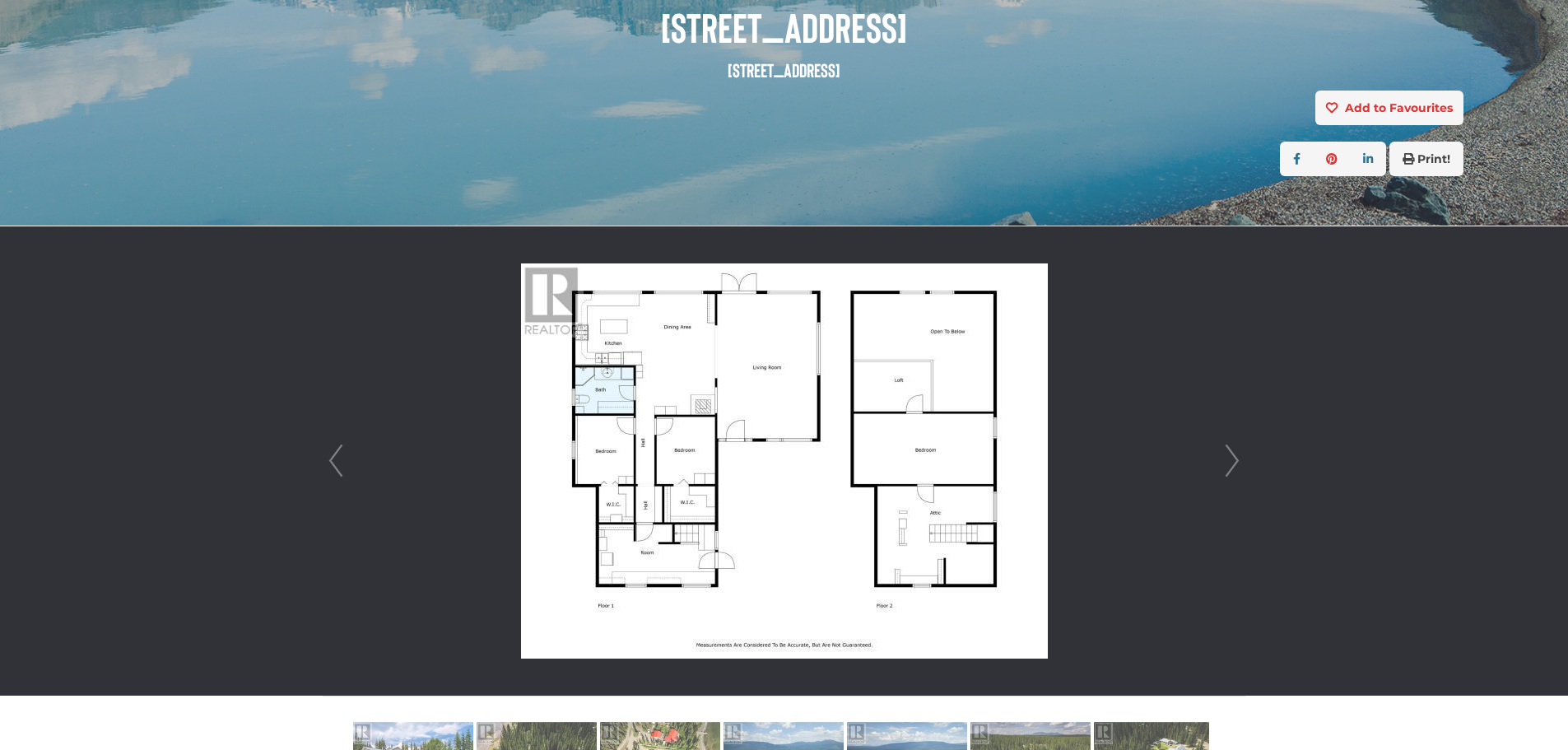
click at [1232, 455] on link "Next" at bounding box center [1232, 461] width 24 height 469
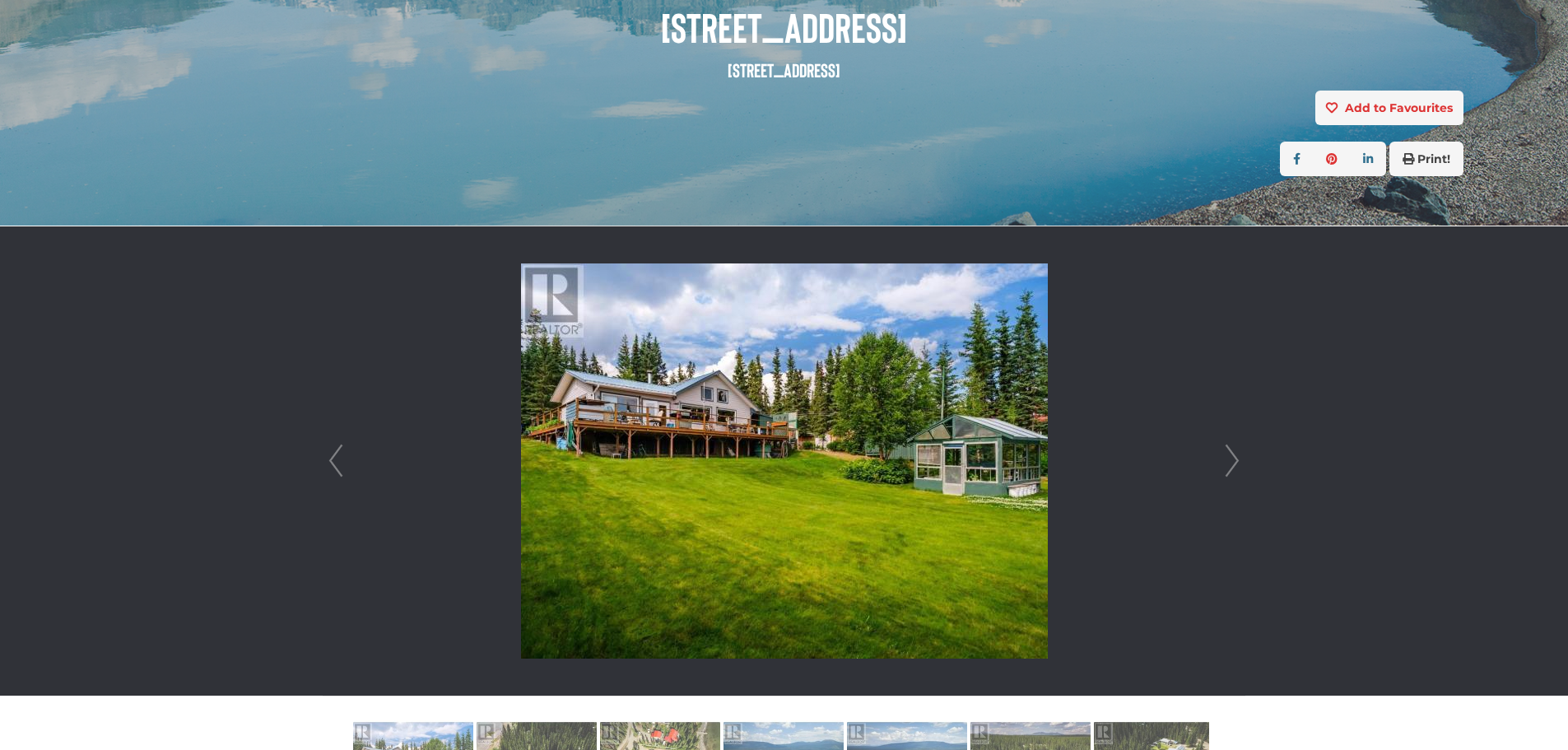
click at [1232, 455] on link "Next" at bounding box center [1232, 461] width 24 height 469
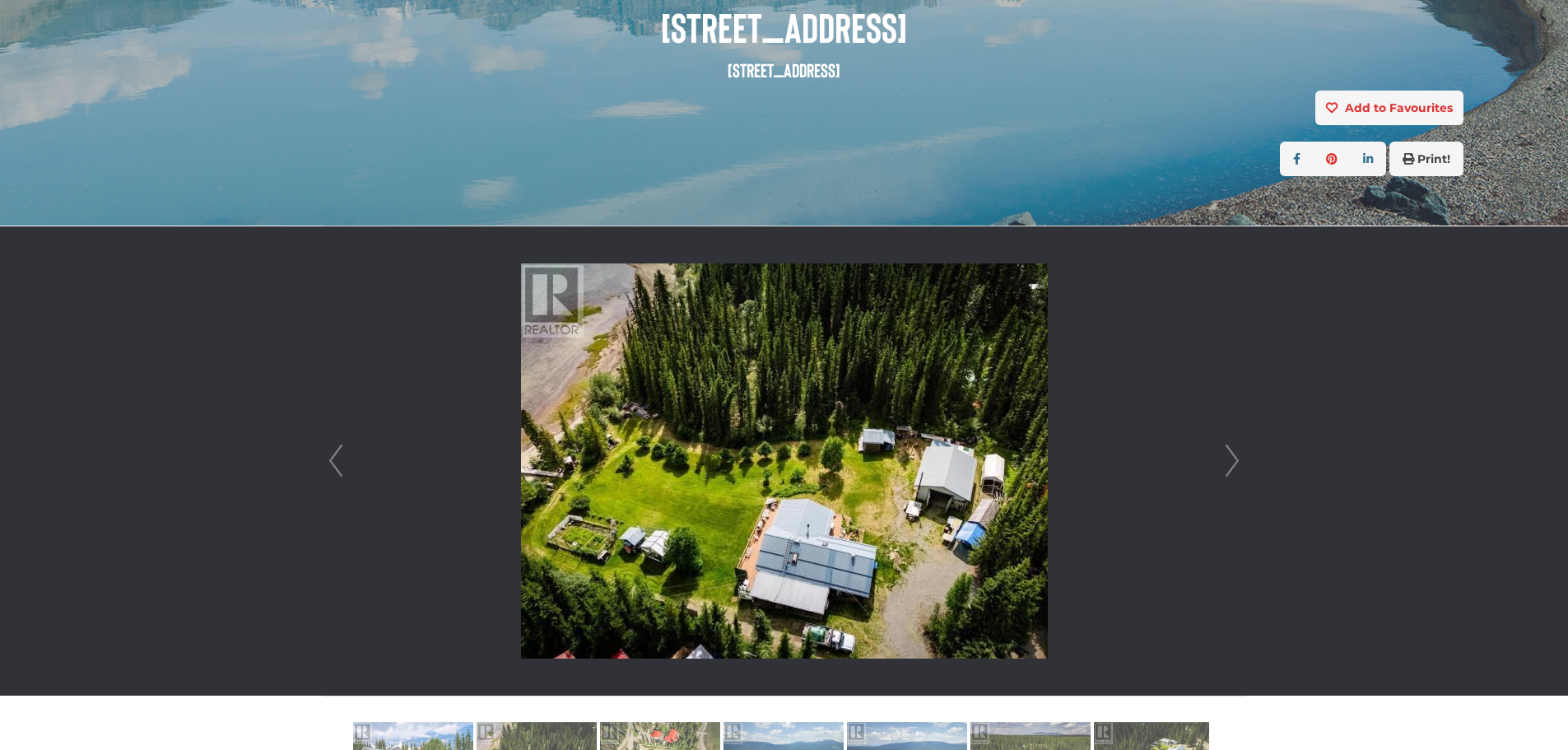
click at [1232, 455] on link "Next" at bounding box center [1232, 461] width 24 height 469
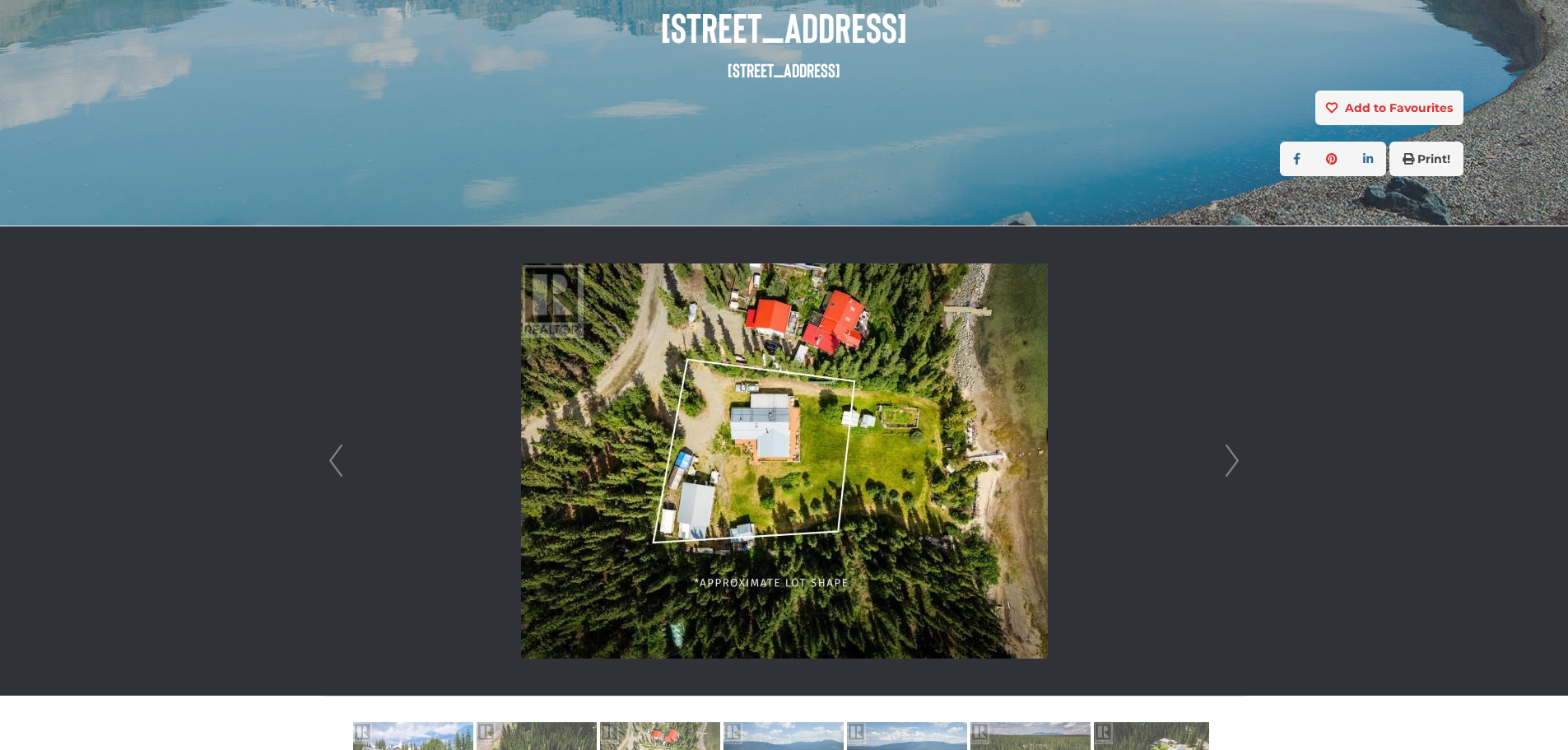
click at [1232, 455] on link "Next" at bounding box center [1232, 461] width 24 height 469
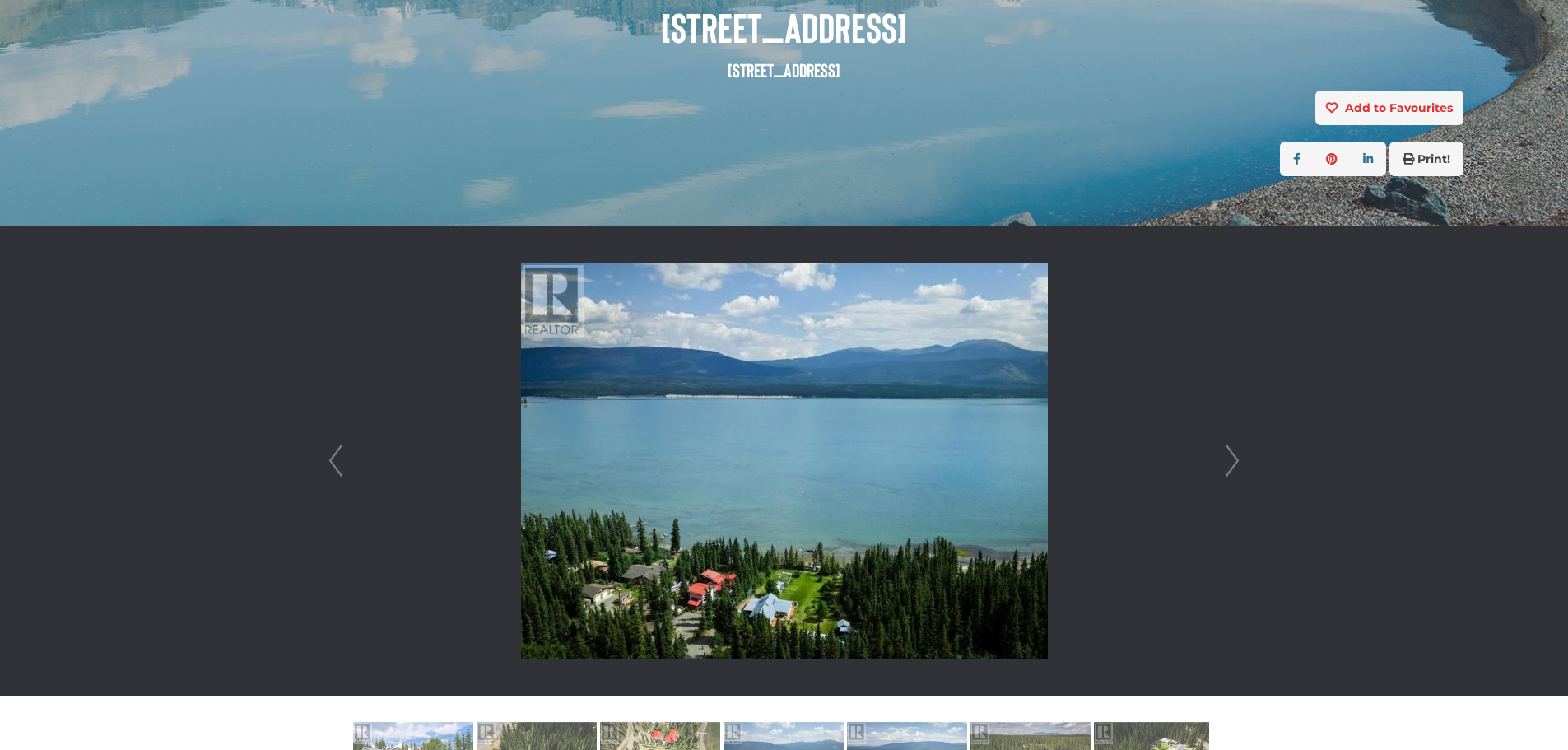
click at [1232, 455] on link "Next" at bounding box center [1232, 461] width 24 height 469
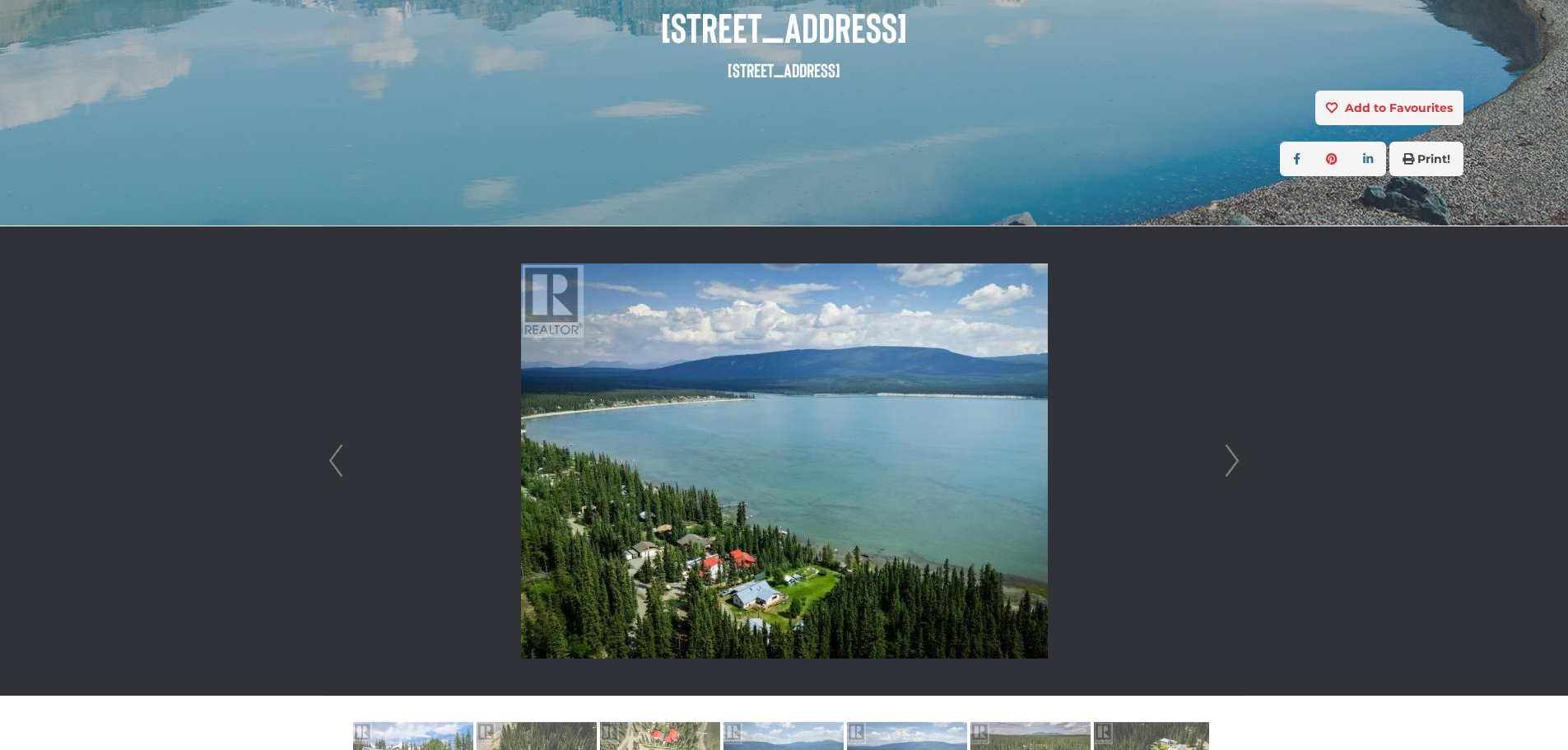
click at [1232, 455] on link "Next" at bounding box center [1232, 461] width 24 height 469
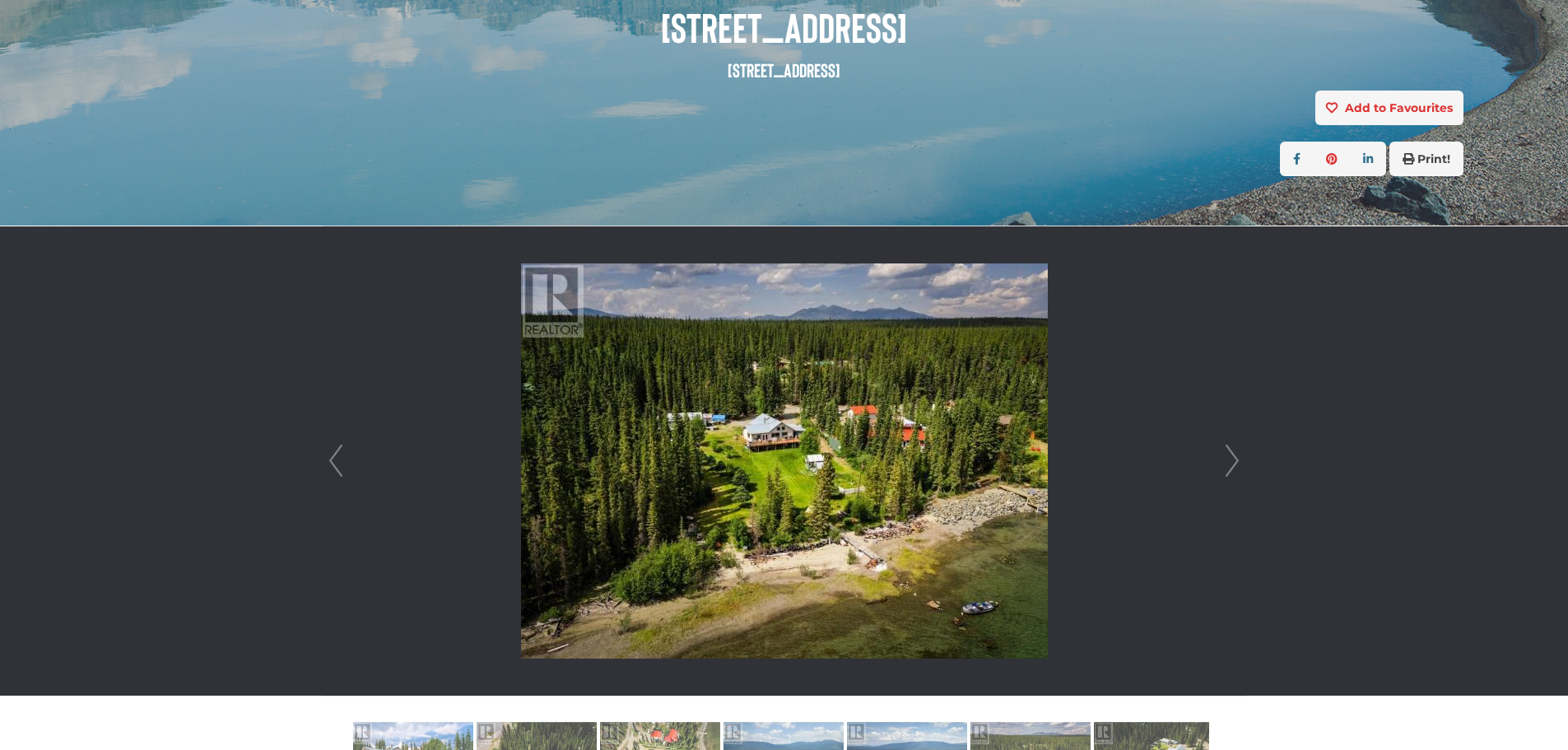
click at [1232, 455] on link "Next" at bounding box center [1232, 461] width 24 height 469
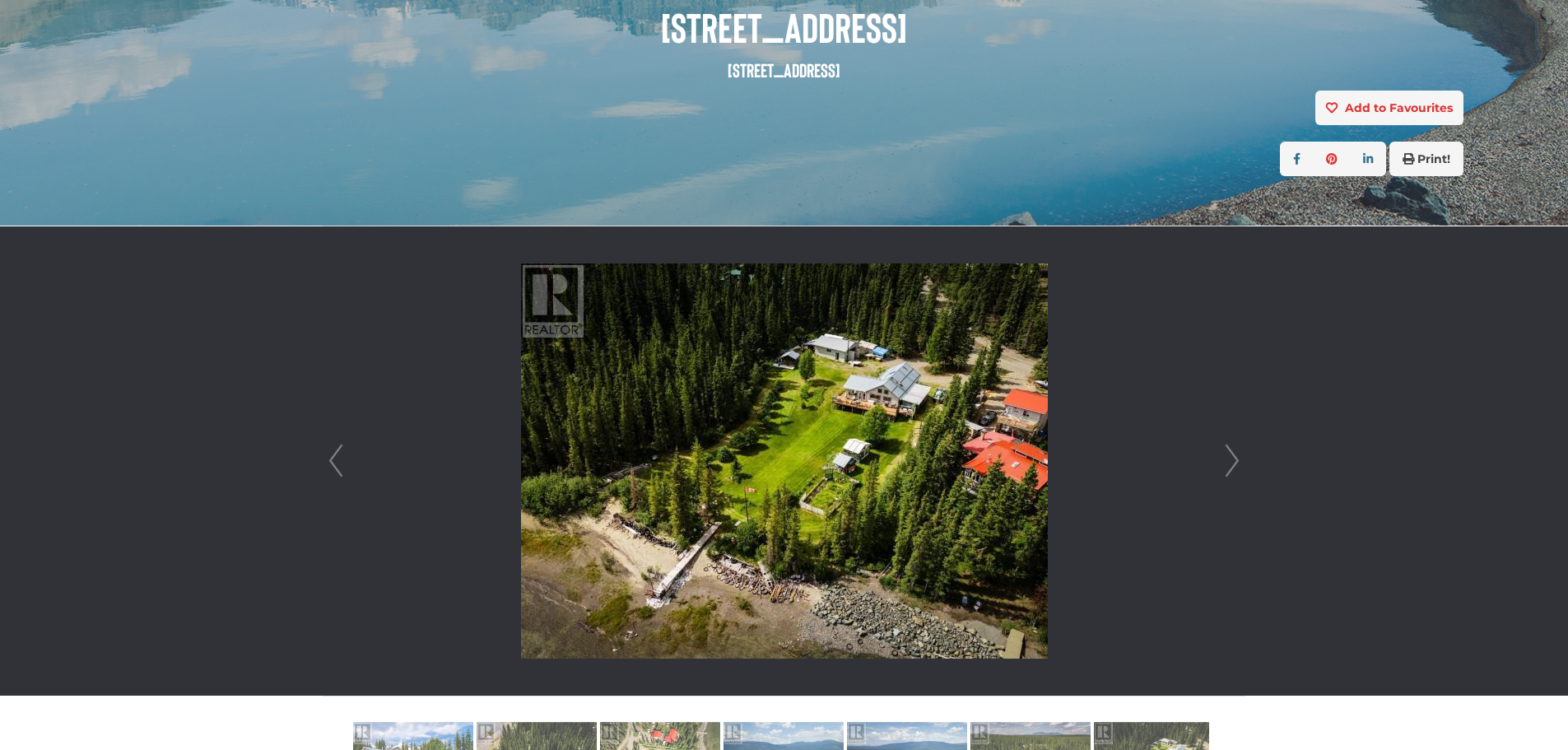
click at [1232, 455] on link "Next" at bounding box center [1232, 461] width 24 height 469
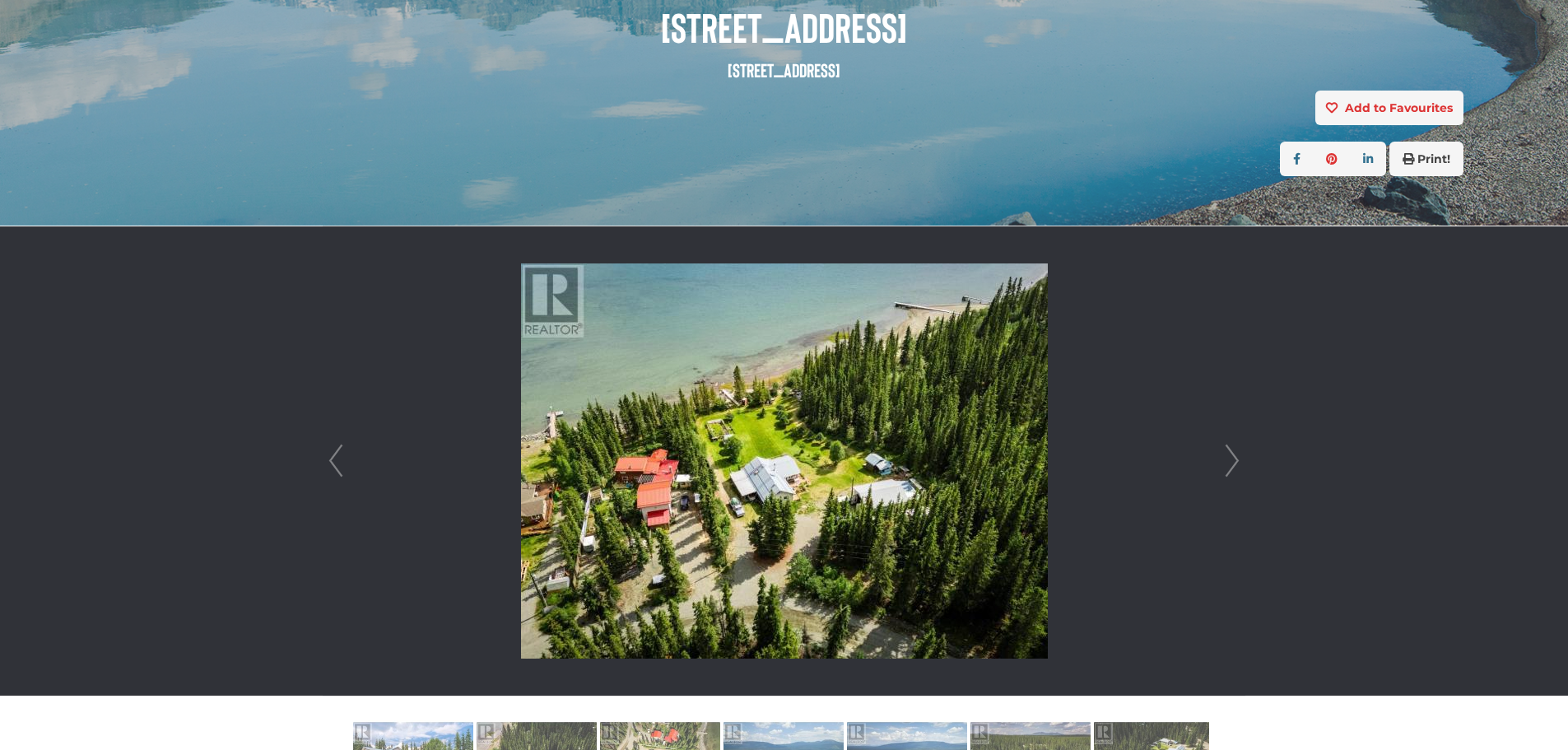
click at [1232, 455] on link "Next" at bounding box center [1232, 461] width 24 height 469
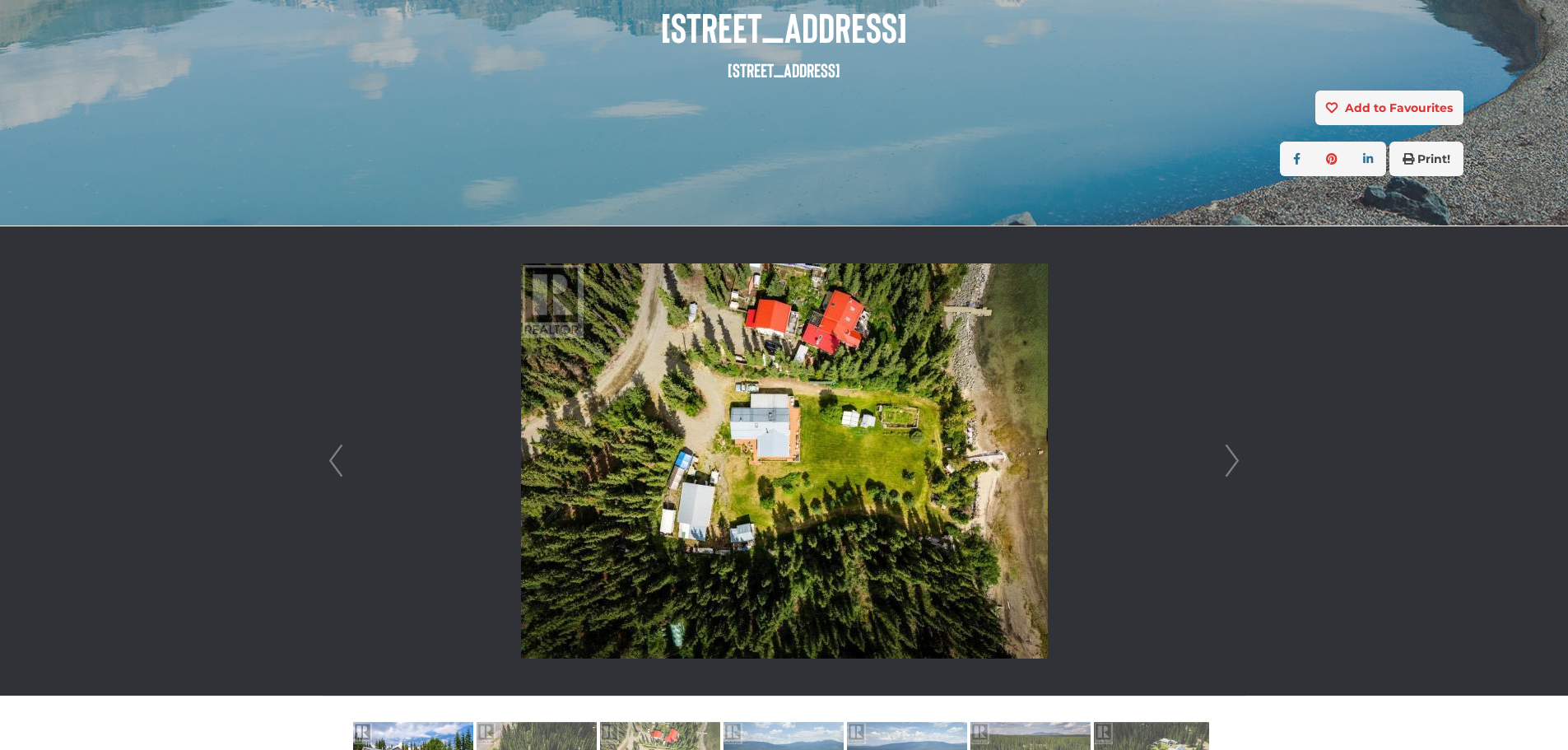
click at [1232, 455] on link "Next" at bounding box center [1232, 461] width 24 height 469
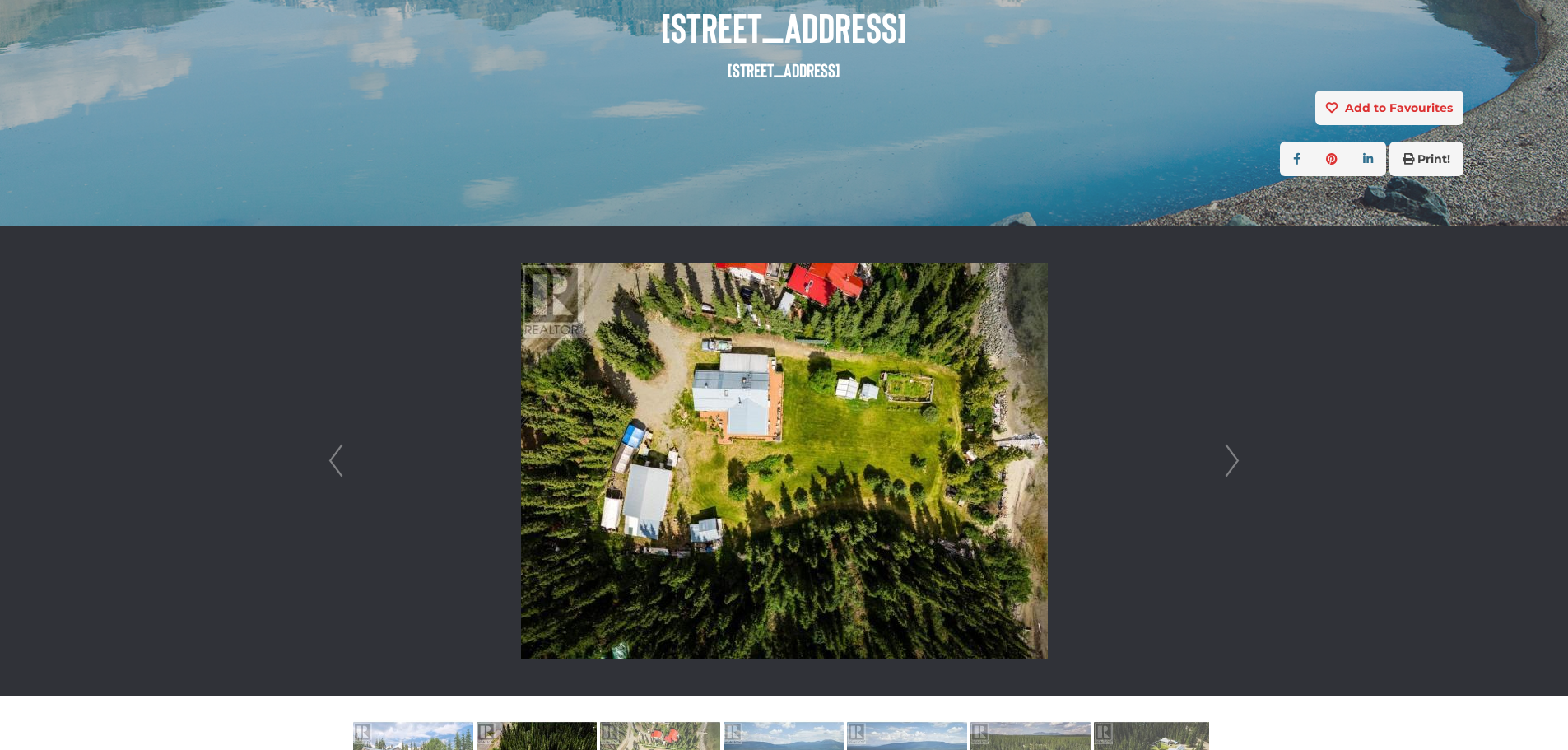
click at [1232, 455] on link "Next" at bounding box center [1232, 461] width 24 height 469
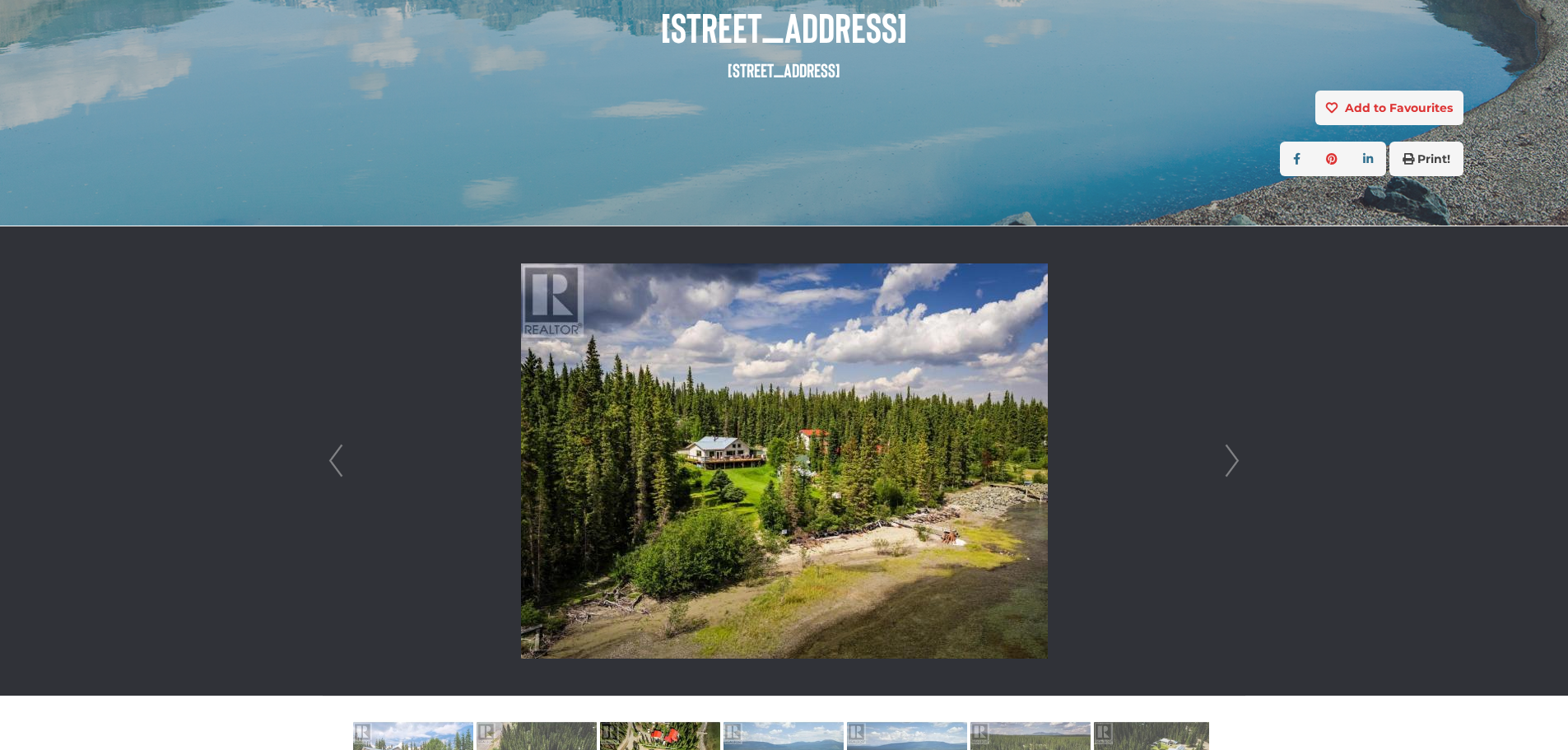
click at [1232, 455] on link "Next" at bounding box center [1232, 461] width 24 height 469
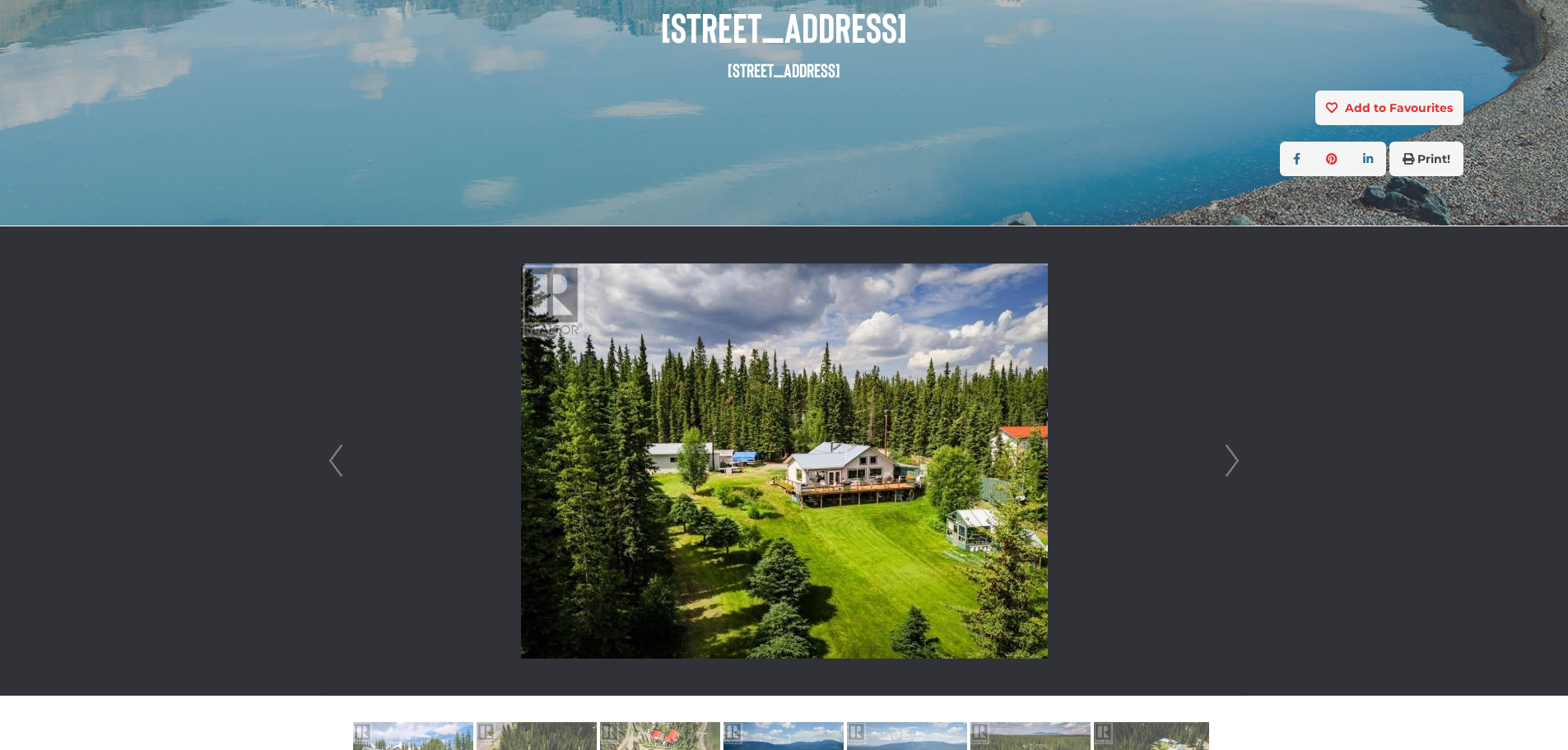
click at [1232, 455] on link "Next" at bounding box center [1232, 461] width 24 height 469
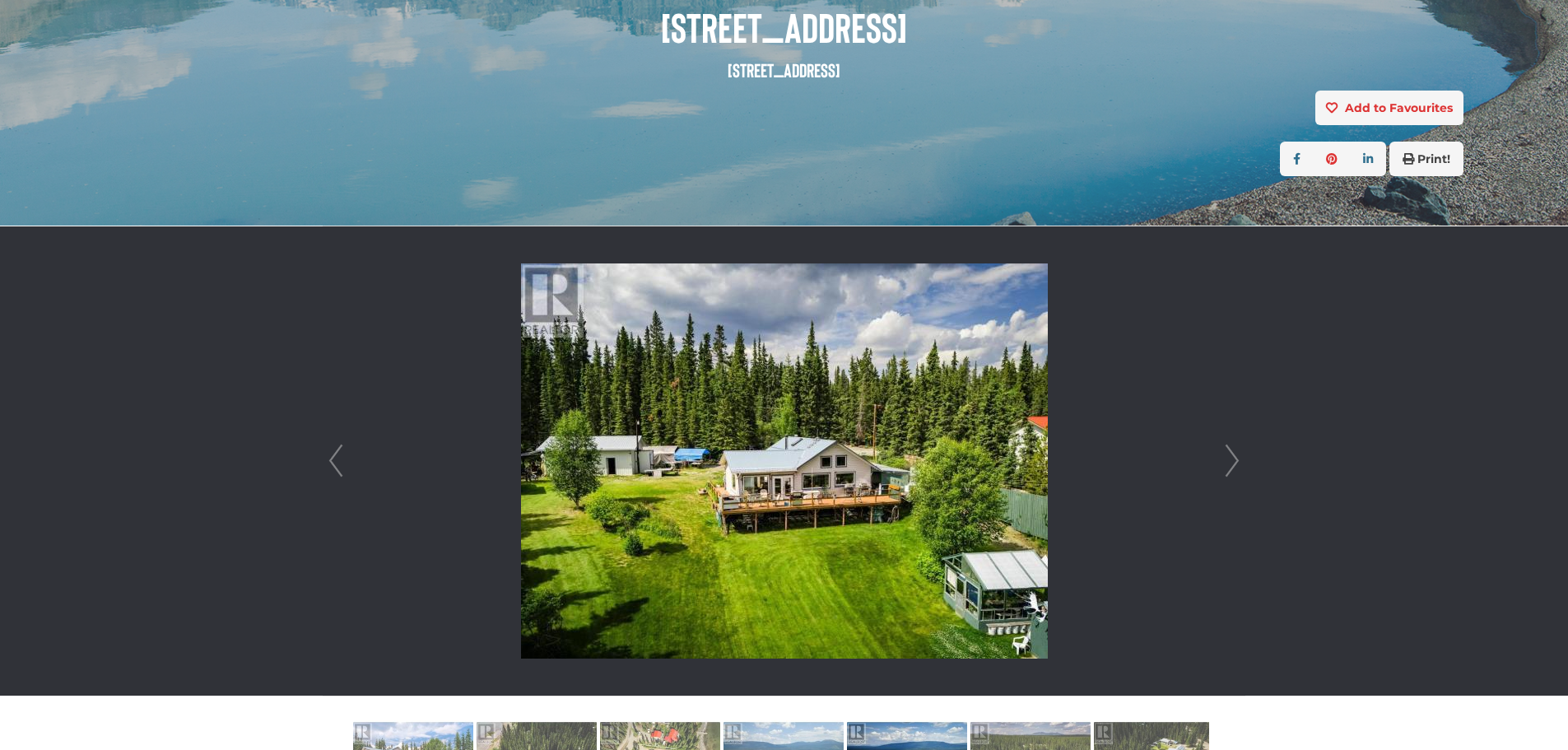
click at [1232, 455] on link "Next" at bounding box center [1232, 461] width 24 height 469
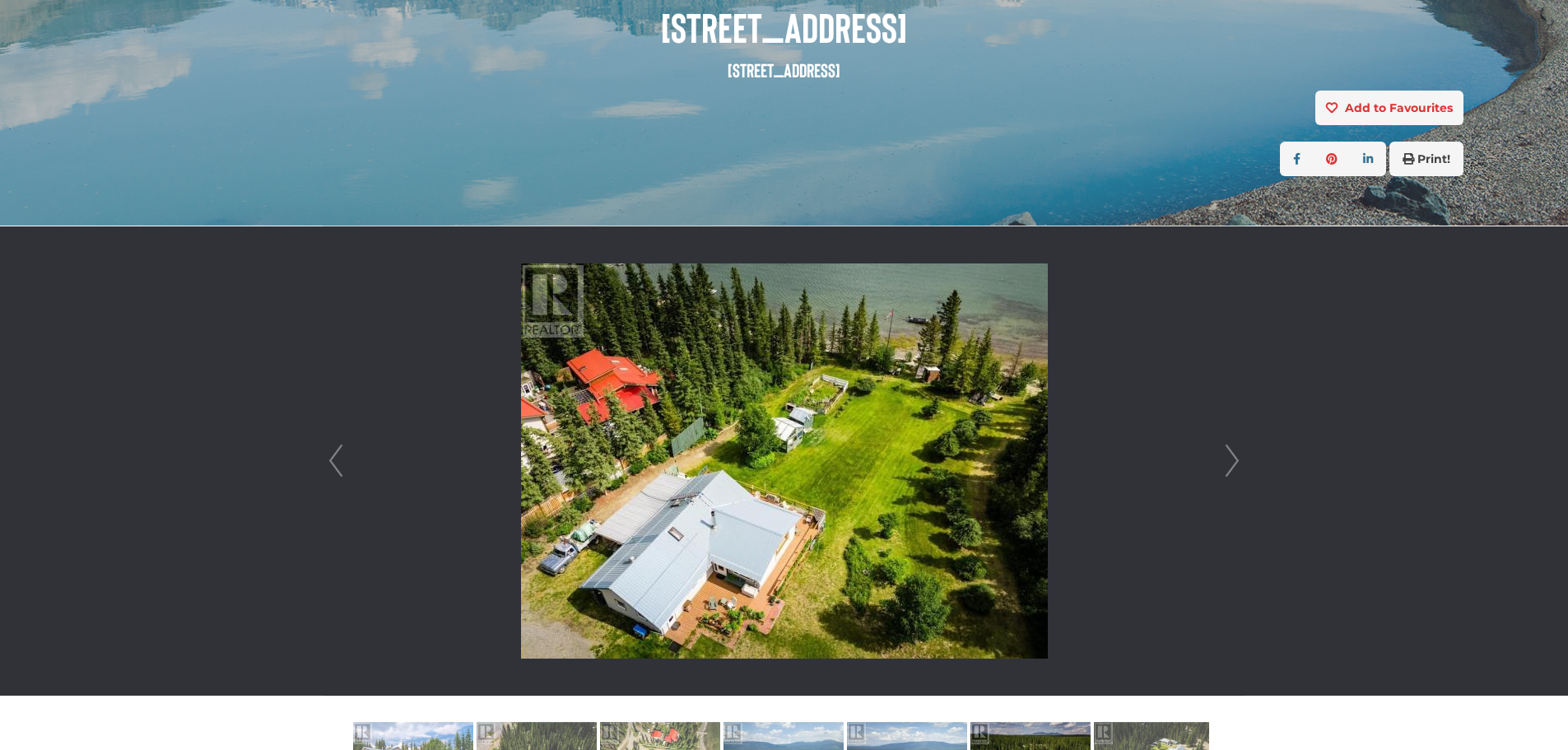
click at [1232, 455] on link "Next" at bounding box center [1232, 461] width 24 height 469
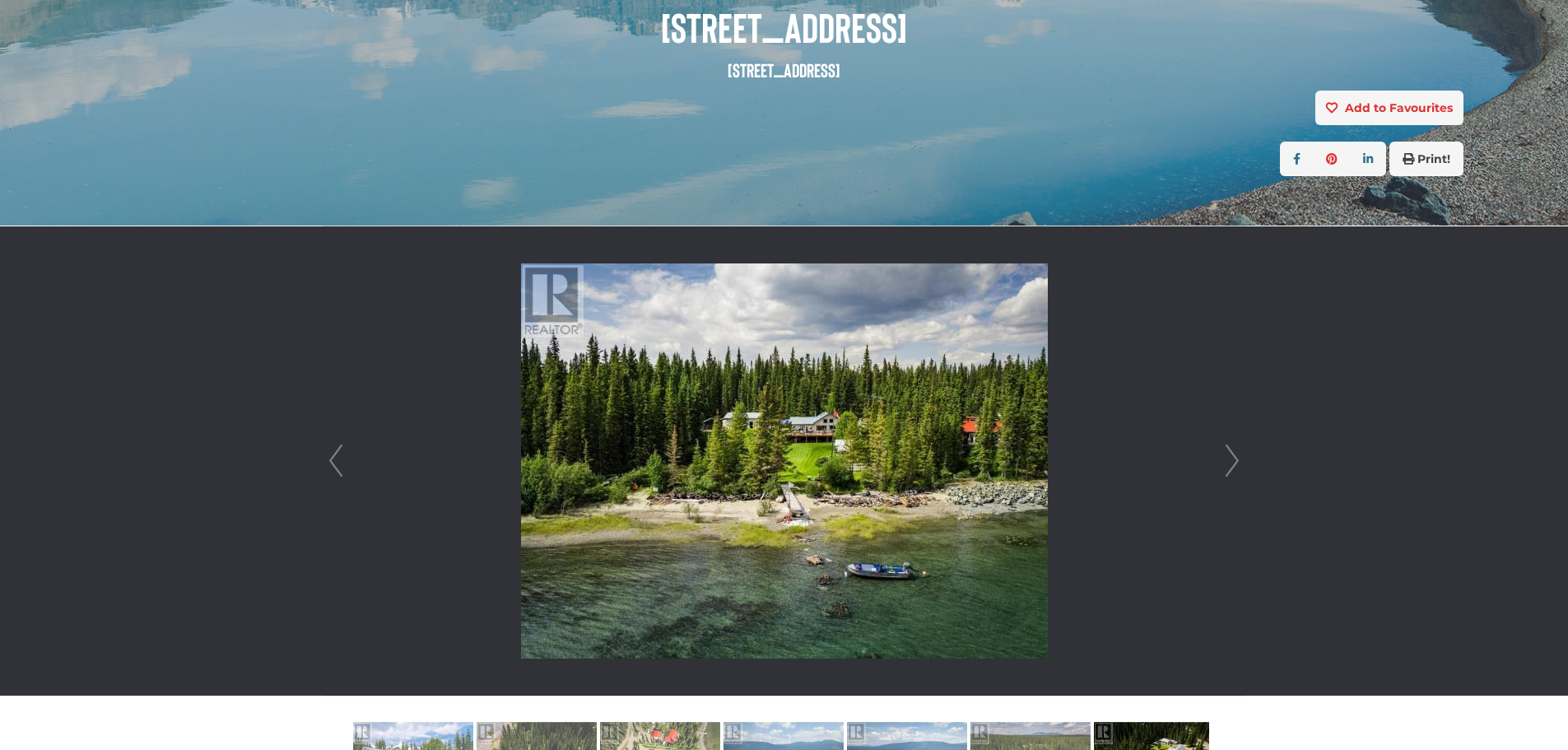
click at [1232, 455] on link "Next" at bounding box center [1232, 461] width 24 height 469
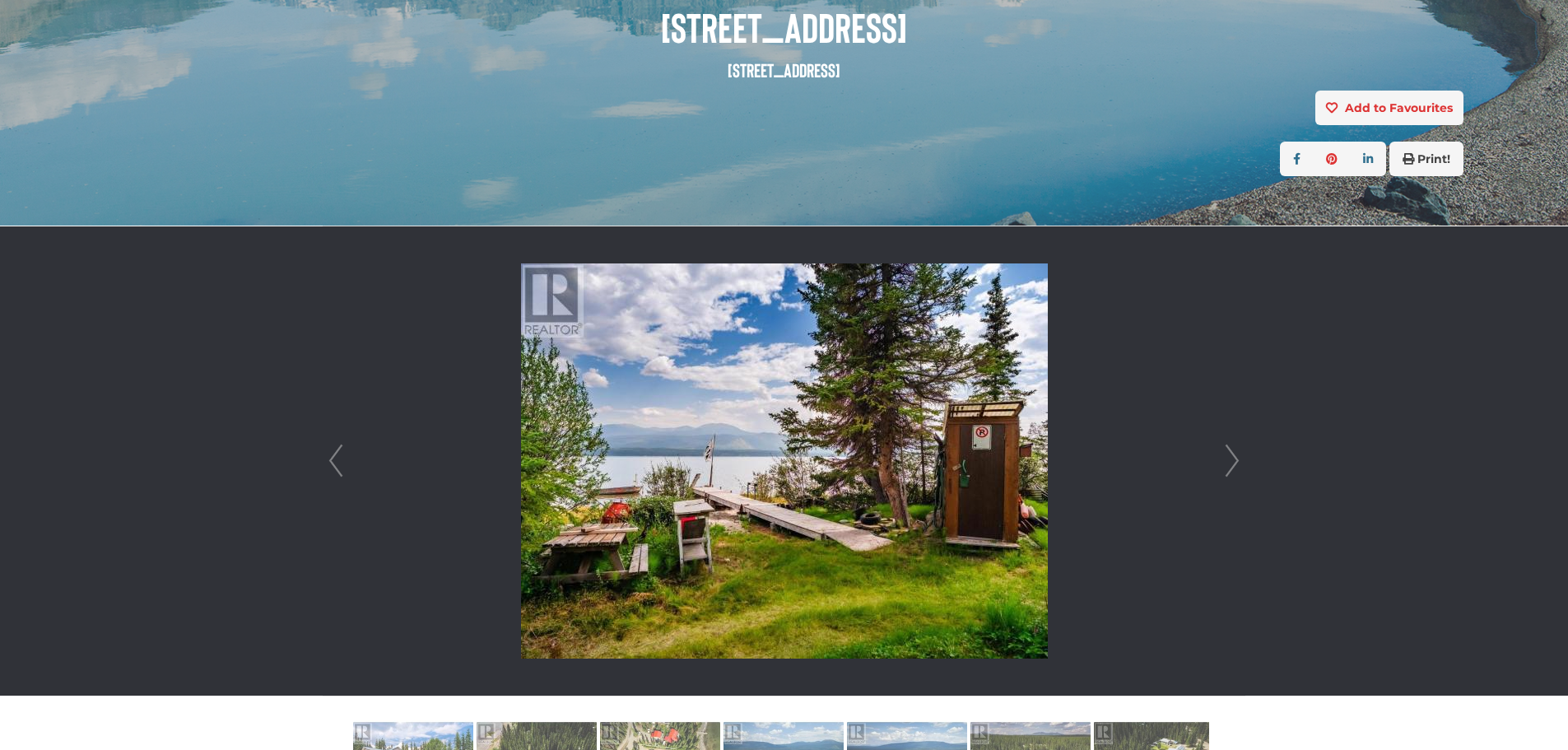
click at [1232, 455] on link "Next" at bounding box center [1232, 461] width 24 height 469
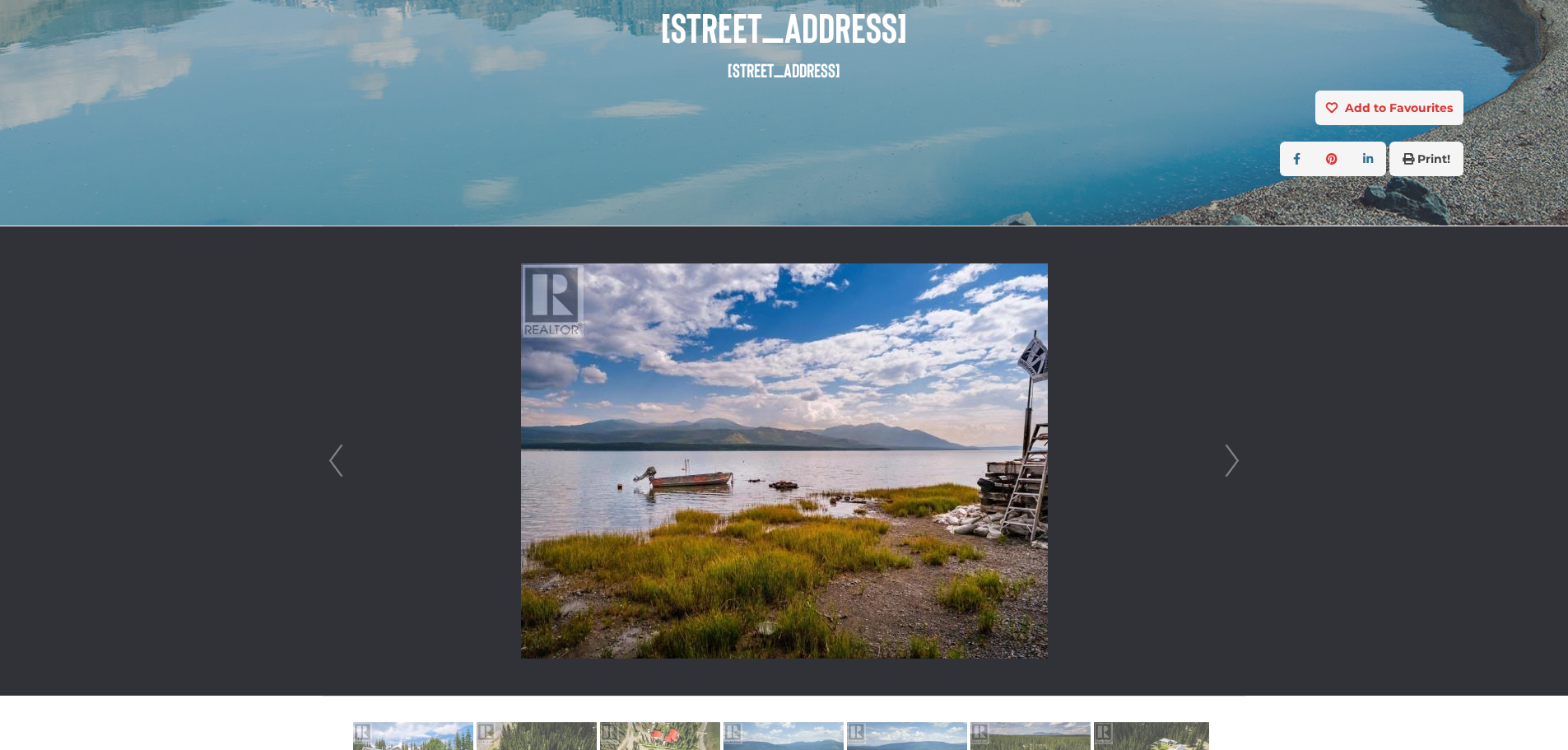
click at [1232, 455] on link "Next" at bounding box center [1232, 461] width 24 height 469
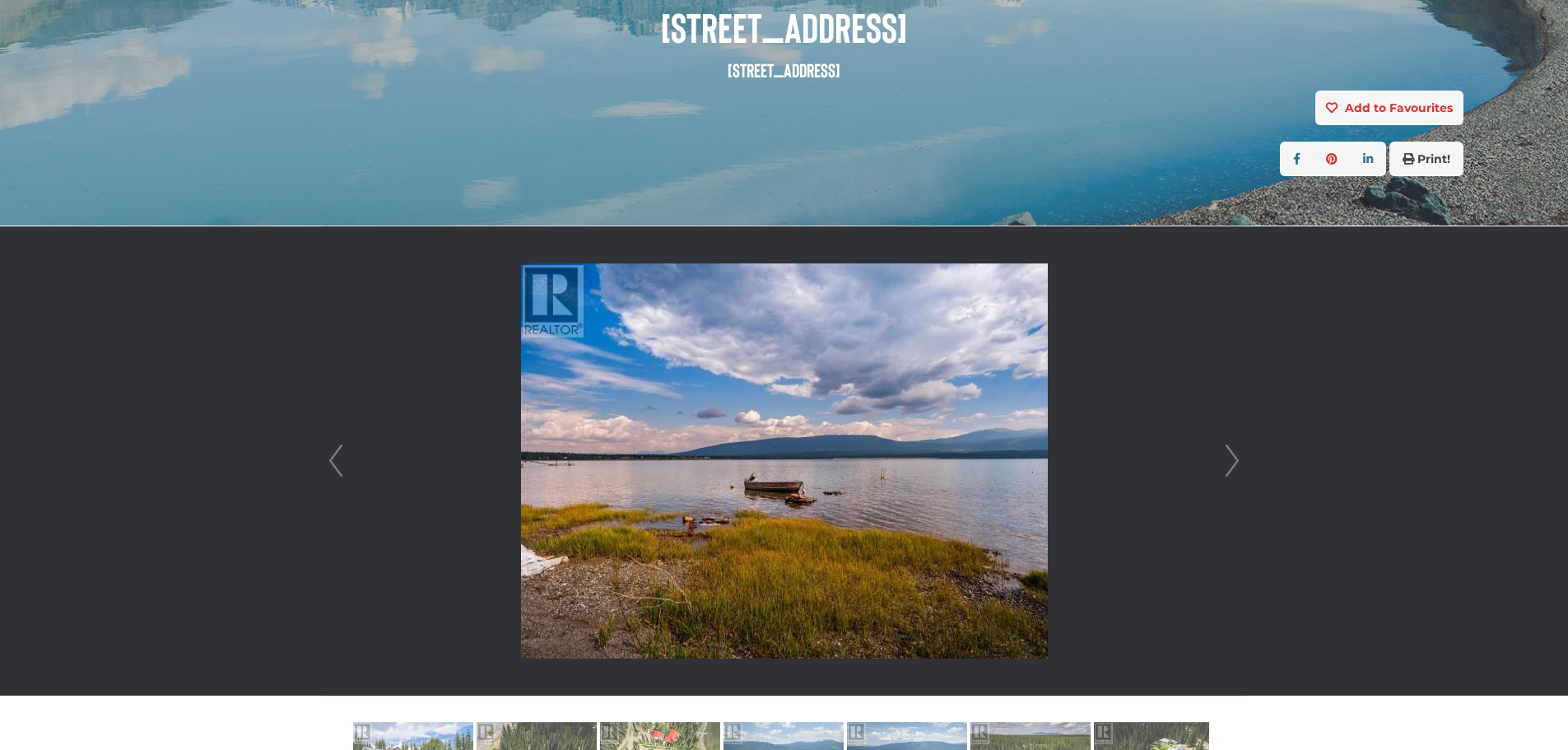
click at [1232, 455] on link "Next" at bounding box center [1232, 461] width 24 height 469
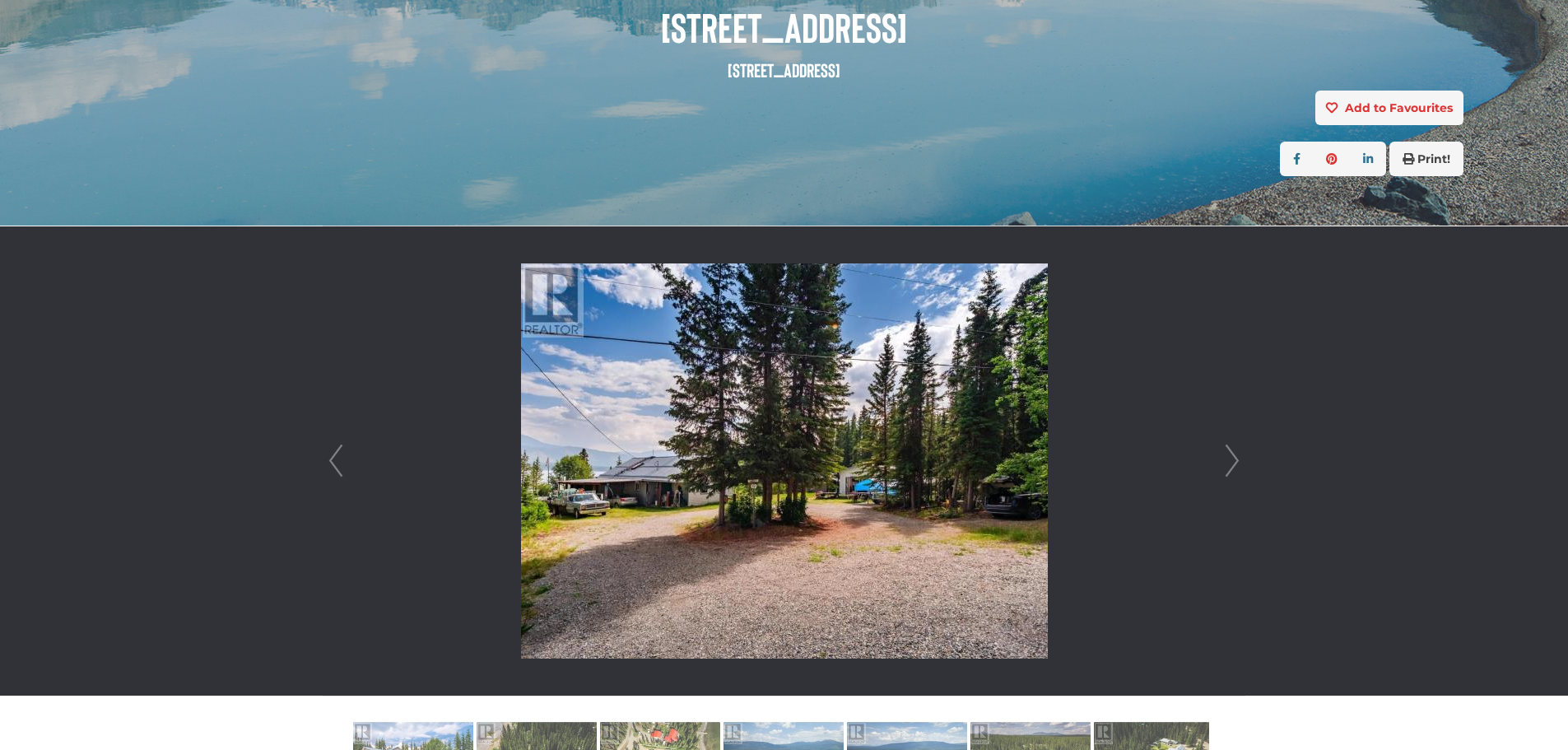
click at [1232, 455] on link "Next" at bounding box center [1232, 461] width 24 height 469
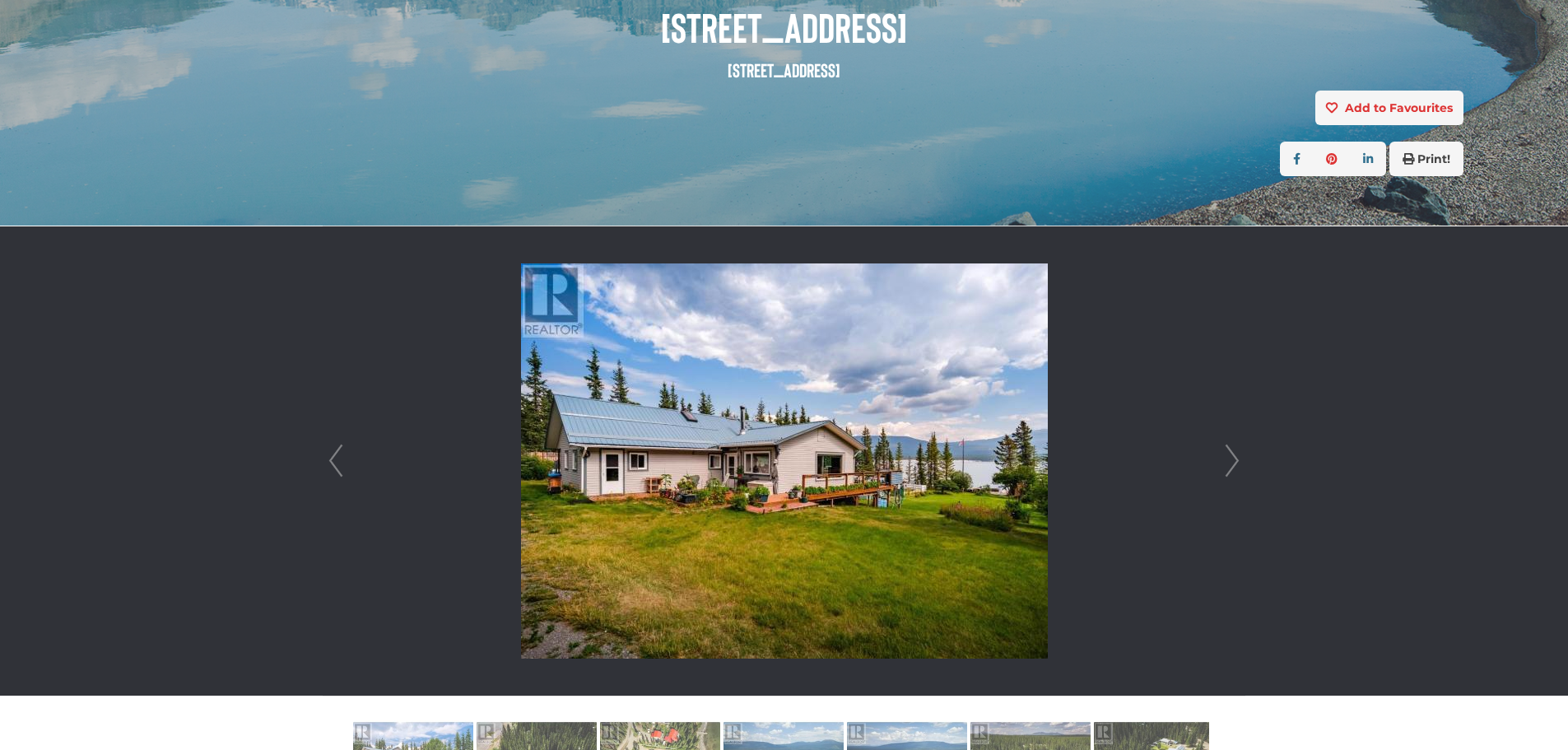
click at [1232, 455] on link "Next" at bounding box center [1232, 461] width 24 height 469
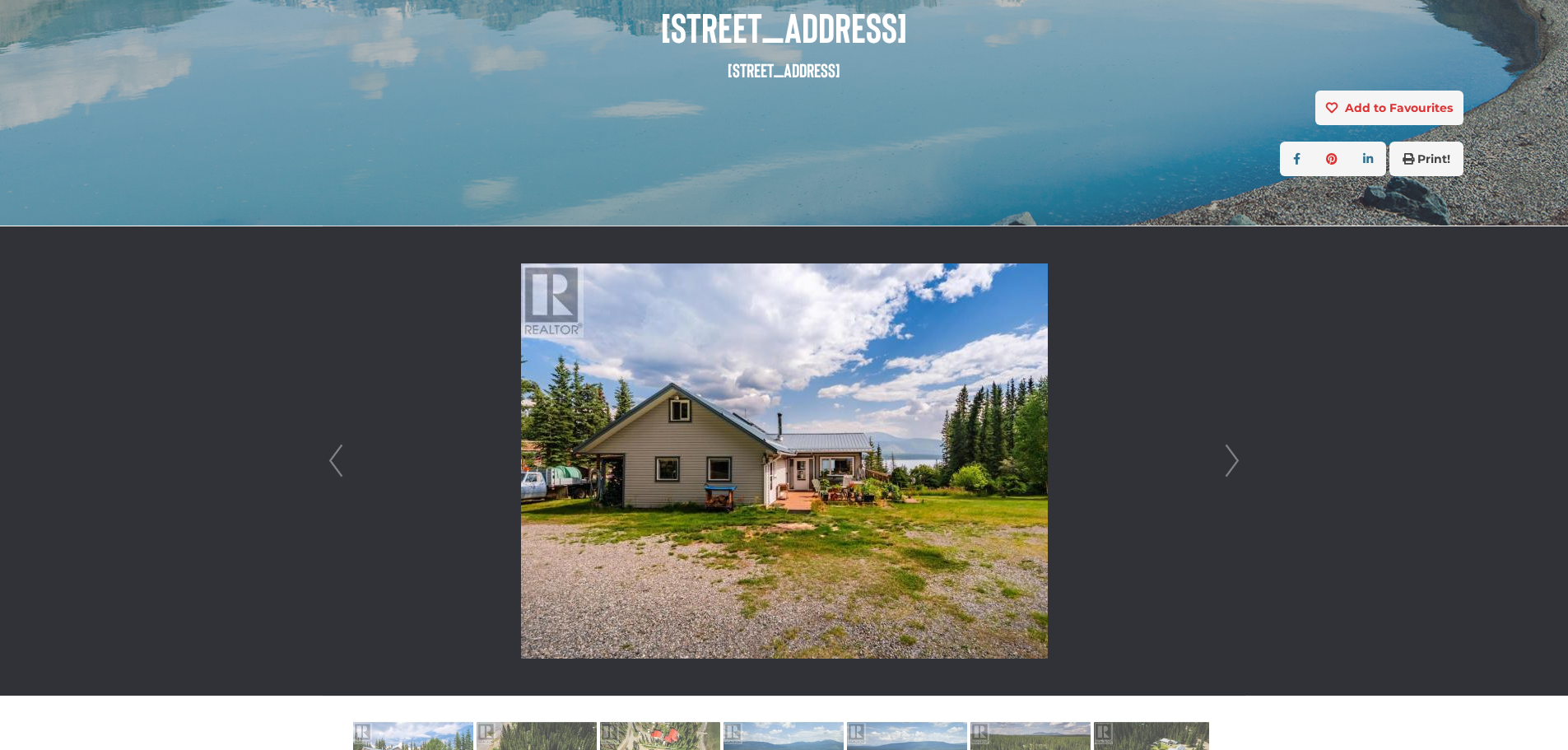
click at [1232, 455] on link "Next" at bounding box center [1232, 461] width 24 height 469
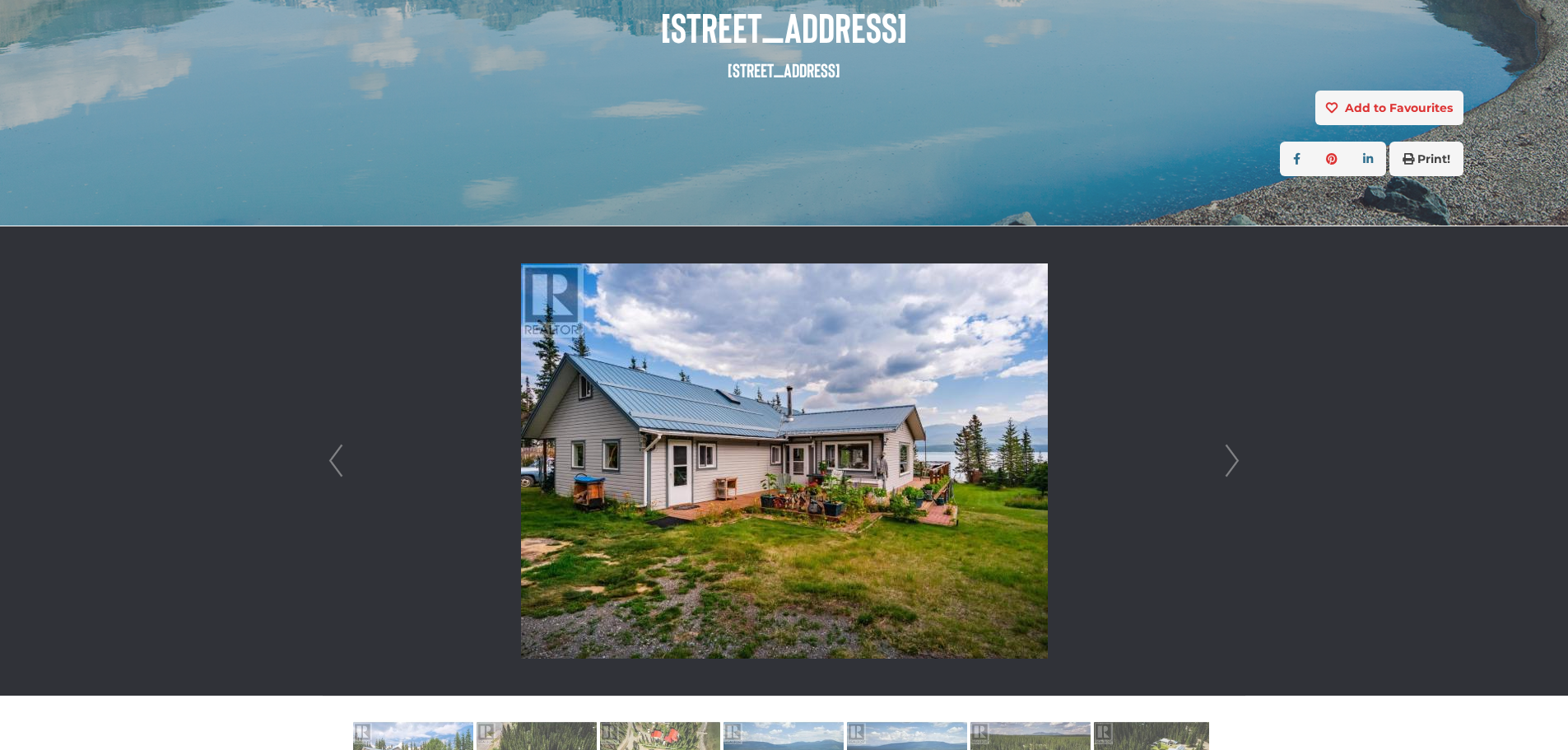
click at [1232, 455] on link "Next" at bounding box center [1232, 461] width 24 height 469
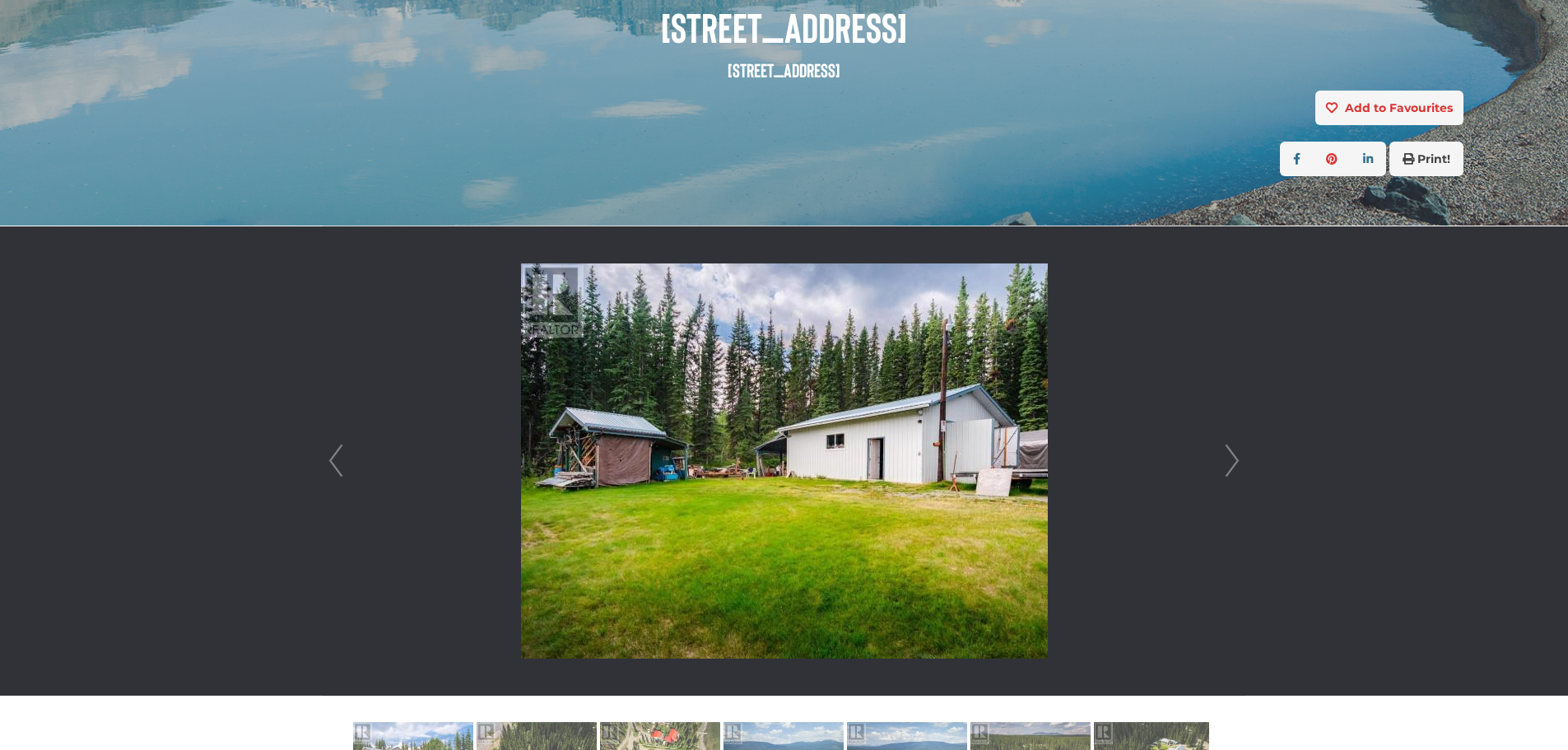
click at [1232, 455] on link "Next" at bounding box center [1232, 461] width 24 height 469
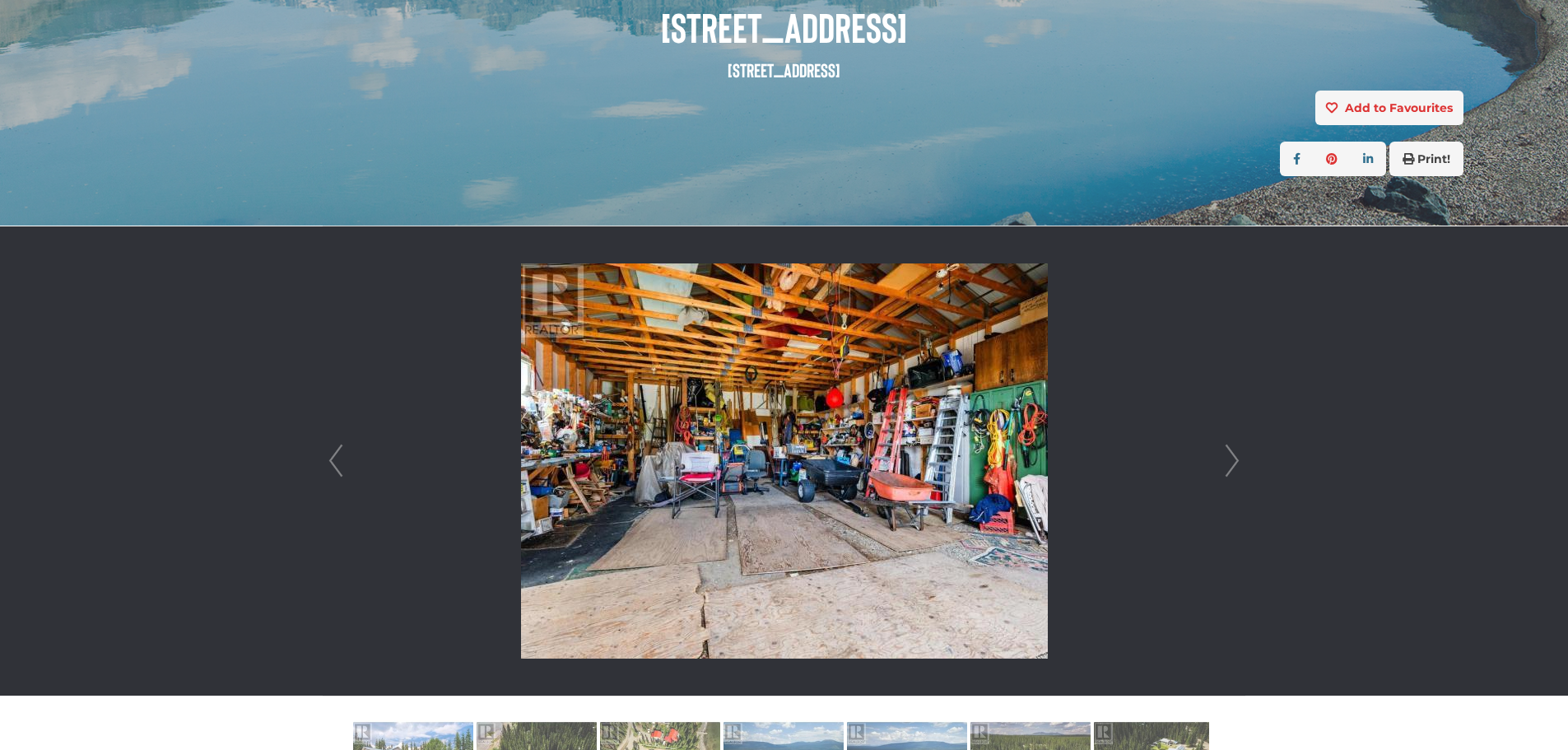
click at [1232, 455] on link "Next" at bounding box center [1232, 461] width 24 height 469
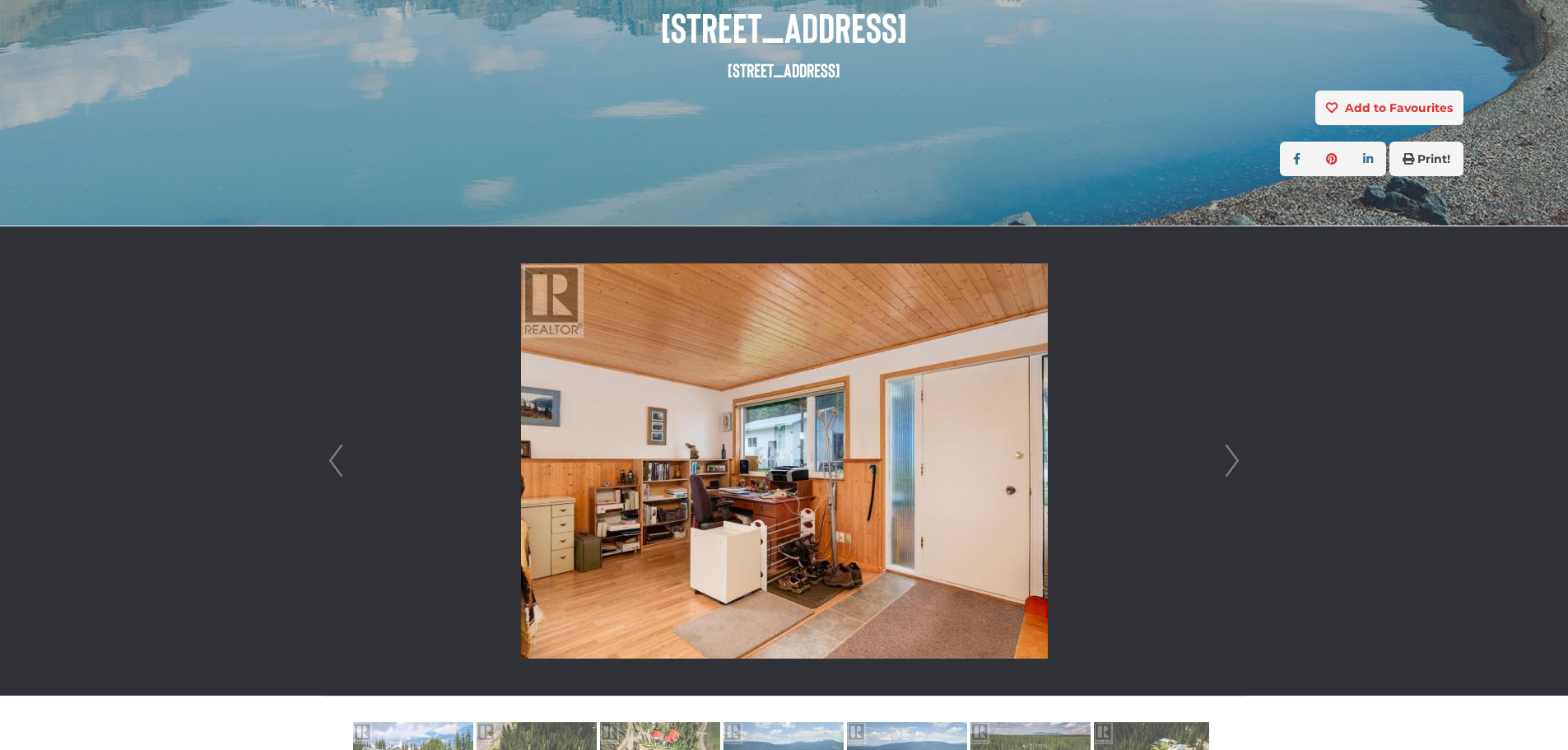
click at [1232, 455] on link "Next" at bounding box center [1232, 461] width 24 height 469
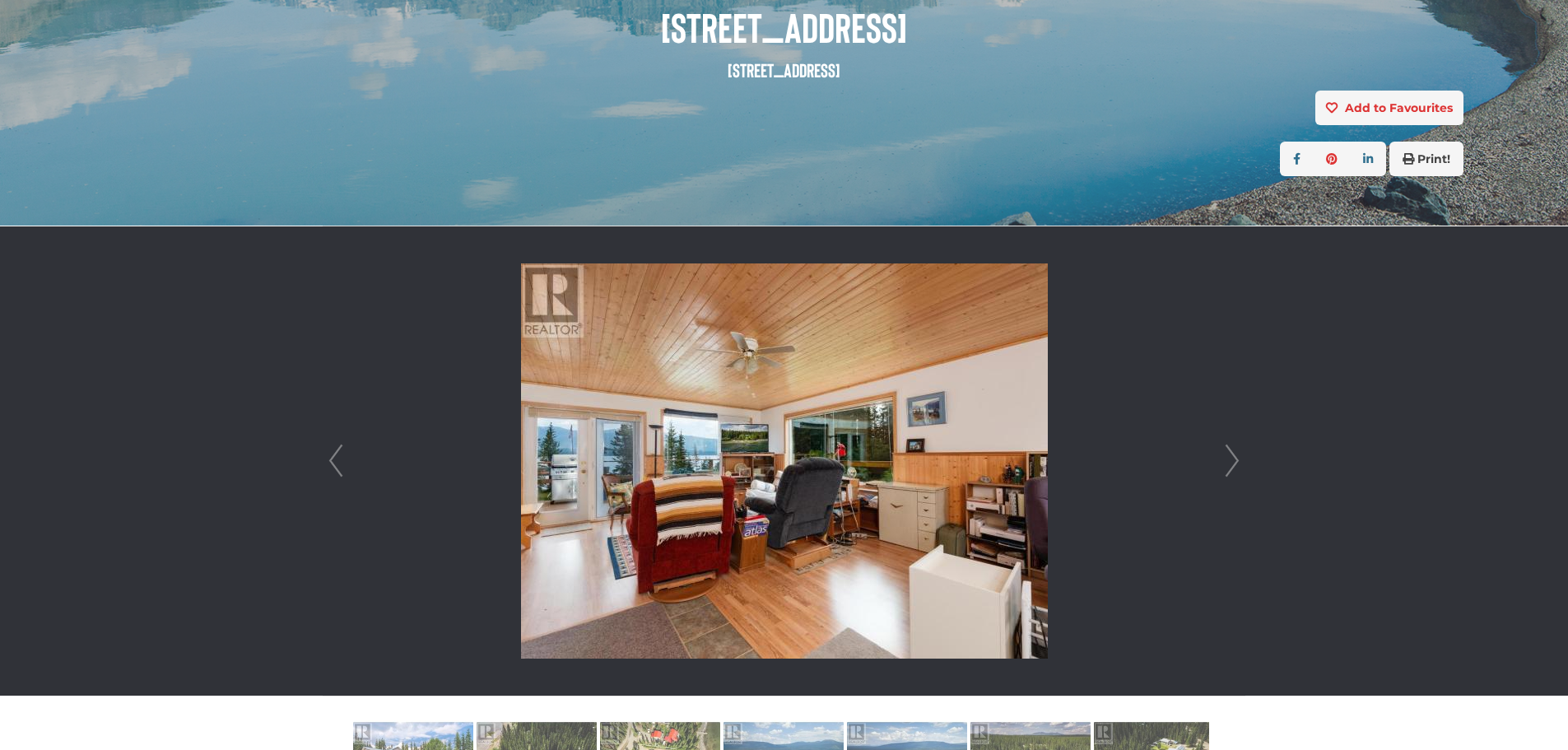
click at [1232, 455] on link "Next" at bounding box center [1232, 461] width 24 height 469
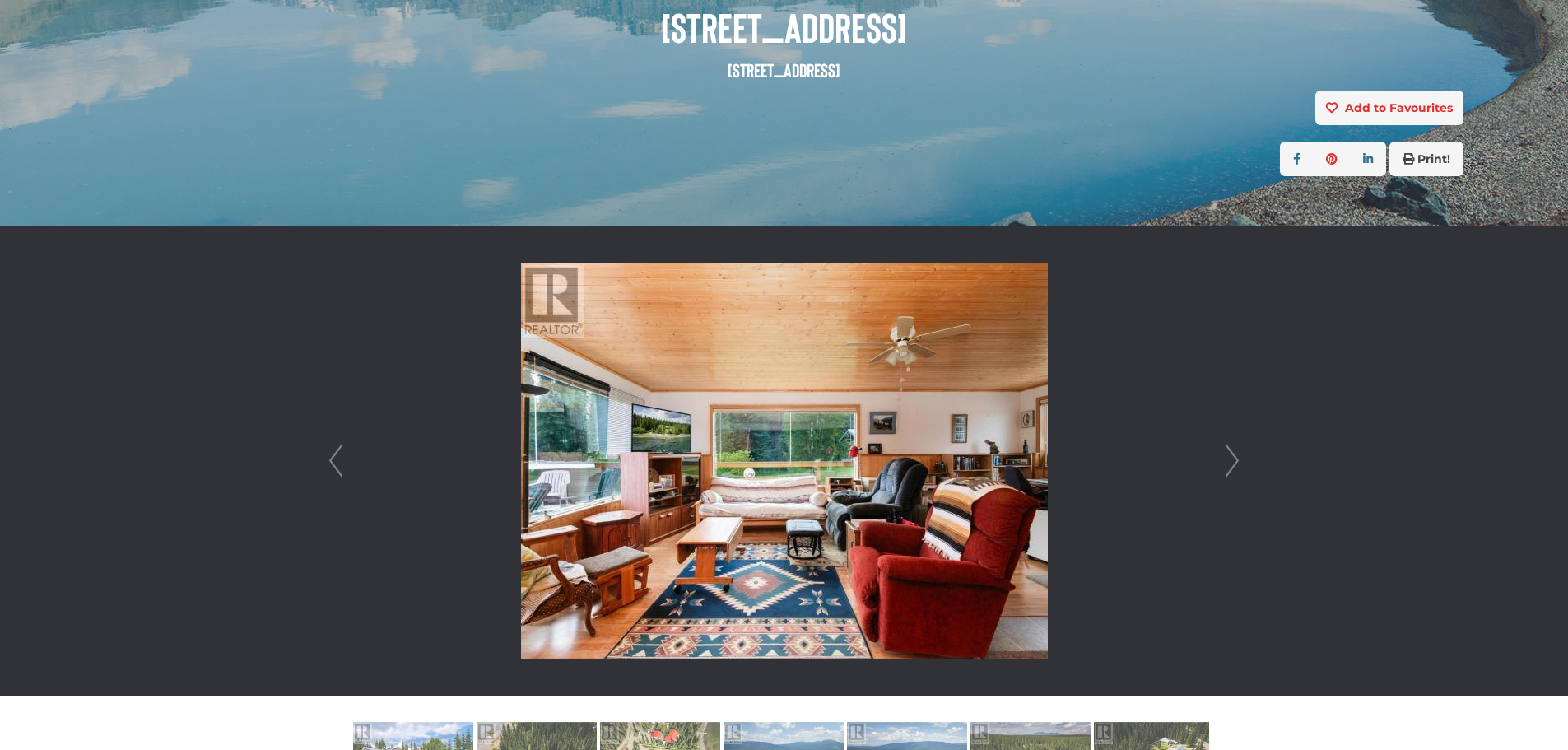
click at [1232, 455] on link "Next" at bounding box center [1232, 461] width 24 height 469
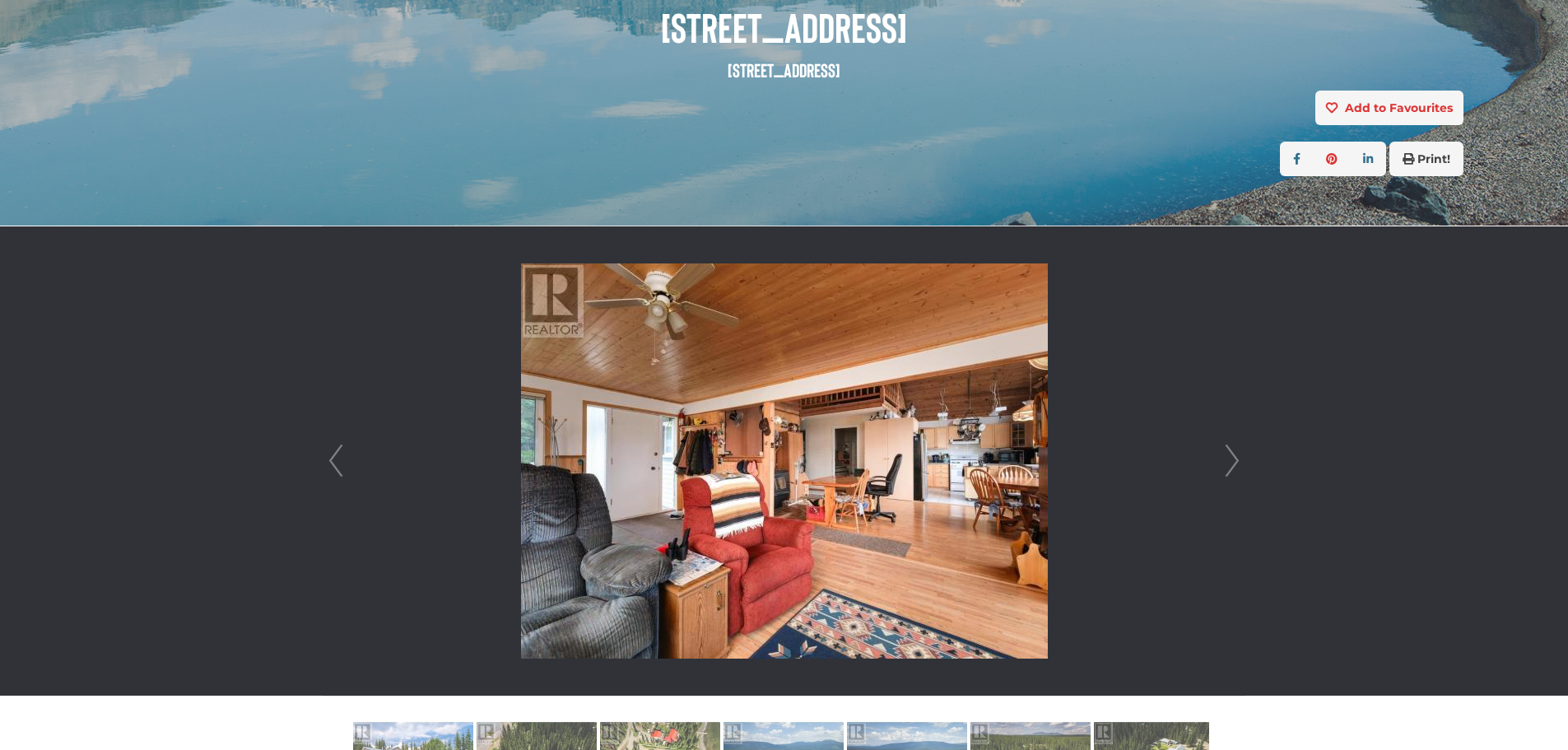
click at [1232, 455] on link "Next" at bounding box center [1232, 461] width 24 height 469
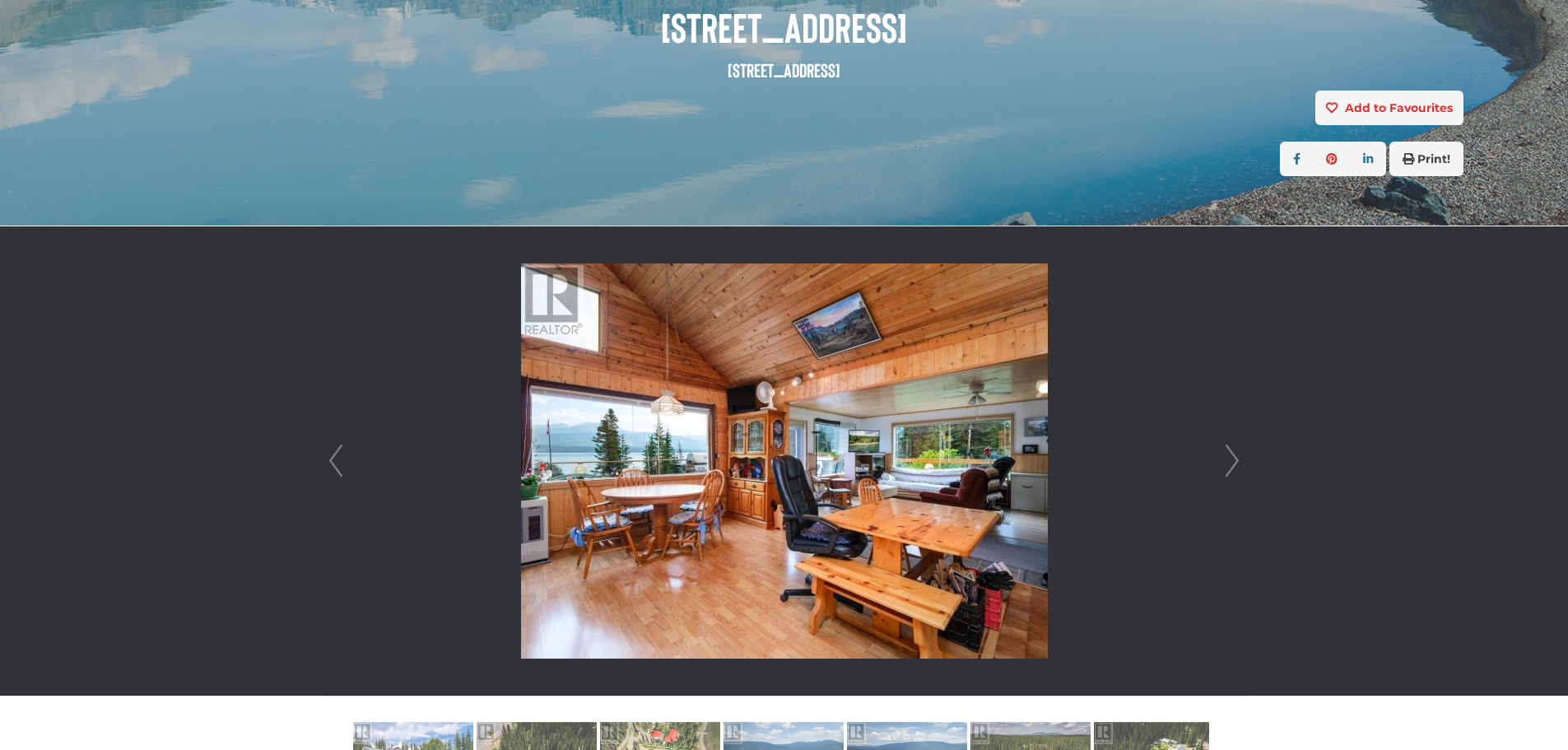
click at [1232, 455] on link "Next" at bounding box center [1232, 461] width 24 height 469
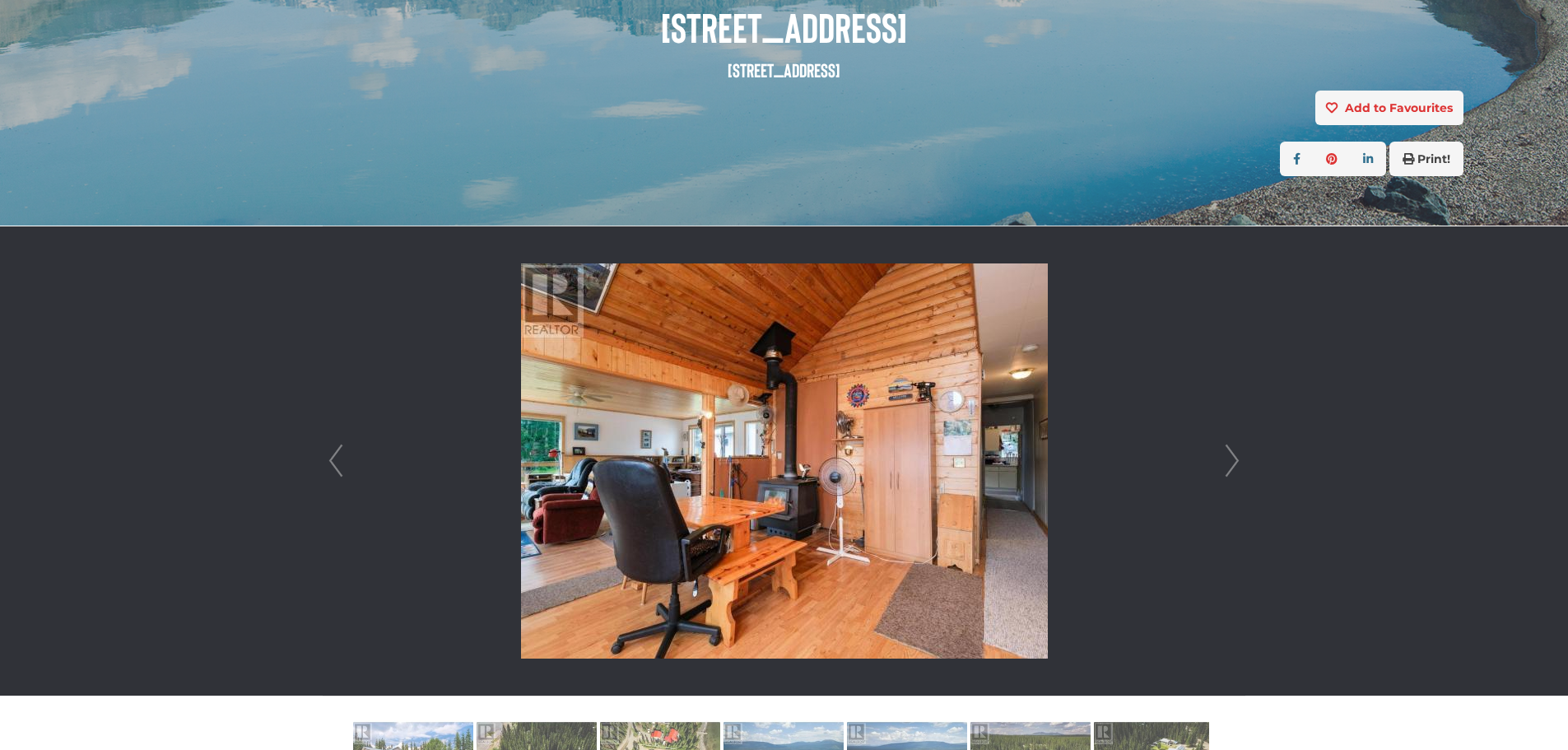
click at [1232, 455] on link "Next" at bounding box center [1232, 461] width 24 height 469
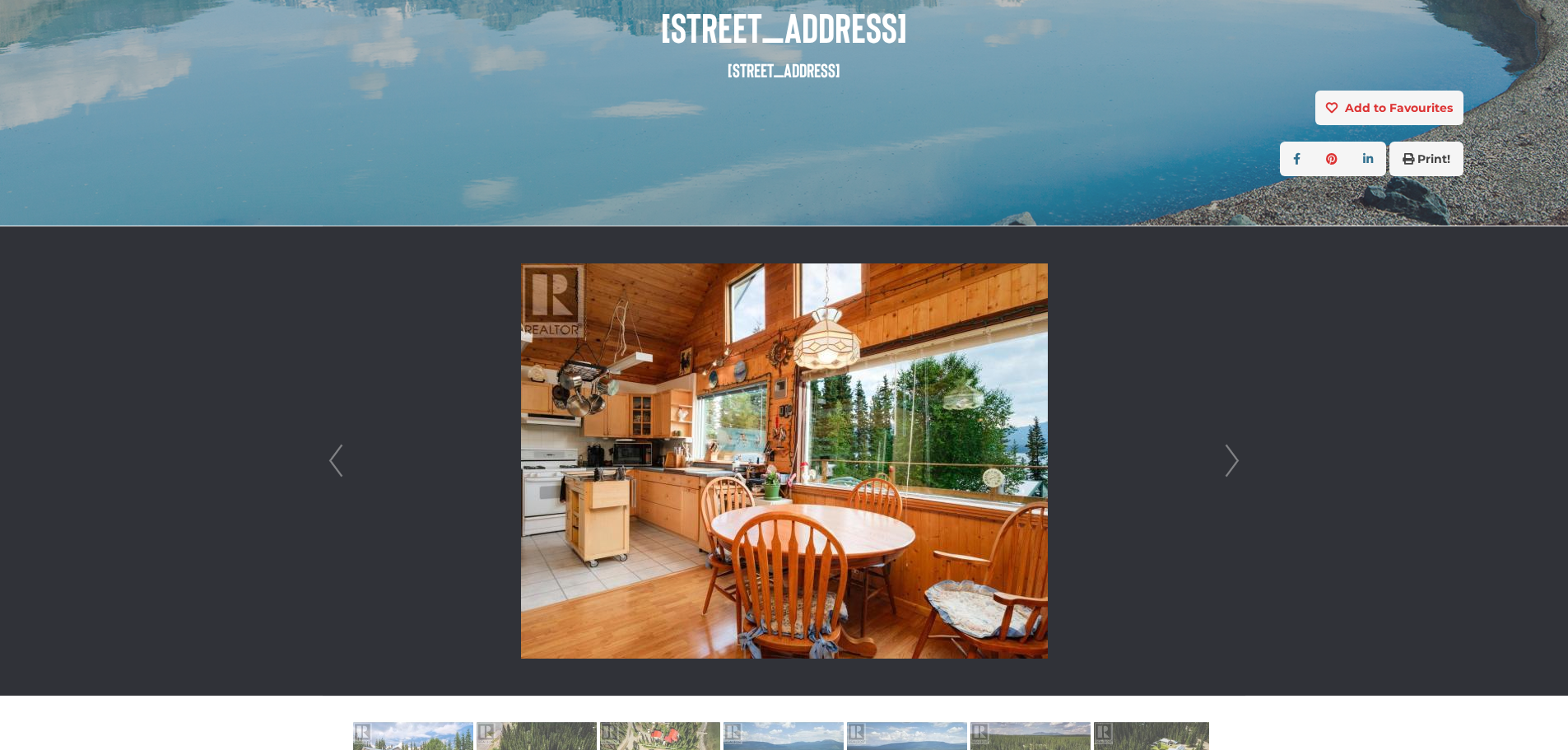
click at [1232, 455] on link "Next" at bounding box center [1232, 461] width 24 height 469
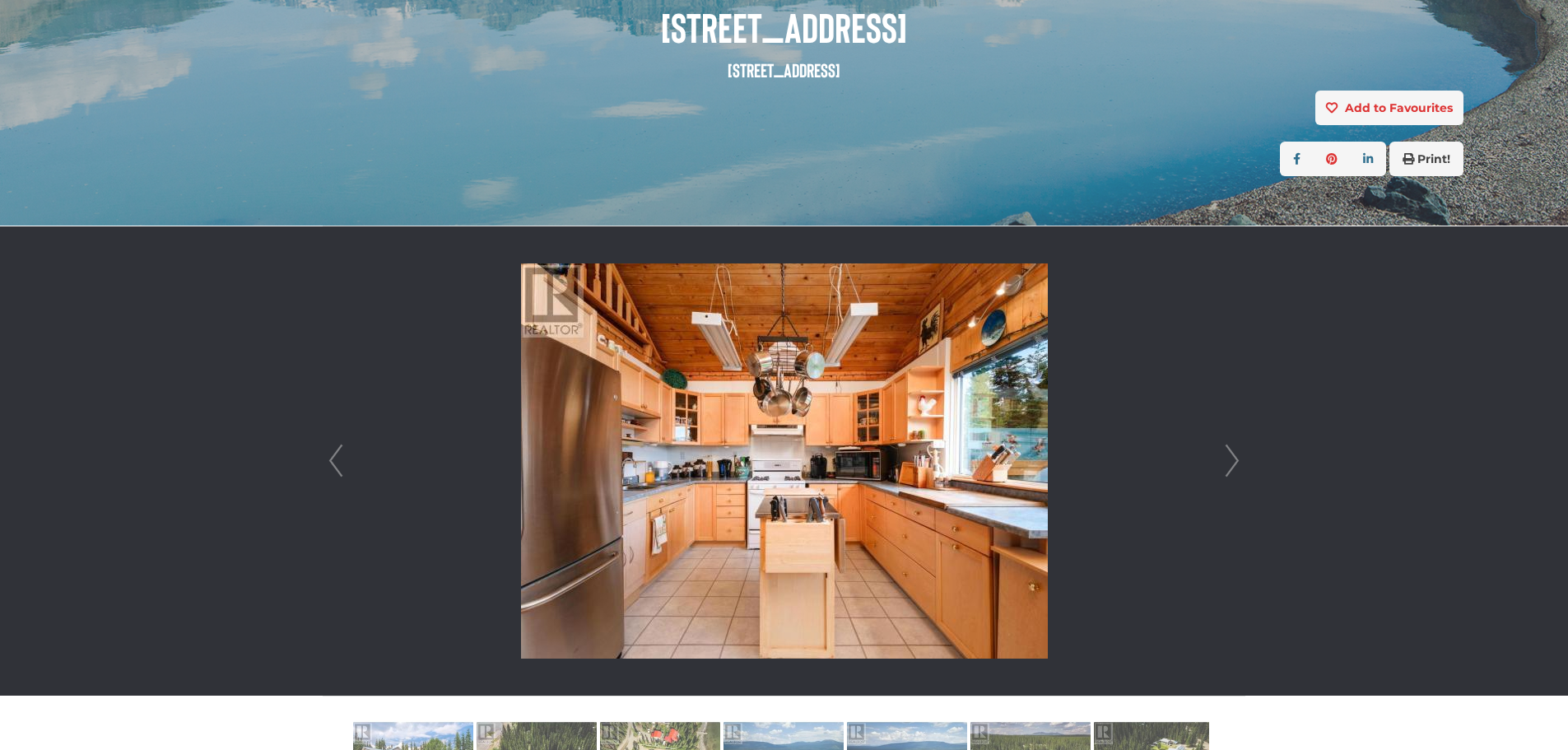
click at [1232, 455] on link "Next" at bounding box center [1232, 461] width 24 height 469
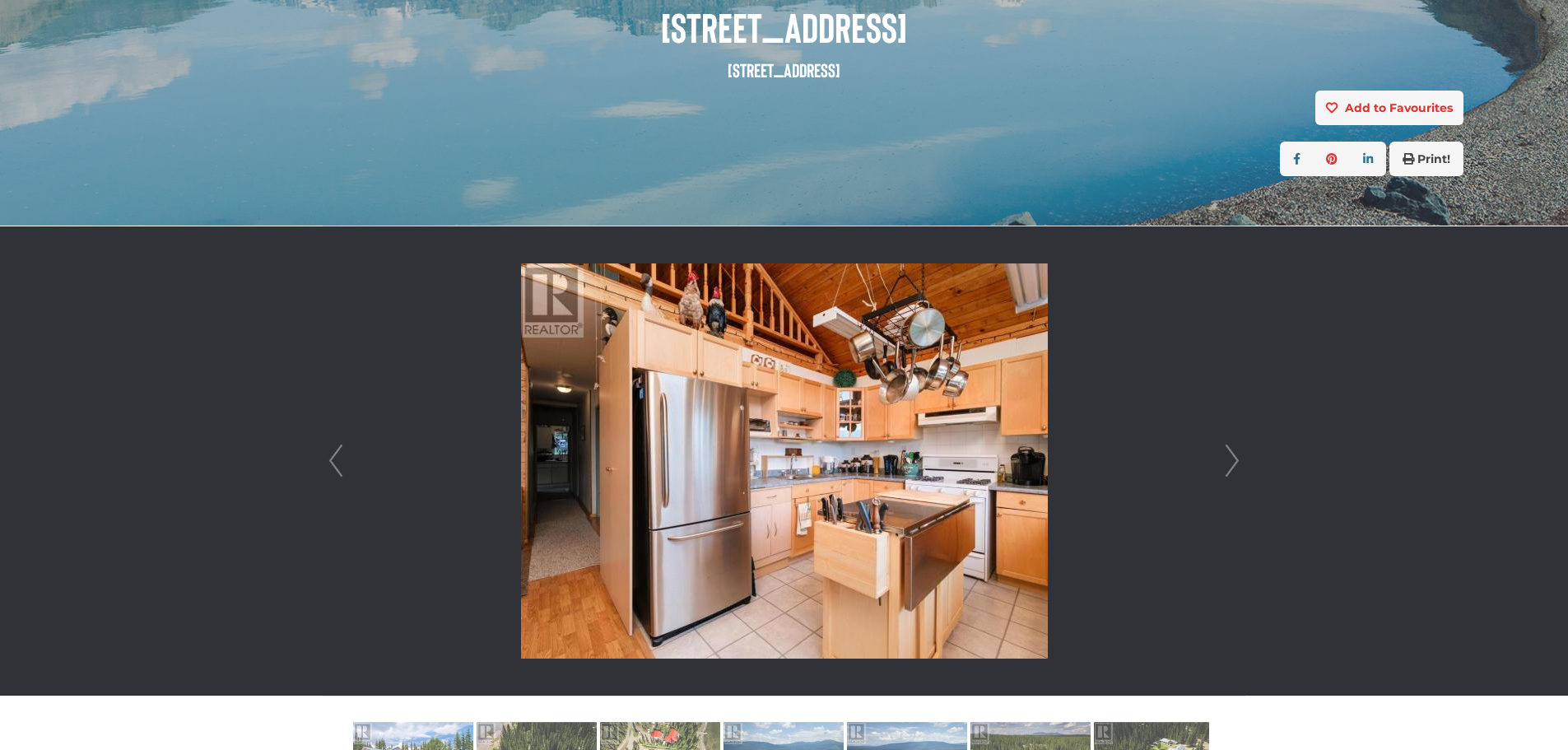
click at [1232, 455] on link "Next" at bounding box center [1232, 461] width 24 height 469
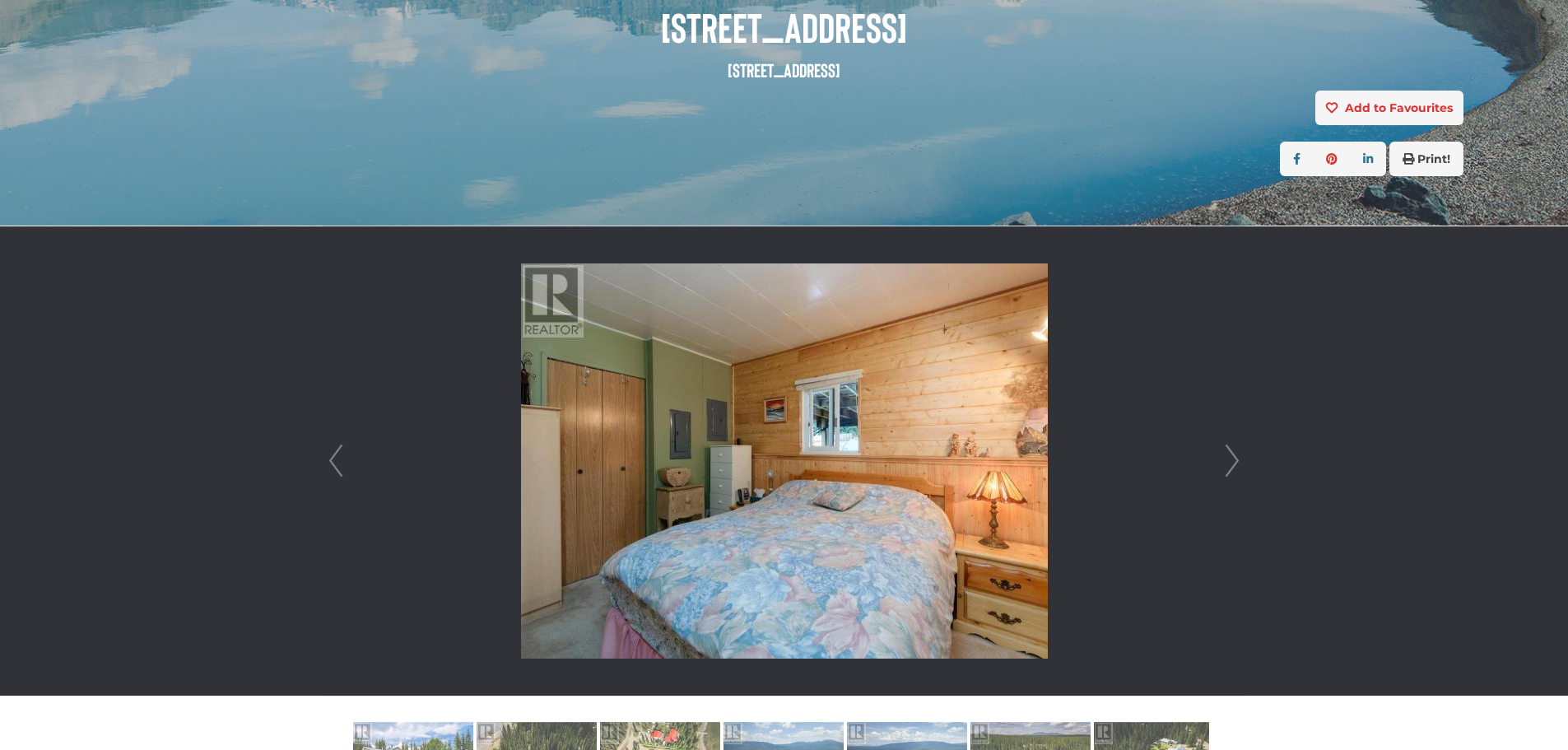
click at [1232, 455] on link "Next" at bounding box center [1232, 461] width 24 height 469
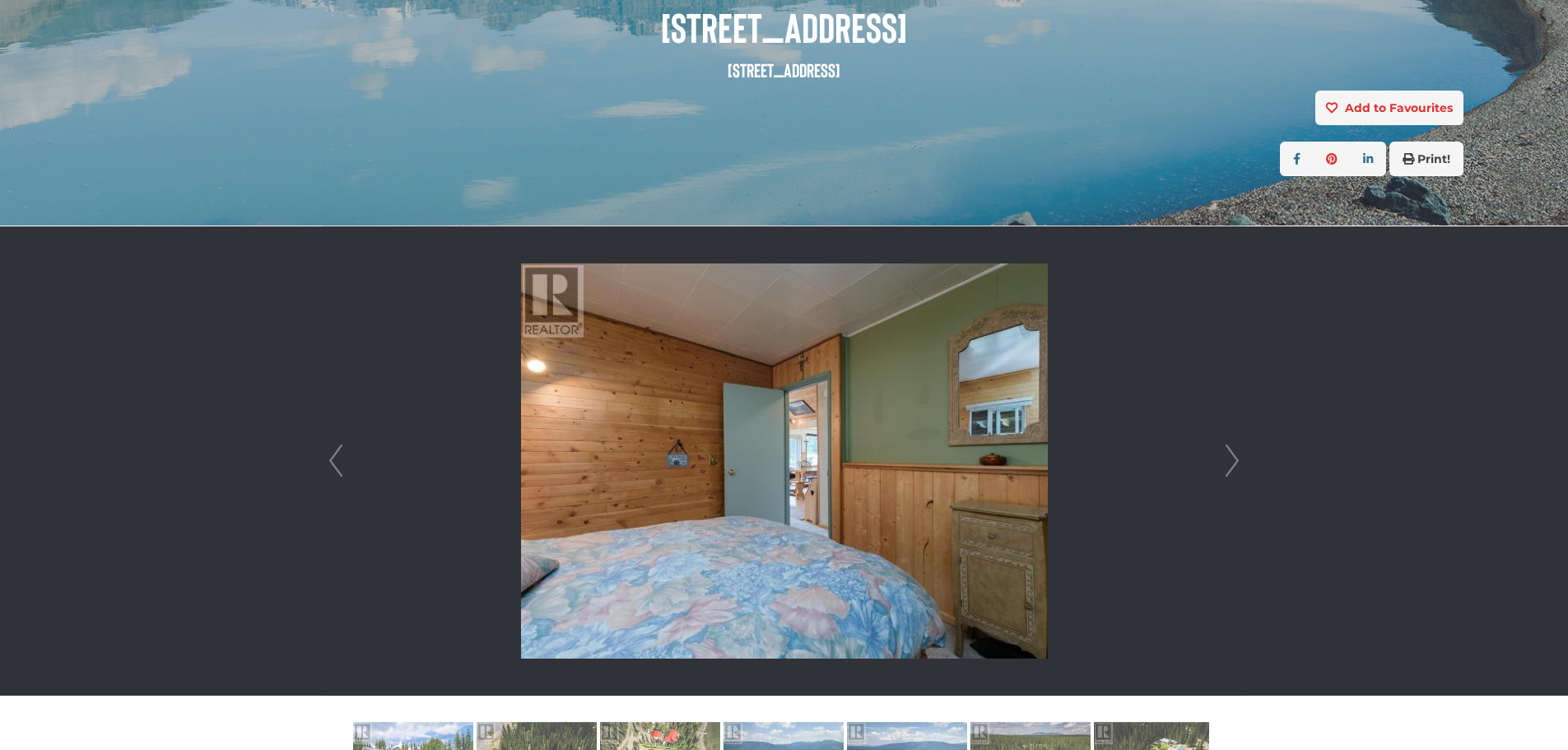
click at [1232, 455] on link "Next" at bounding box center [1232, 461] width 24 height 469
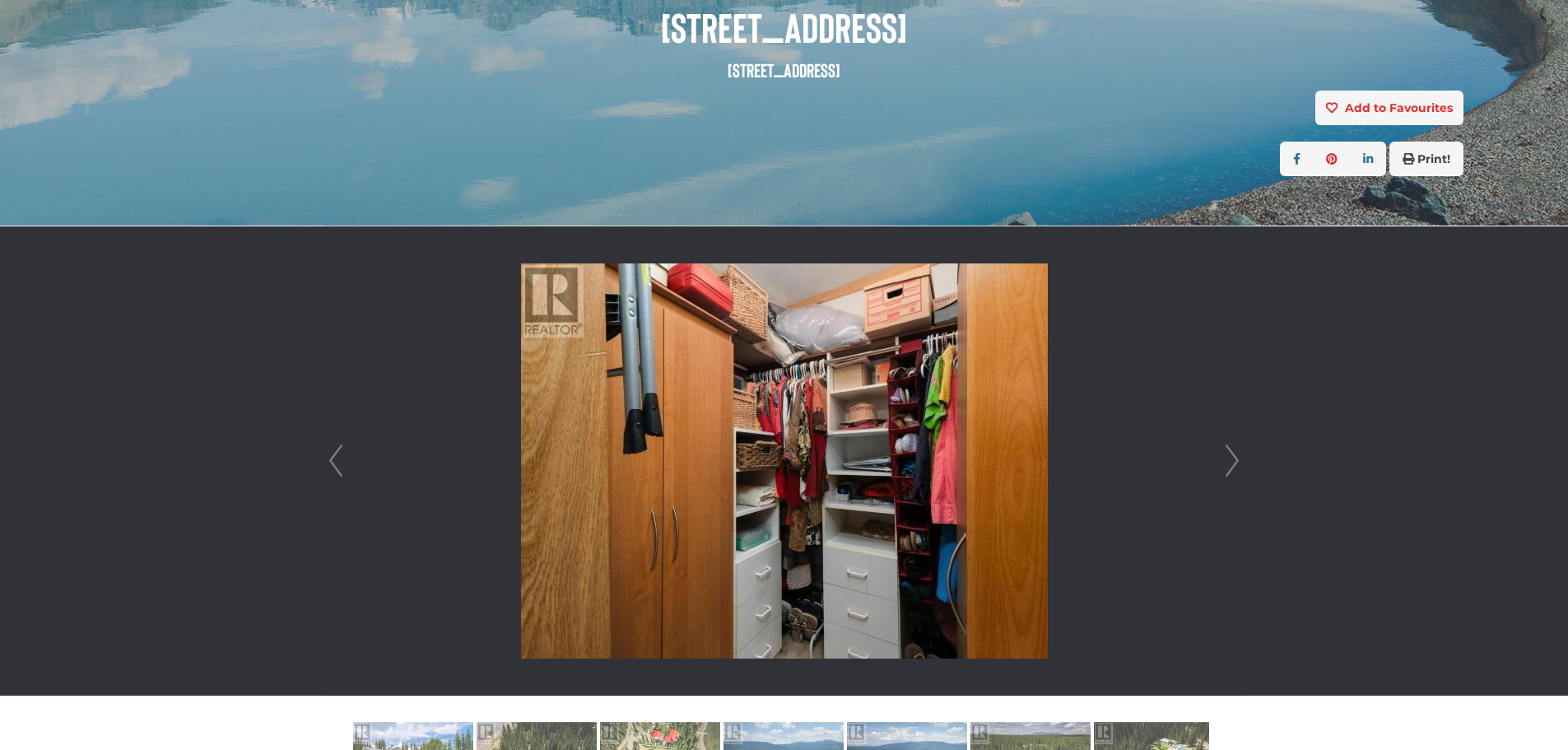
click at [1232, 455] on link "Next" at bounding box center [1232, 461] width 24 height 469
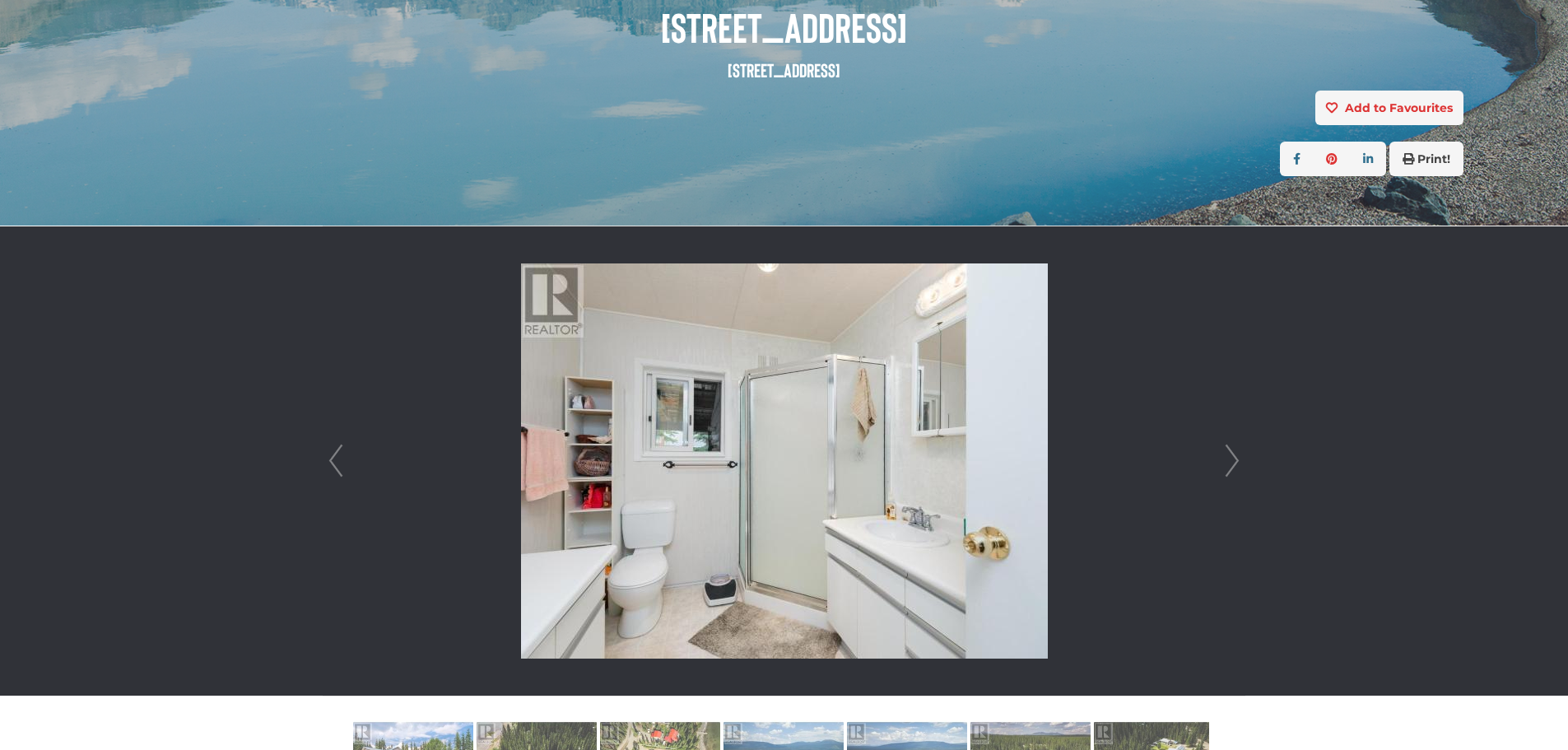
click at [1232, 455] on link "Next" at bounding box center [1232, 461] width 24 height 469
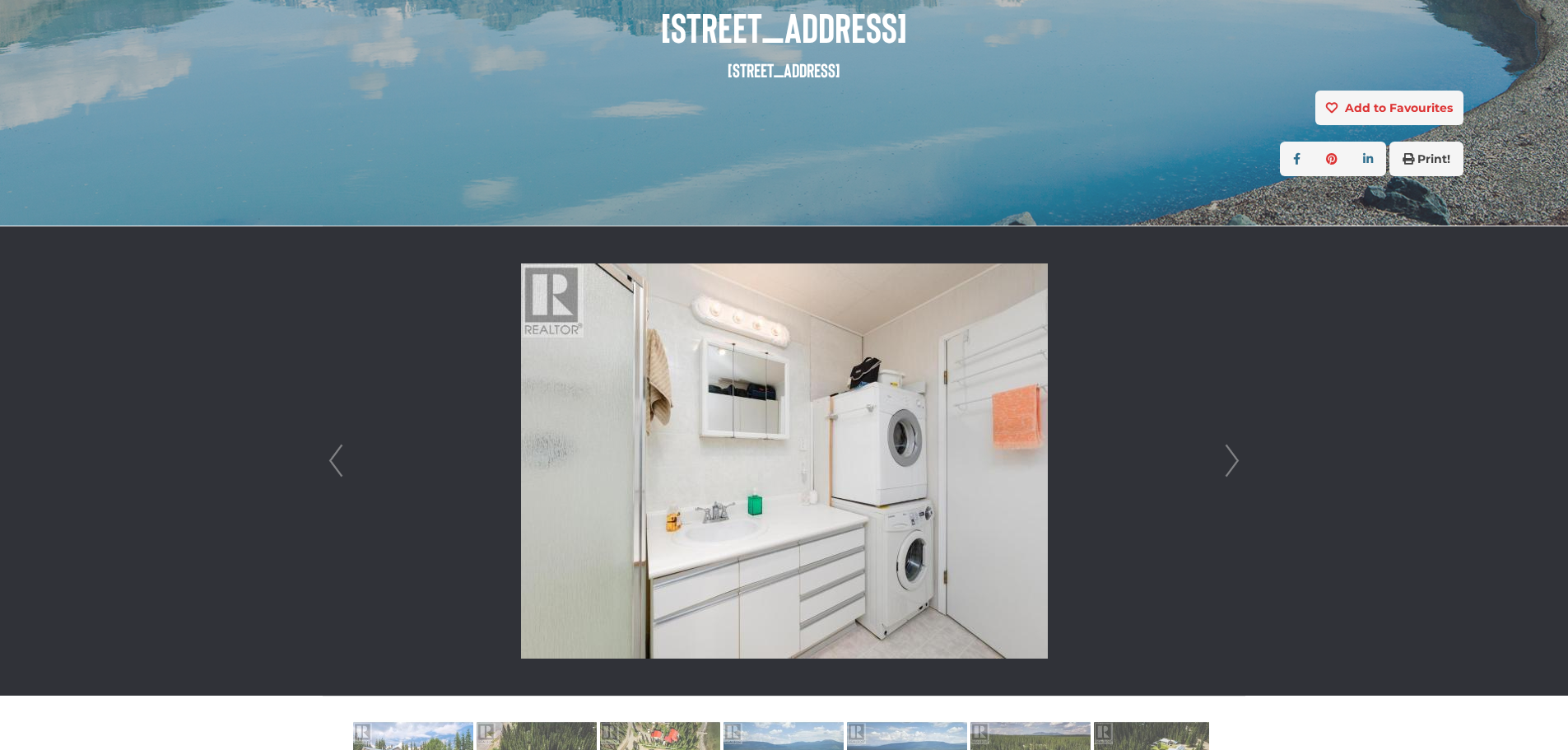
click at [1232, 455] on link "Next" at bounding box center [1232, 461] width 24 height 469
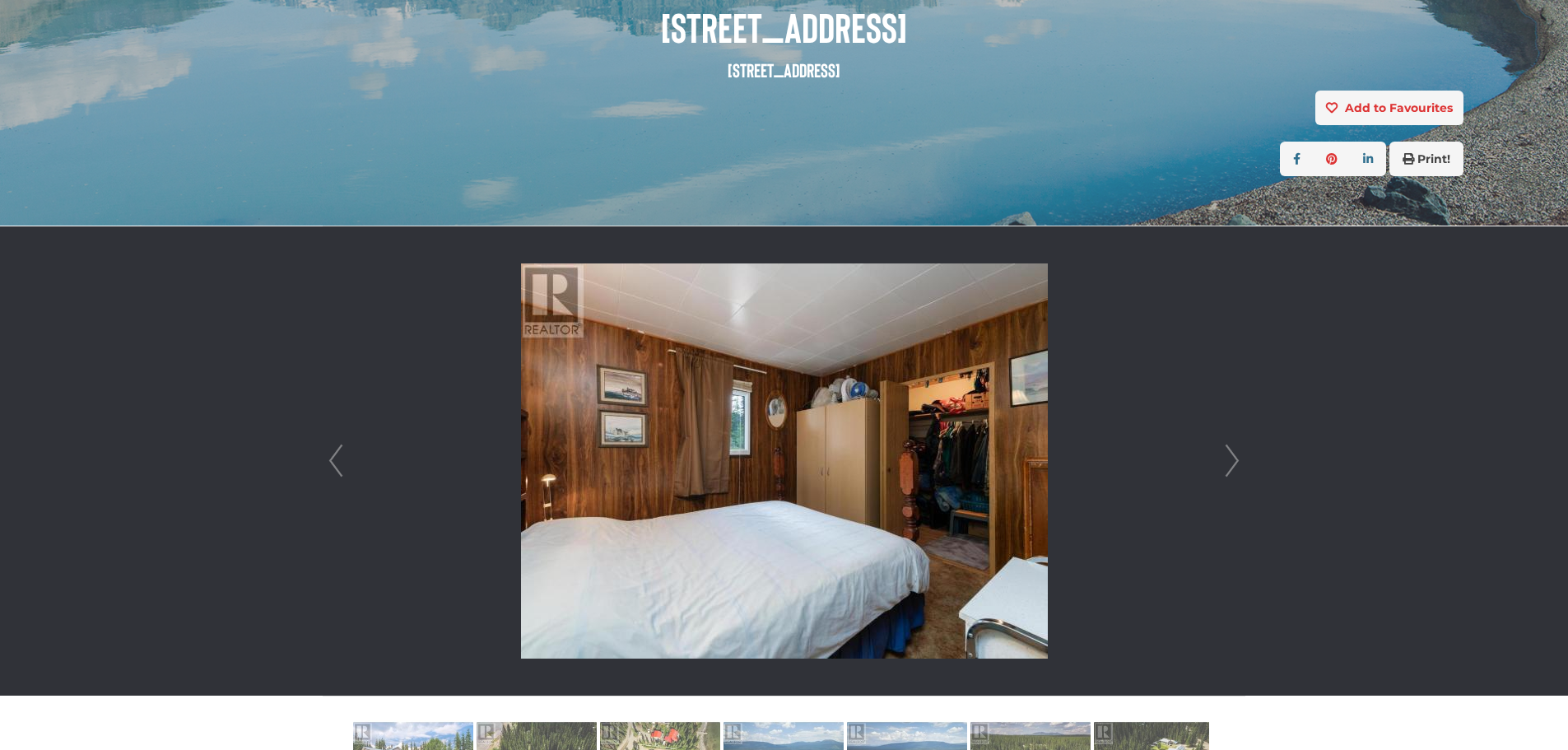
click at [1232, 455] on link "Next" at bounding box center [1232, 461] width 24 height 469
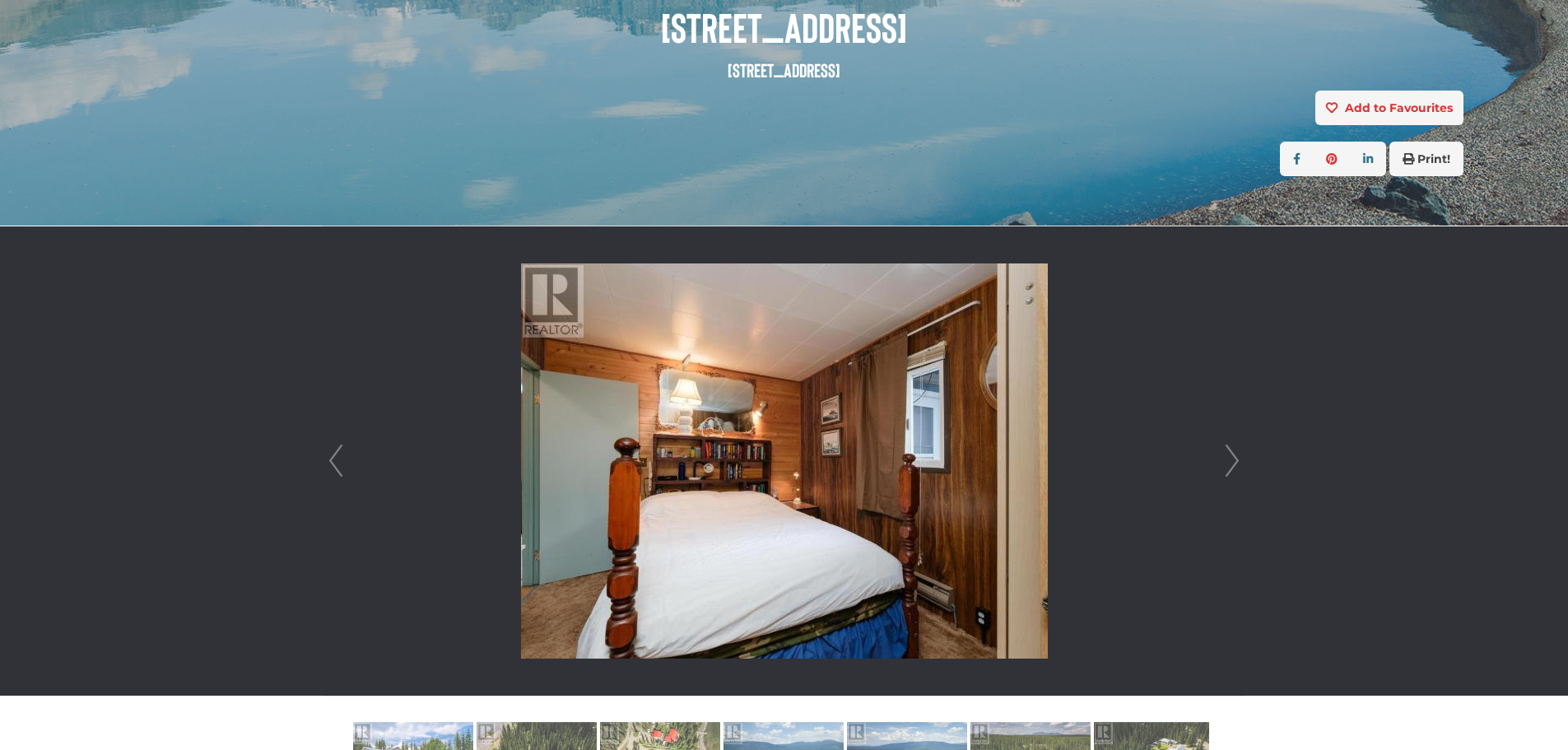
click at [1232, 455] on link "Next" at bounding box center [1232, 461] width 24 height 469
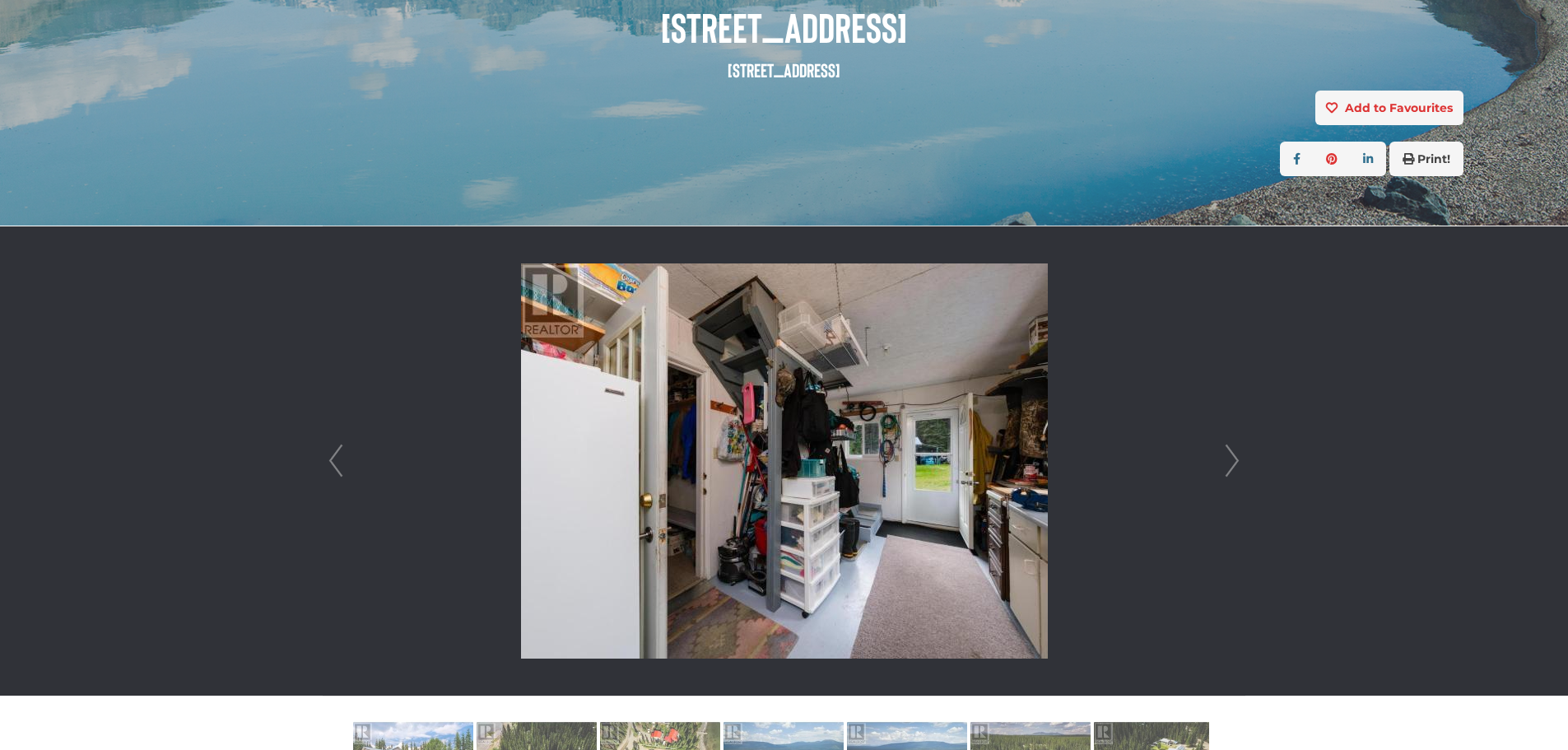
click at [1232, 455] on link "Next" at bounding box center [1232, 461] width 24 height 469
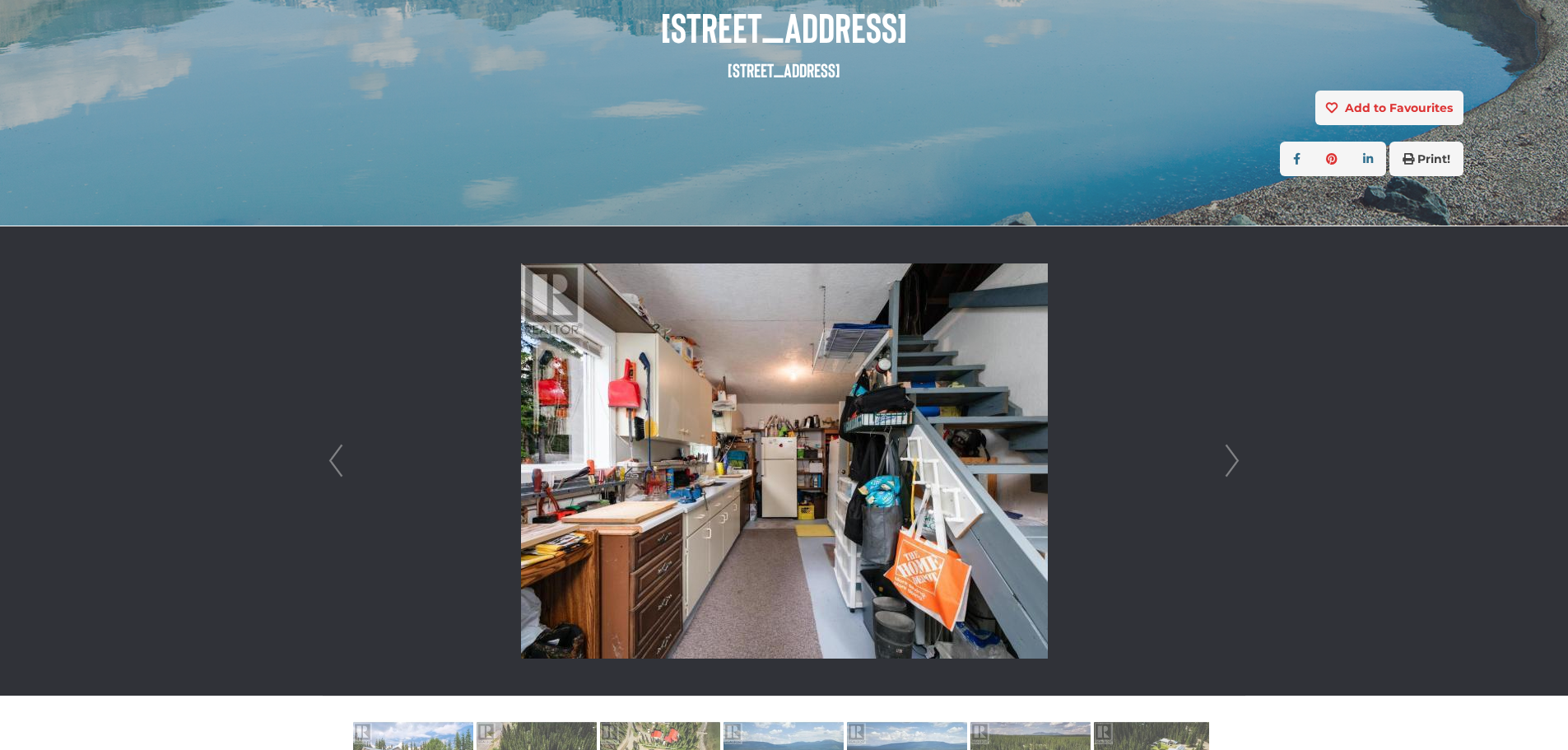
click at [1232, 455] on link "Next" at bounding box center [1232, 461] width 24 height 469
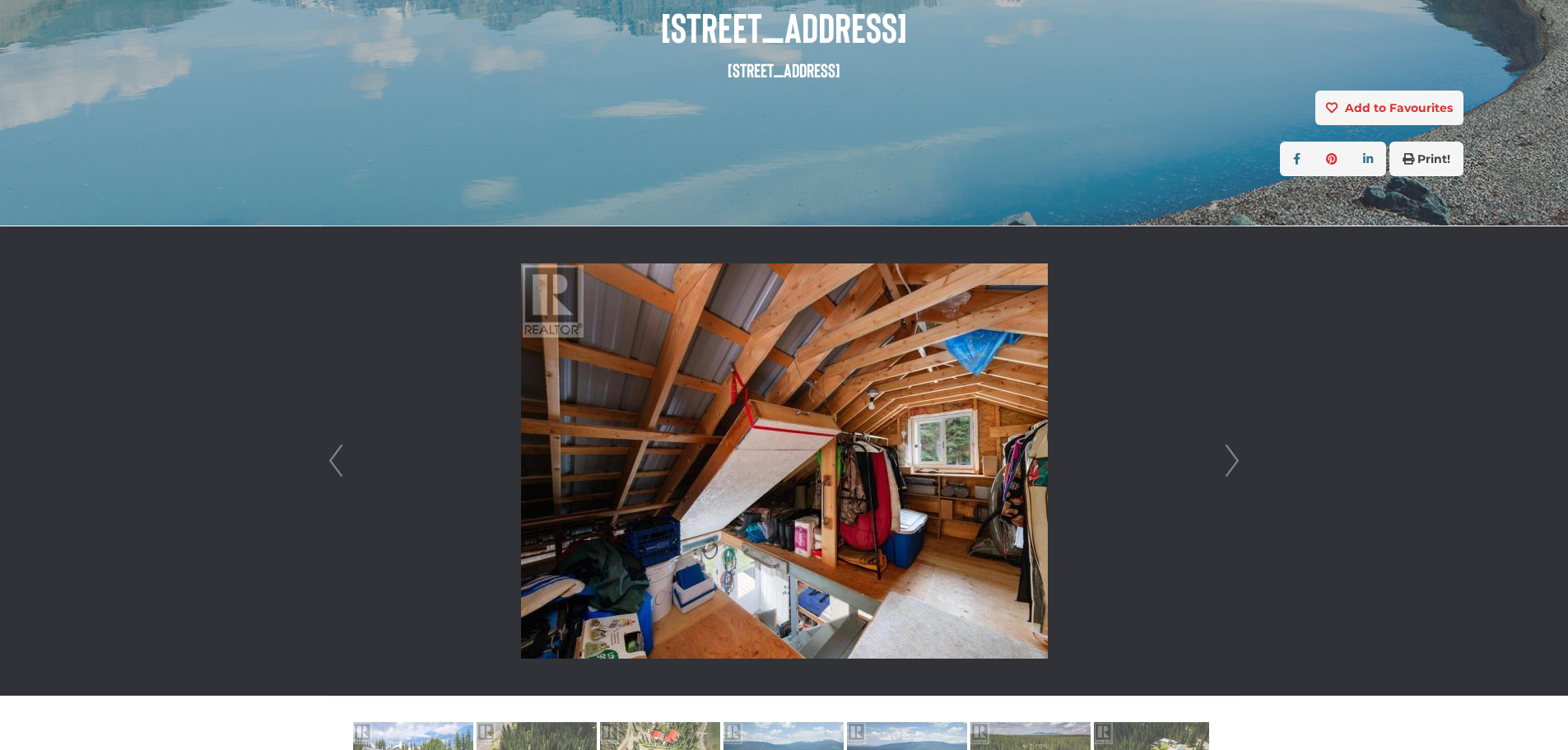
click at [1232, 455] on link "Next" at bounding box center [1232, 461] width 24 height 469
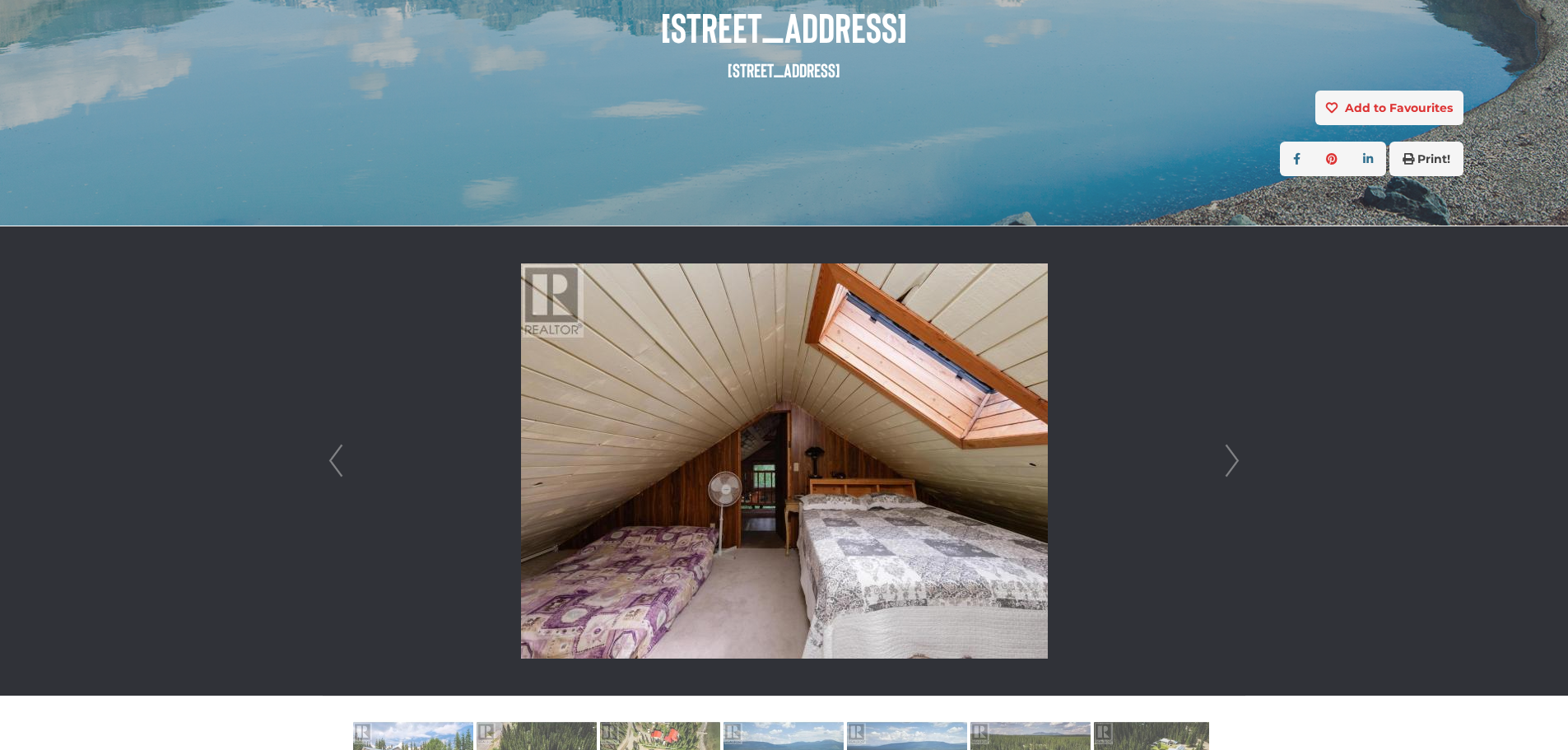
click at [1232, 456] on link "Next" at bounding box center [1232, 461] width 24 height 469
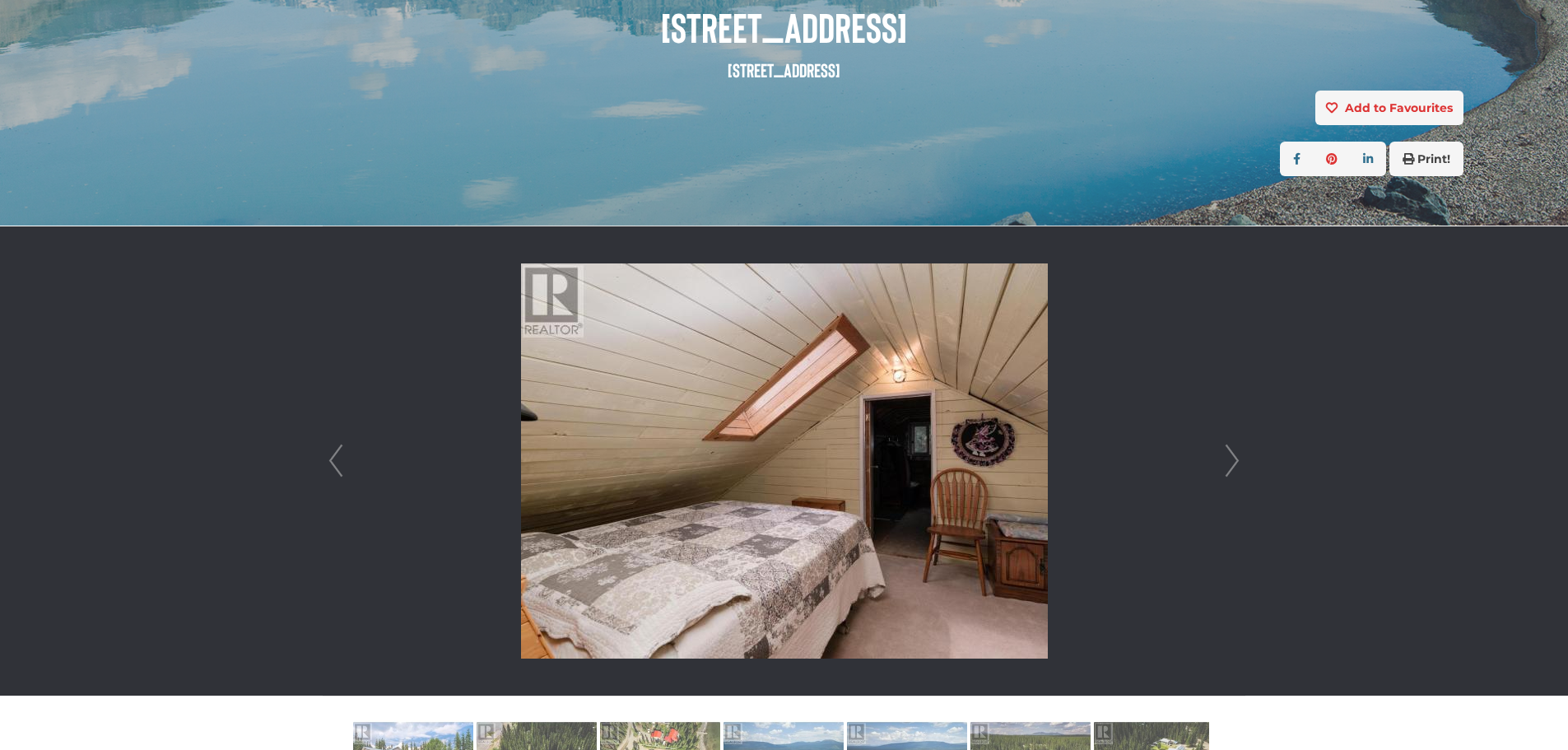
click at [1232, 456] on link "Next" at bounding box center [1232, 461] width 24 height 469
